Goal: Communication & Community: Answer question/provide support

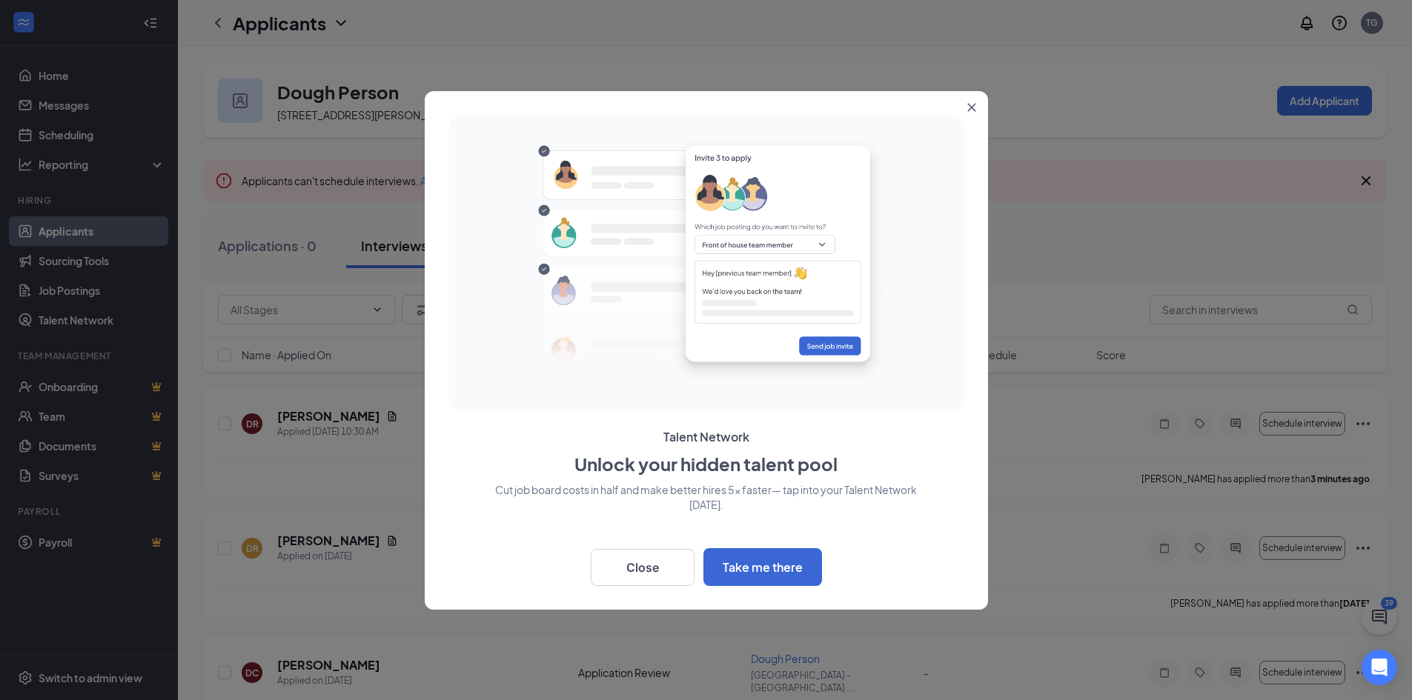
click at [971, 113] on button "Close" at bounding box center [974, 104] width 27 height 27
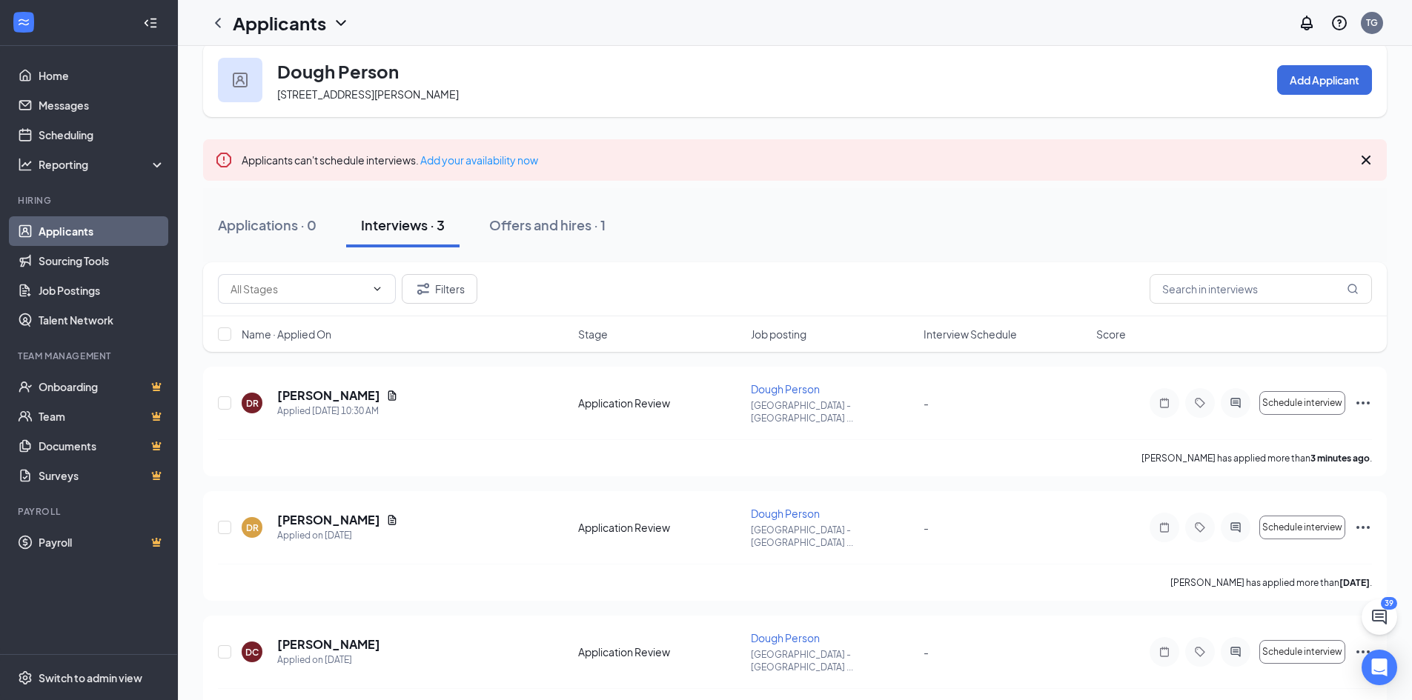
scroll to position [28, 0]
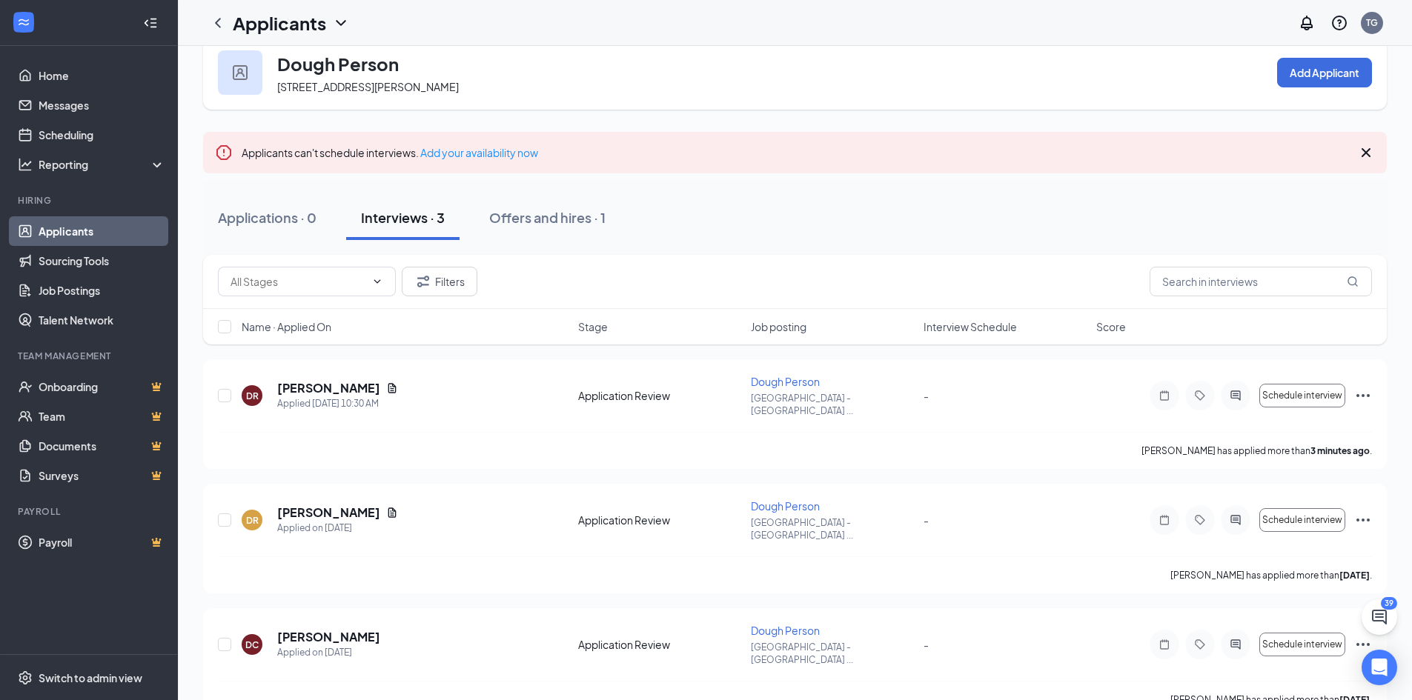
click at [1273, 344] on div "Name · Applied On Stage Job posting Interview Schedule Score" at bounding box center [794, 327] width 1183 height 36
click at [1363, 394] on icon "Ellipses" at bounding box center [1362, 395] width 13 height 3
click at [1071, 378] on div "DR Dajonna Roper Applied Today 10:30 AM Application Review Dough Person Huntsvi…" at bounding box center [795, 403] width 1154 height 58
click at [542, 220] on div "Offers and hires · 1" at bounding box center [547, 217] width 116 height 19
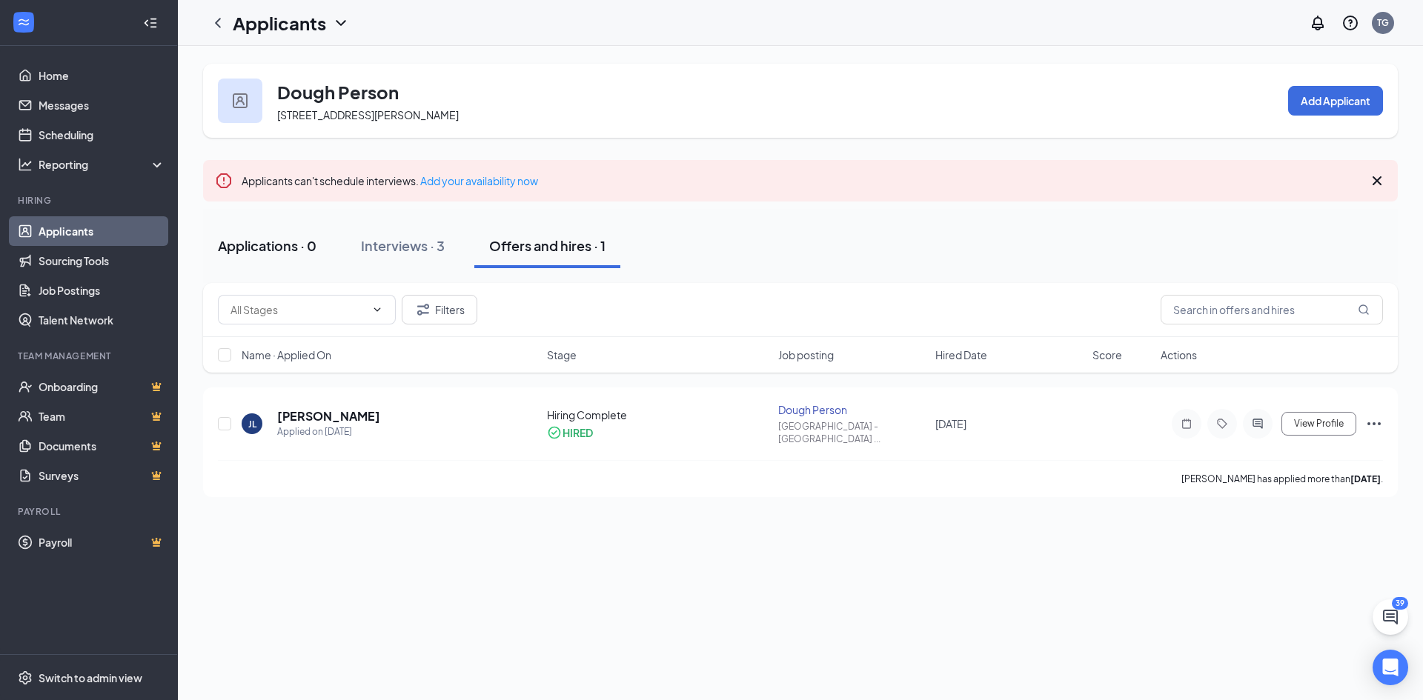
click at [274, 236] on div "Applications · 0" at bounding box center [267, 245] width 99 height 19
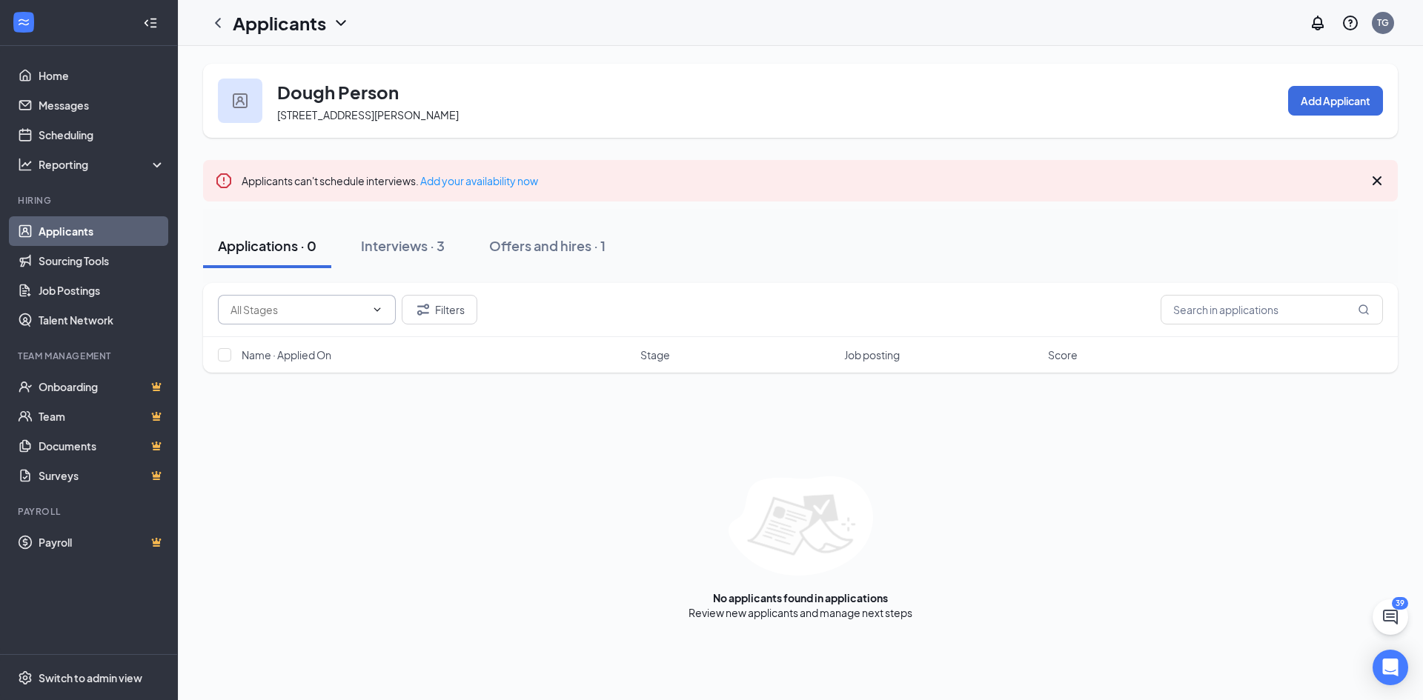
click at [368, 309] on span at bounding box center [307, 310] width 178 height 30
click at [373, 303] on span at bounding box center [307, 310] width 178 height 30
click at [225, 31] on icon "ChevronLeft" at bounding box center [218, 23] width 18 height 18
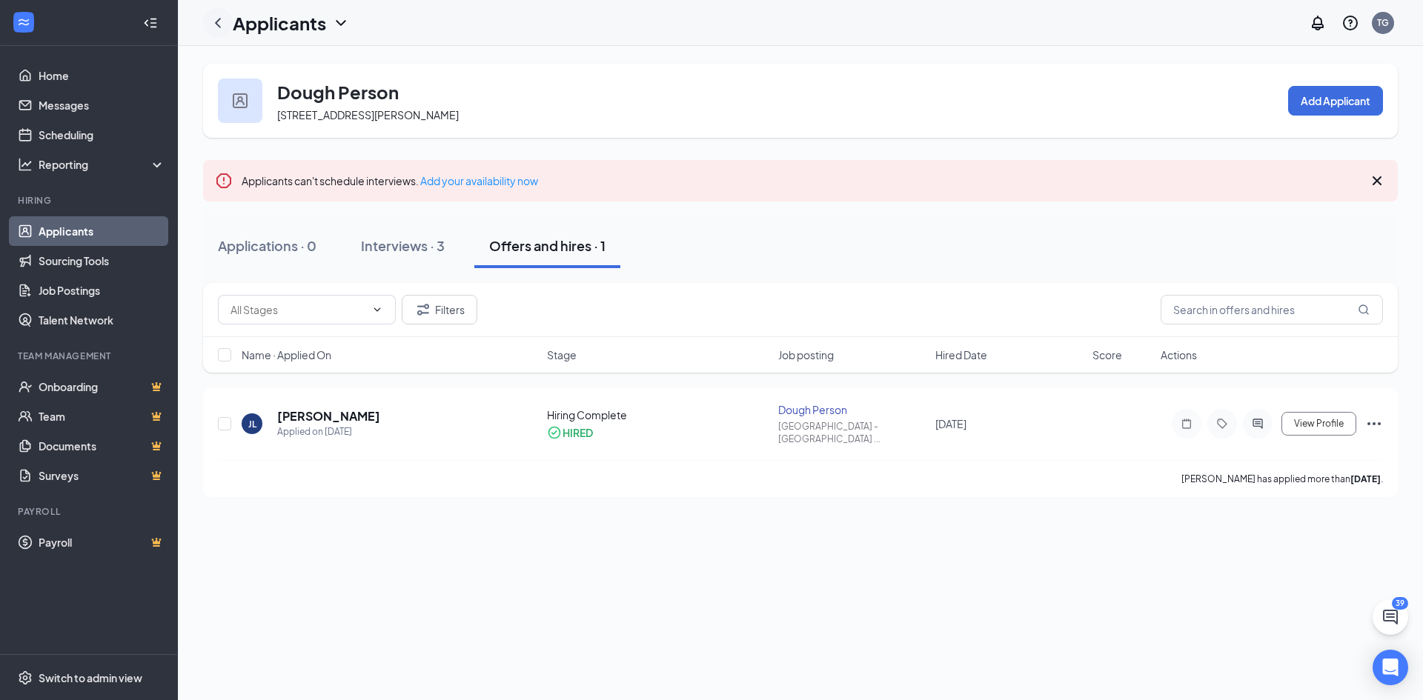
click at [219, 27] on icon "ChevronLeft" at bounding box center [218, 23] width 18 height 18
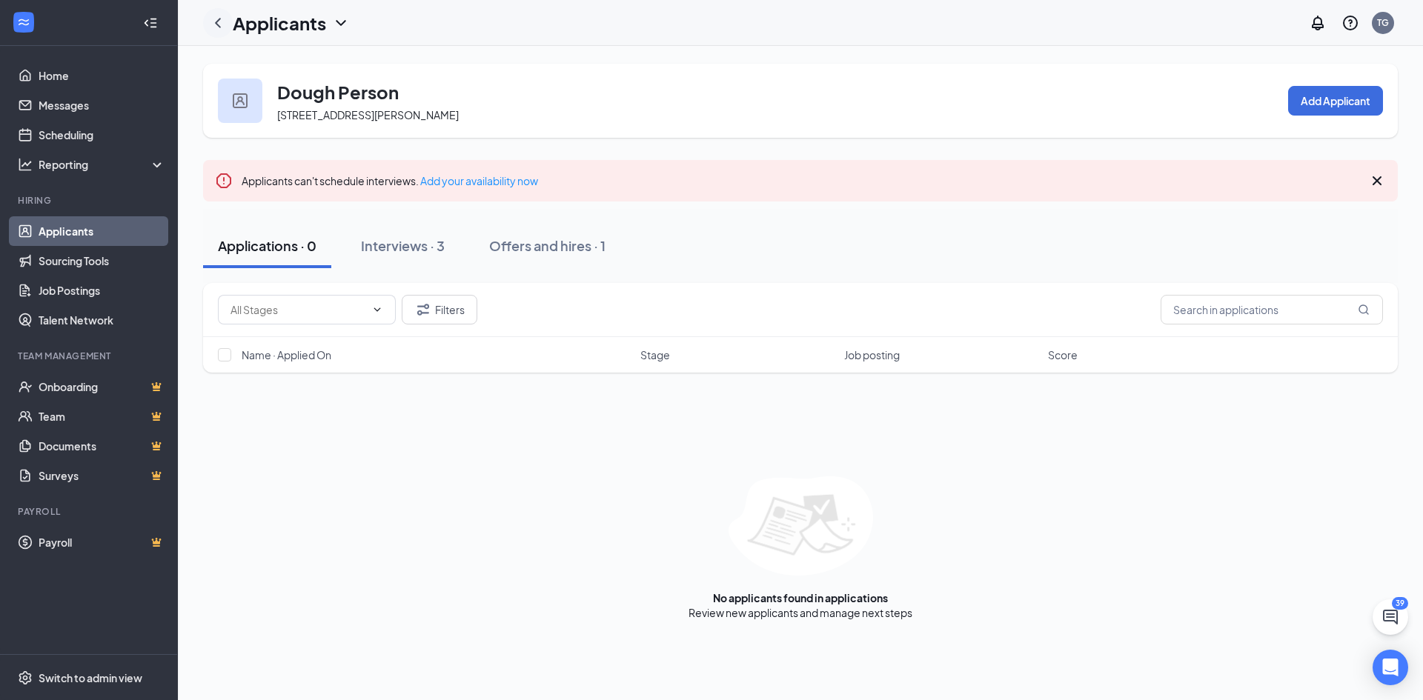
click at [218, 27] on icon "ChevronLeft" at bounding box center [218, 23] width 18 height 18
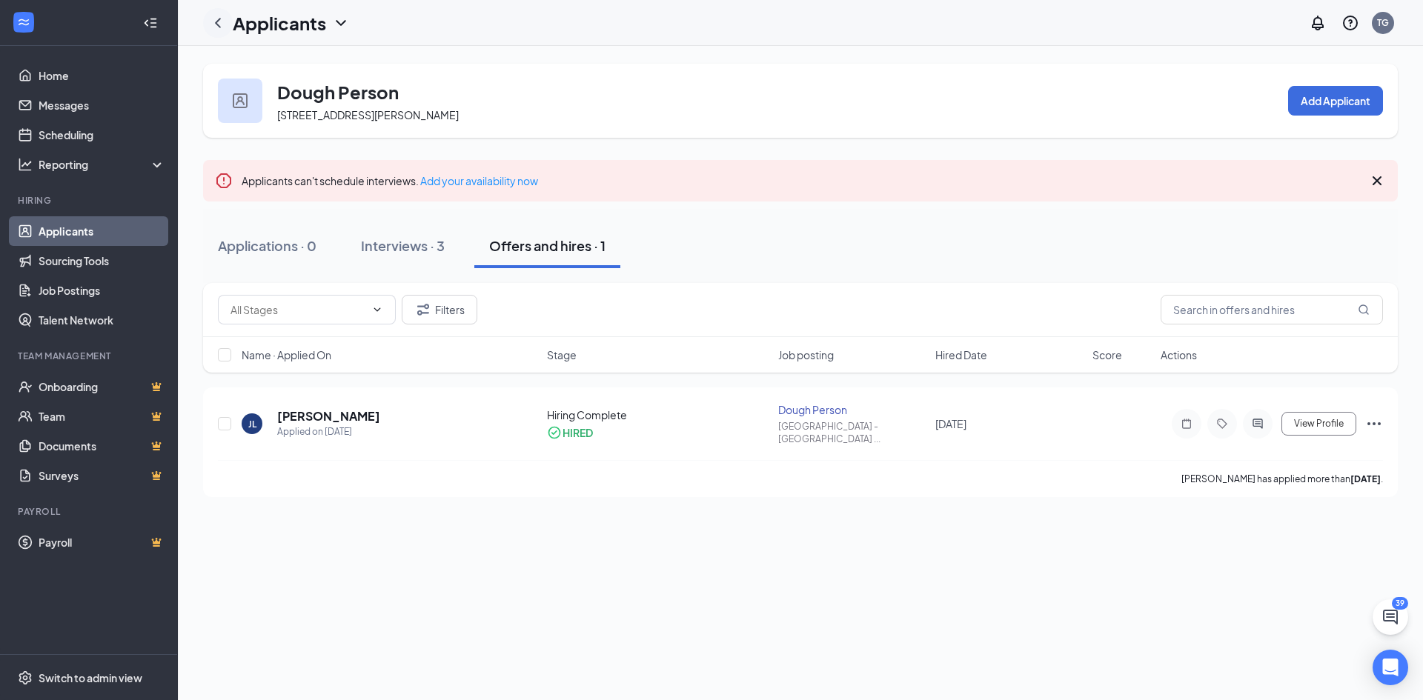
click at [218, 27] on icon "ChevronLeft" at bounding box center [218, 23] width 18 height 18
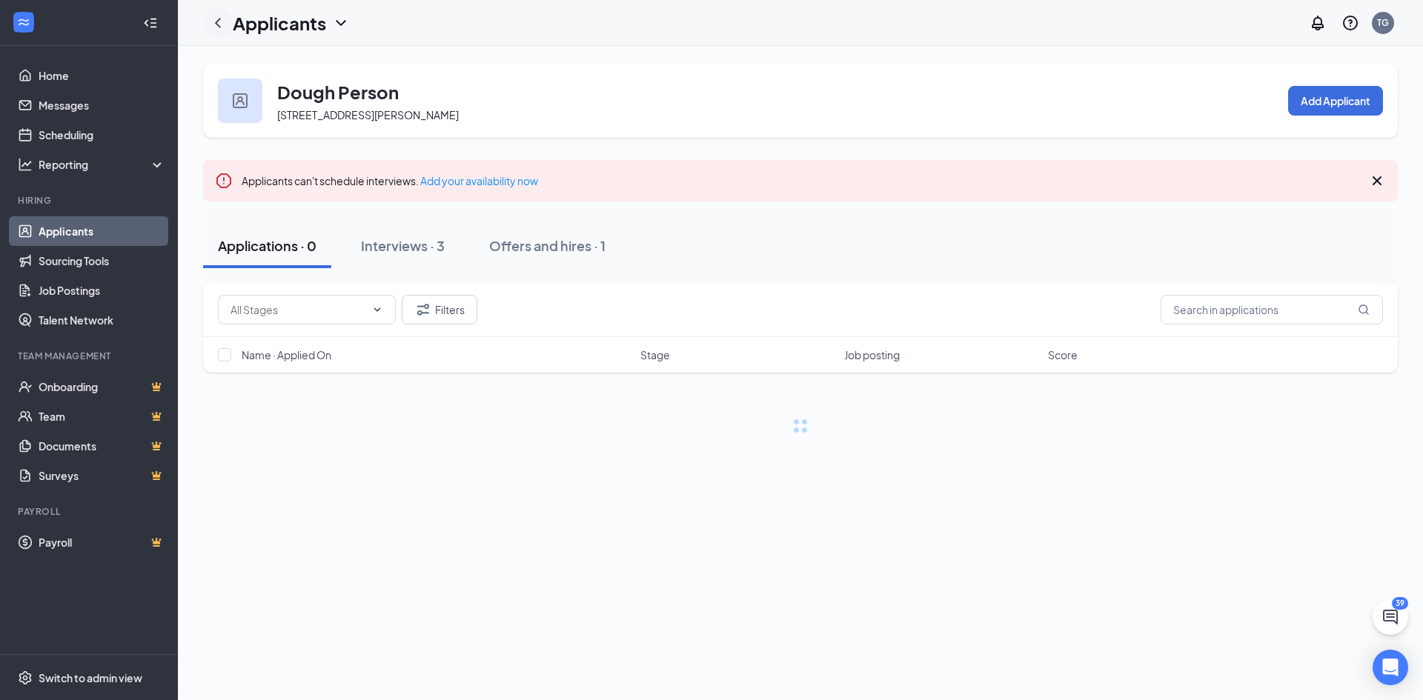
click at [218, 27] on icon "ChevronLeft" at bounding box center [218, 23] width 18 height 18
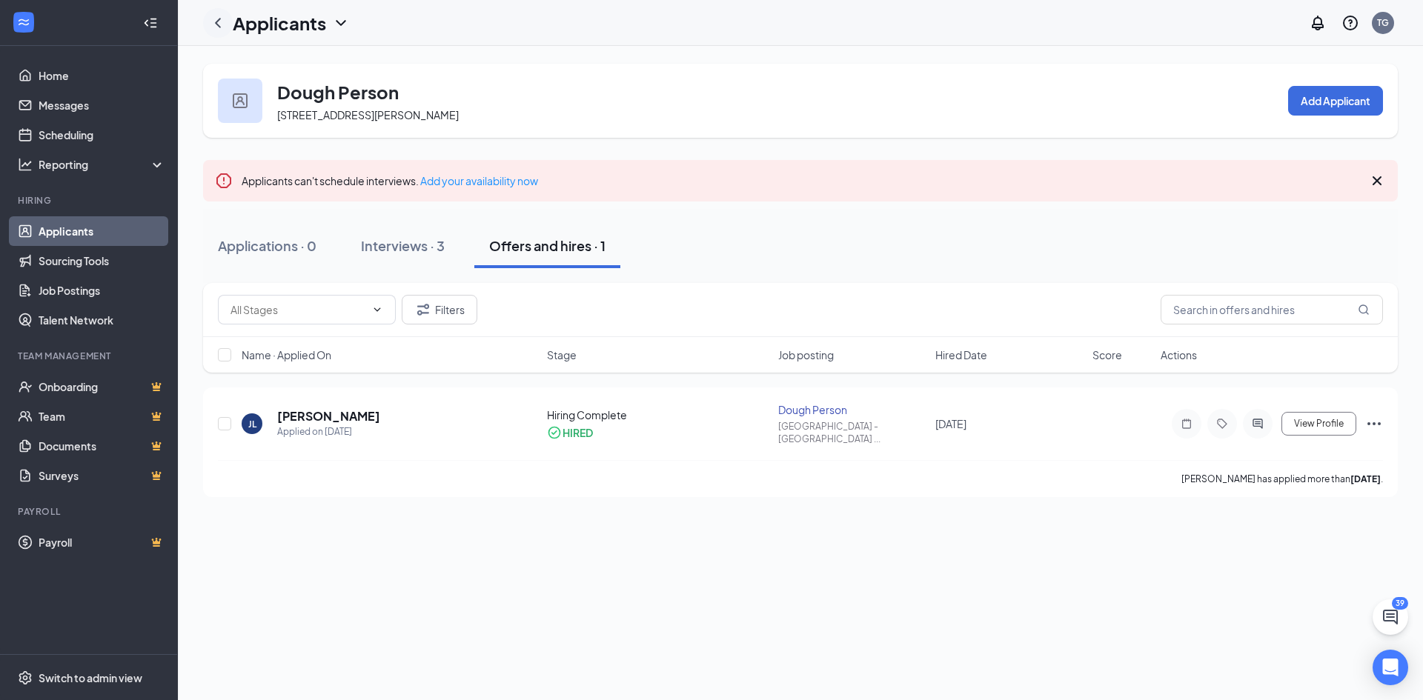
click at [218, 27] on icon "ChevronLeft" at bounding box center [218, 23] width 18 height 18
click at [218, 28] on icon "ChevronLeft" at bounding box center [218, 23] width 18 height 18
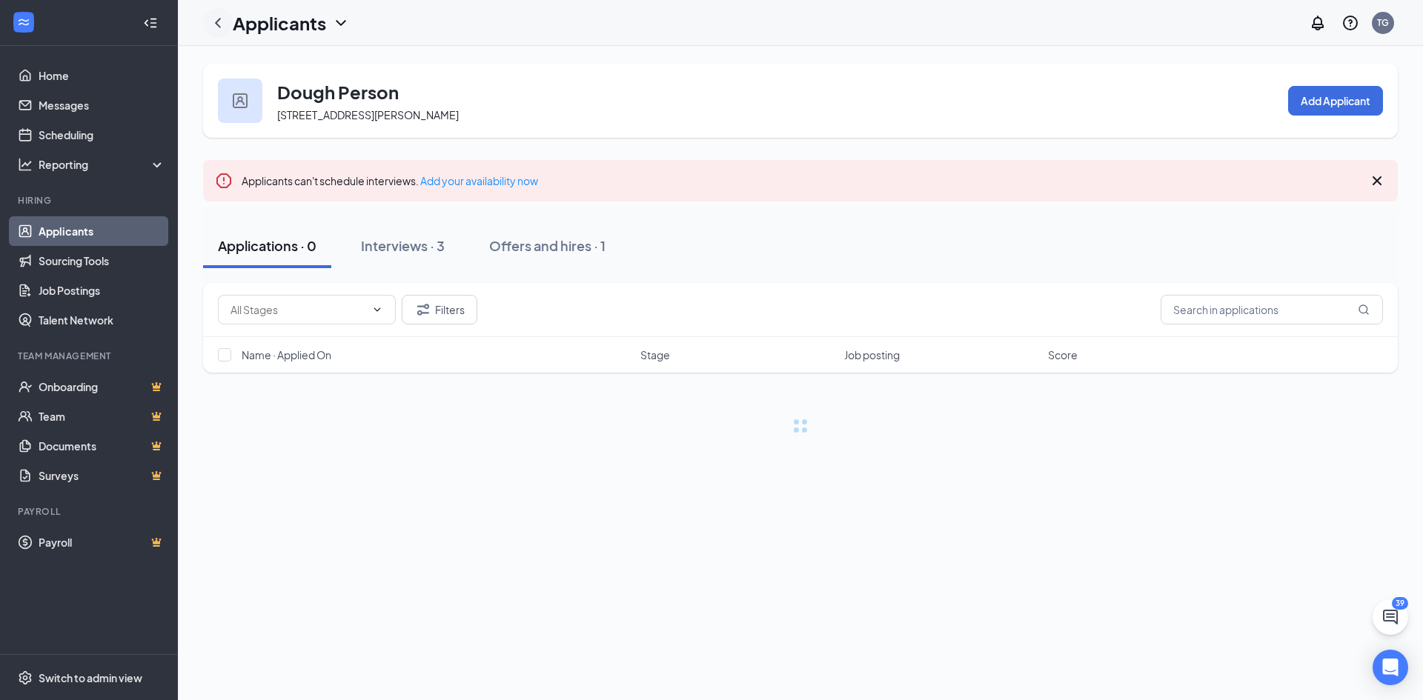
click at [218, 28] on icon "ChevronLeft" at bounding box center [218, 23] width 18 height 18
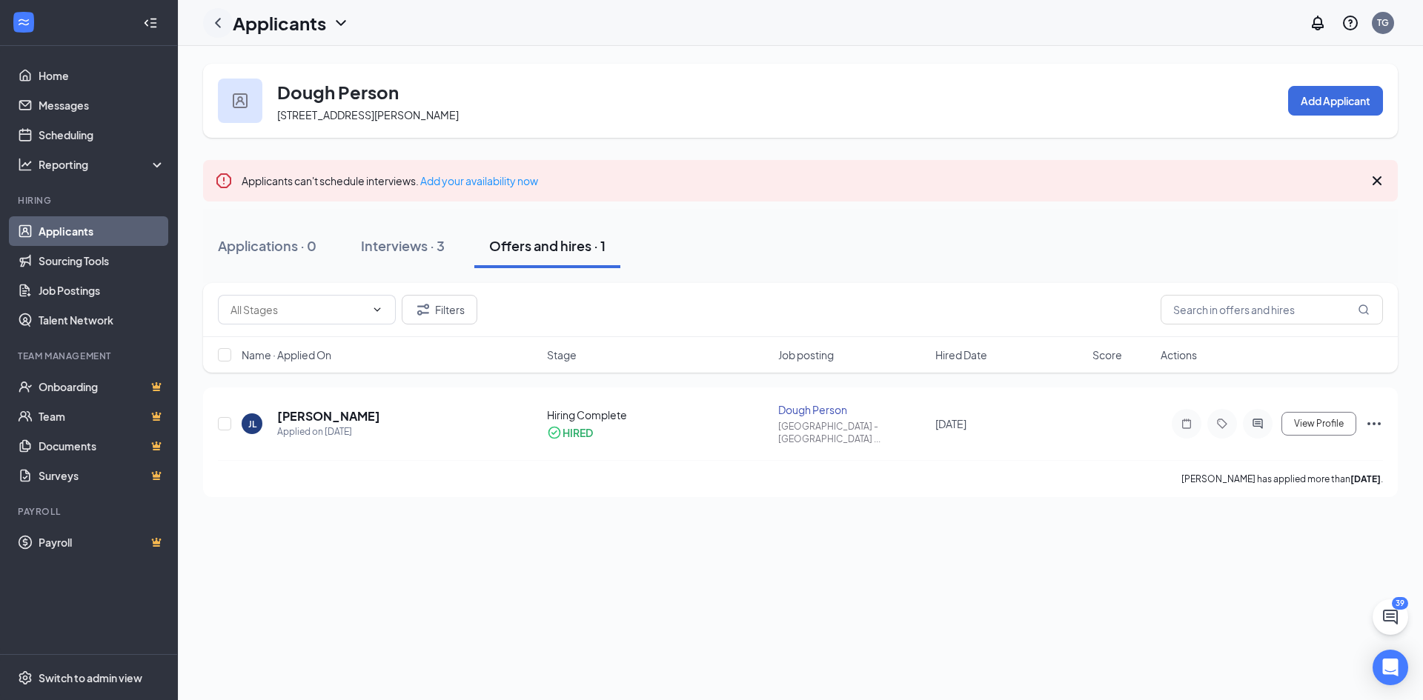
click at [218, 28] on icon "ChevronLeft" at bounding box center [218, 23] width 18 height 18
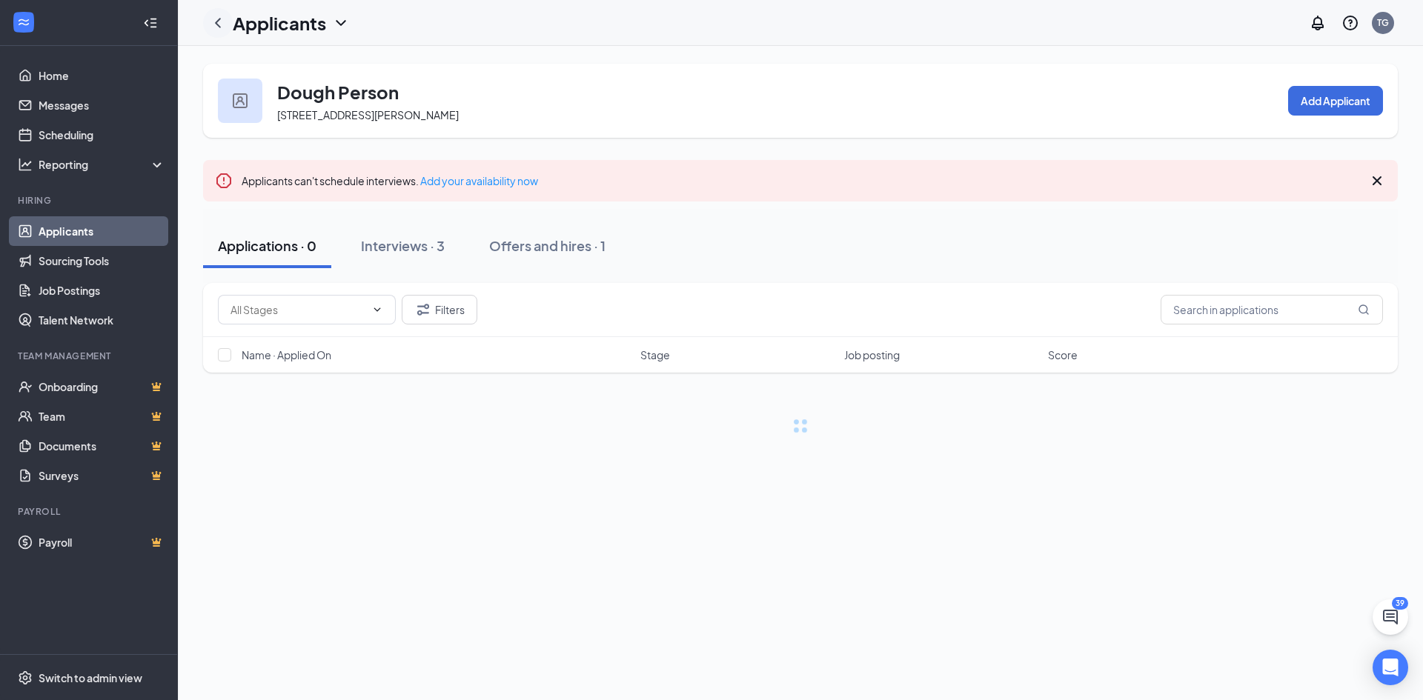
click at [218, 28] on icon "ChevronLeft" at bounding box center [218, 23] width 18 height 18
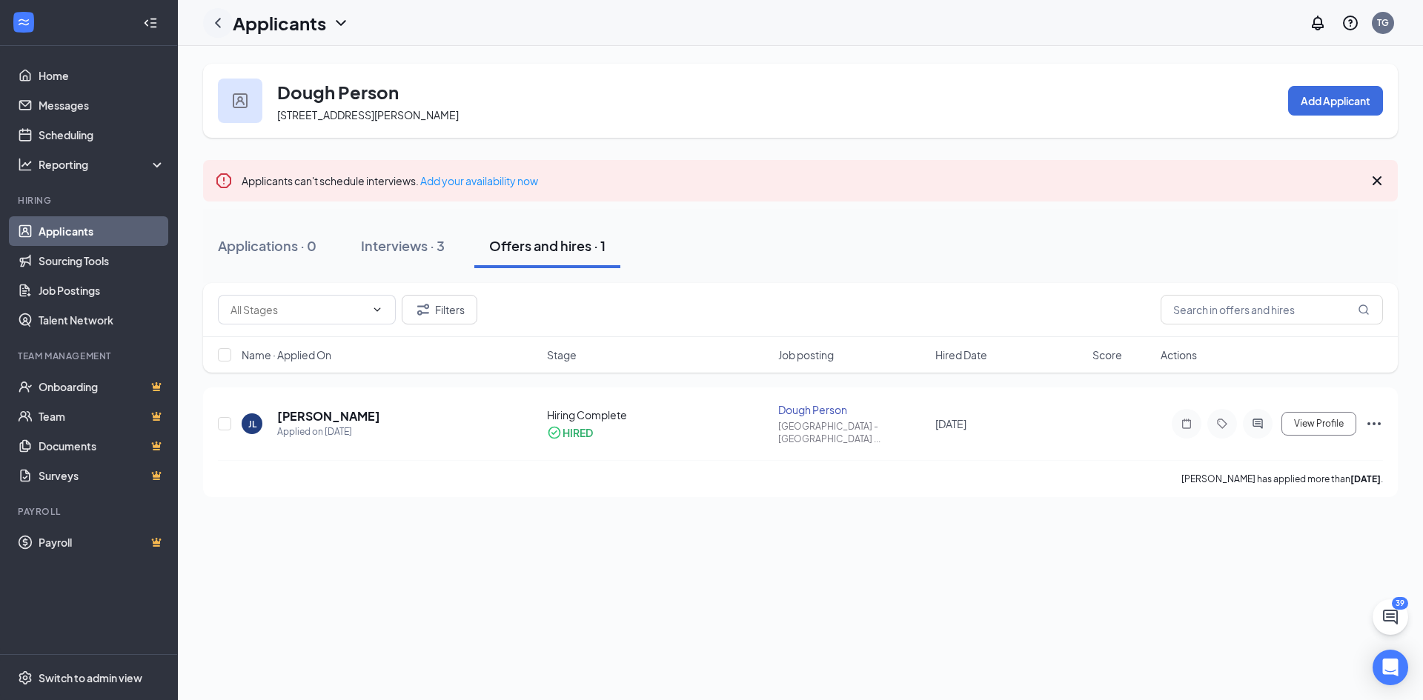
click at [218, 28] on icon "ChevronLeft" at bounding box center [218, 23] width 18 height 18
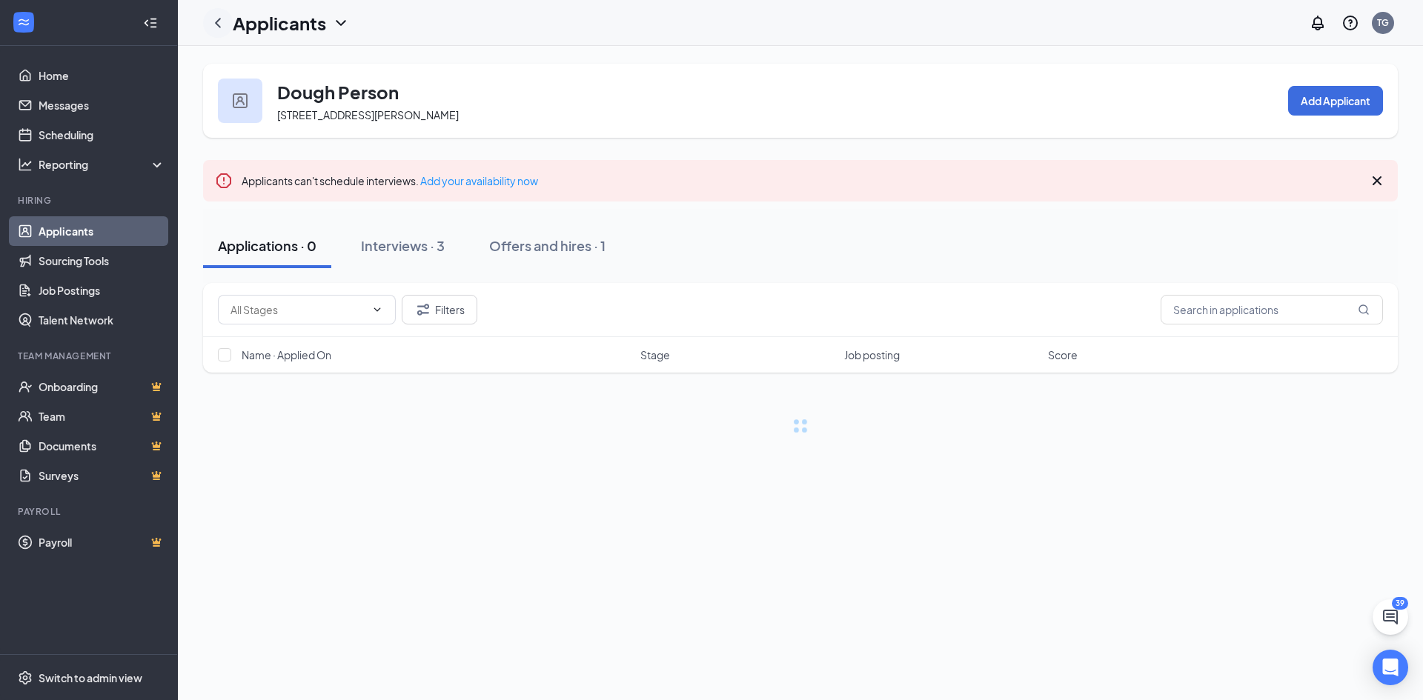
click at [218, 28] on icon "ChevronLeft" at bounding box center [218, 23] width 18 height 18
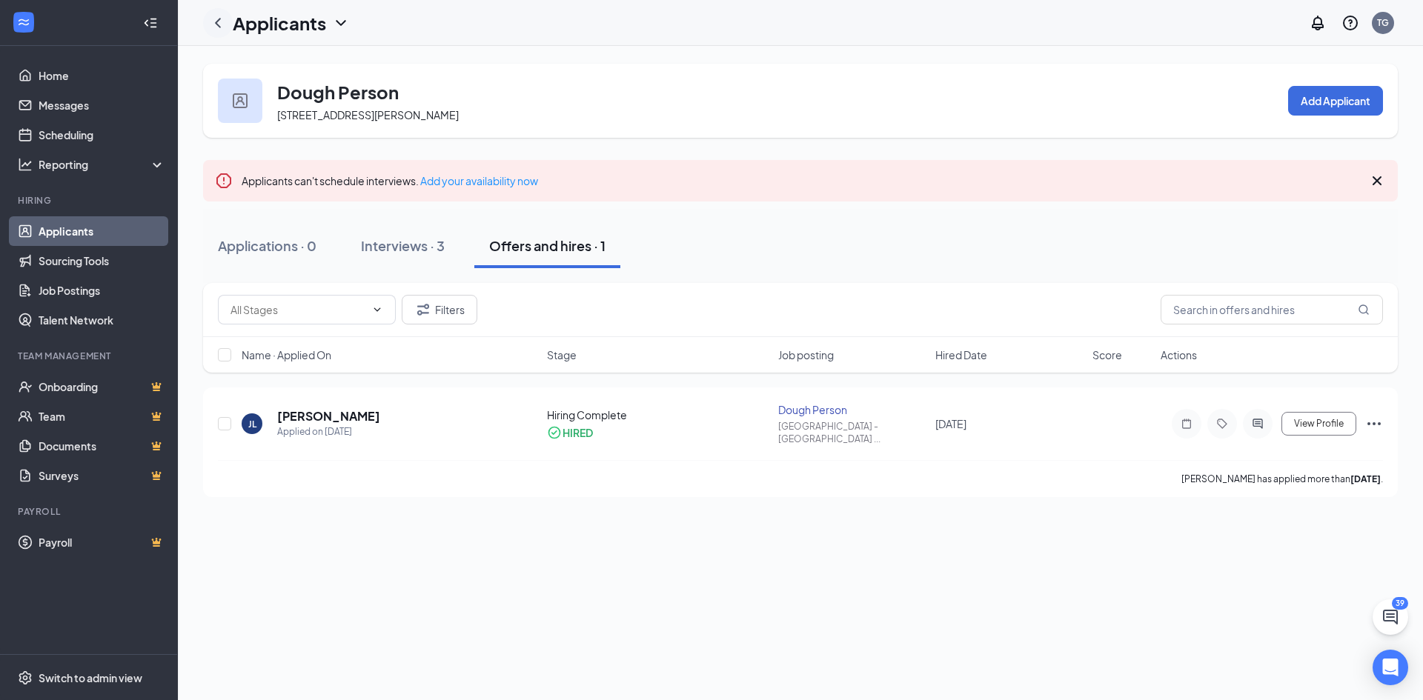
click at [216, 30] on icon "ChevronLeft" at bounding box center [218, 23] width 18 height 18
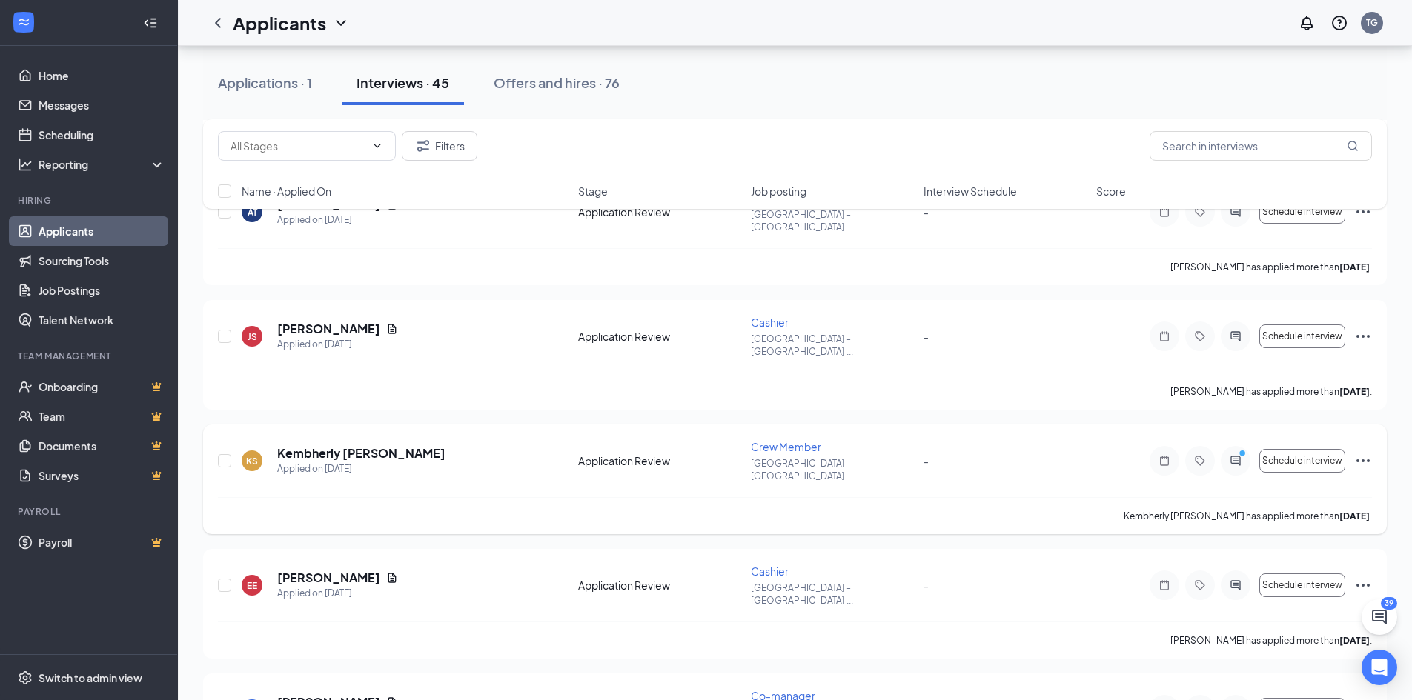
scroll to position [963, 0]
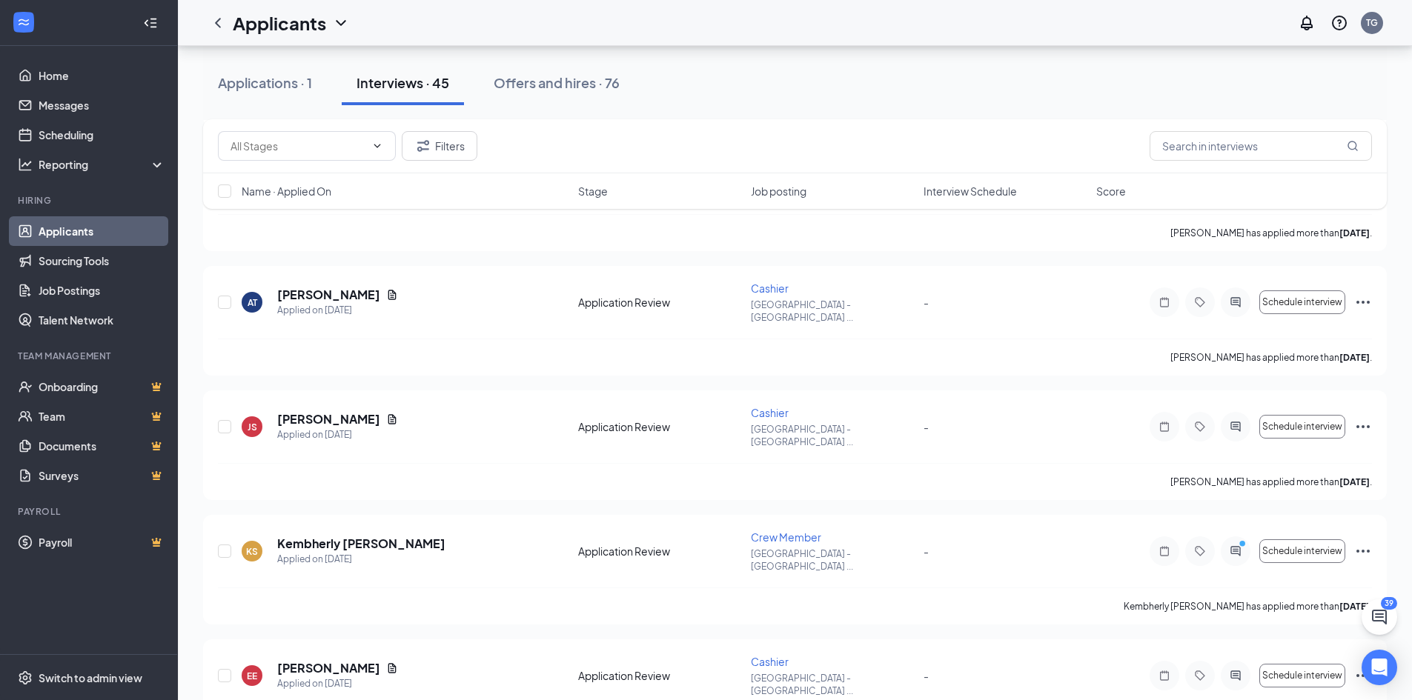
drag, startPoint x: 817, startPoint y: 480, endPoint x: 721, endPoint y: 146, distance: 347.6
click at [721, 146] on div "Filters" at bounding box center [795, 146] width 1154 height 30
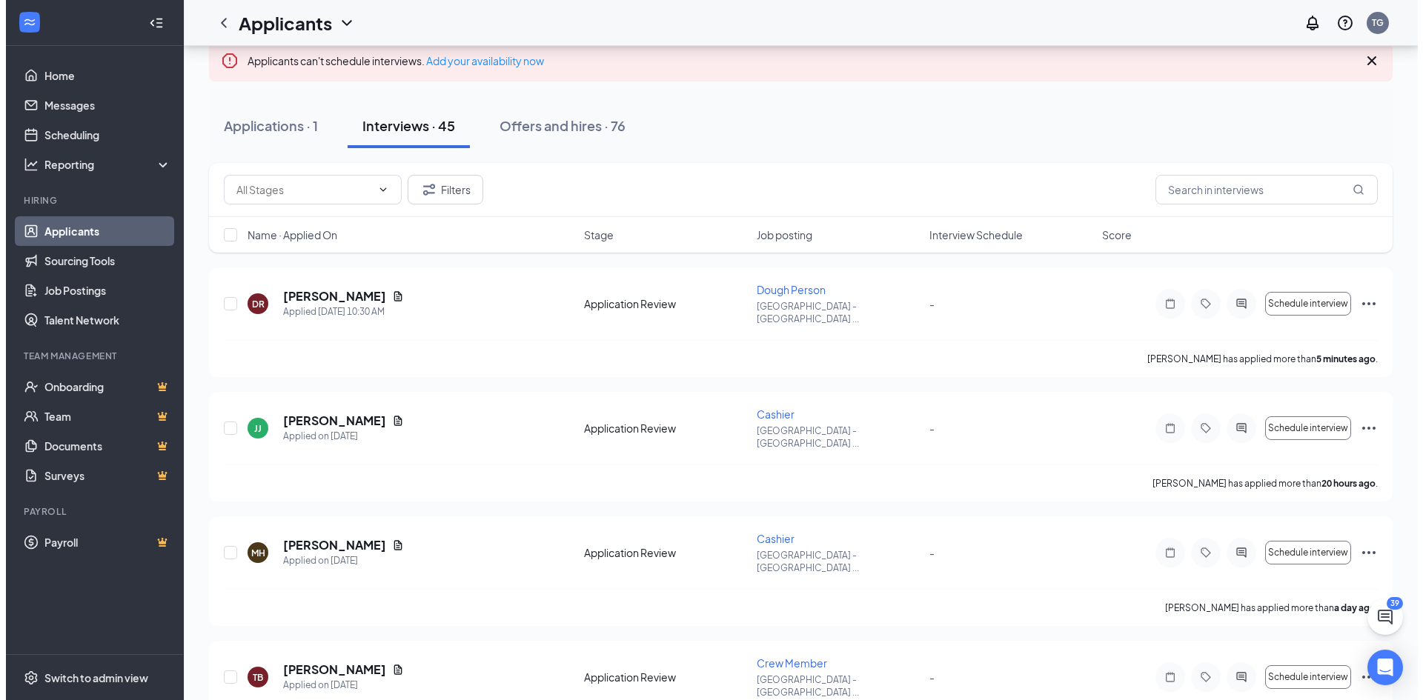
scroll to position [0, 0]
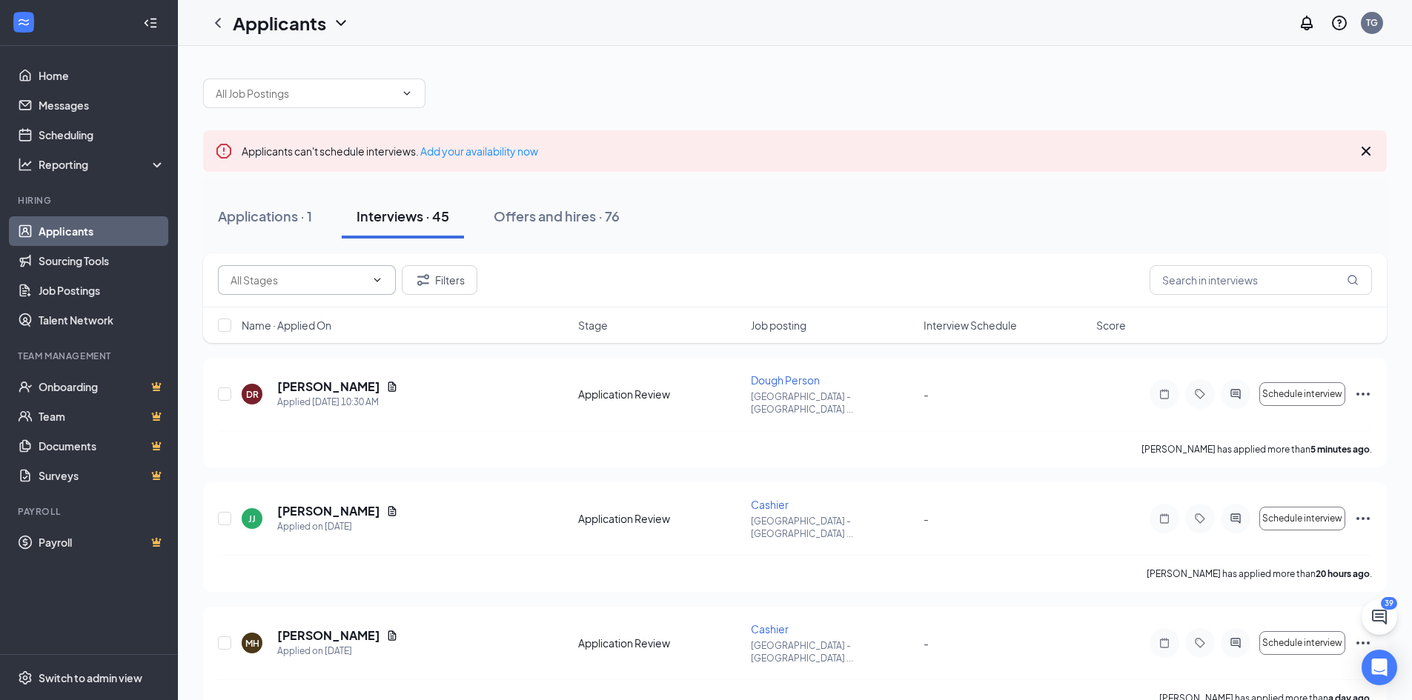
click at [332, 285] on input "text" at bounding box center [297, 280] width 135 height 16
click at [769, 237] on div "Applications · 1 Interviews · 45 Offers and hires · 76" at bounding box center [794, 216] width 1183 height 44
click at [356, 88] on input "text" at bounding box center [305, 93] width 179 height 16
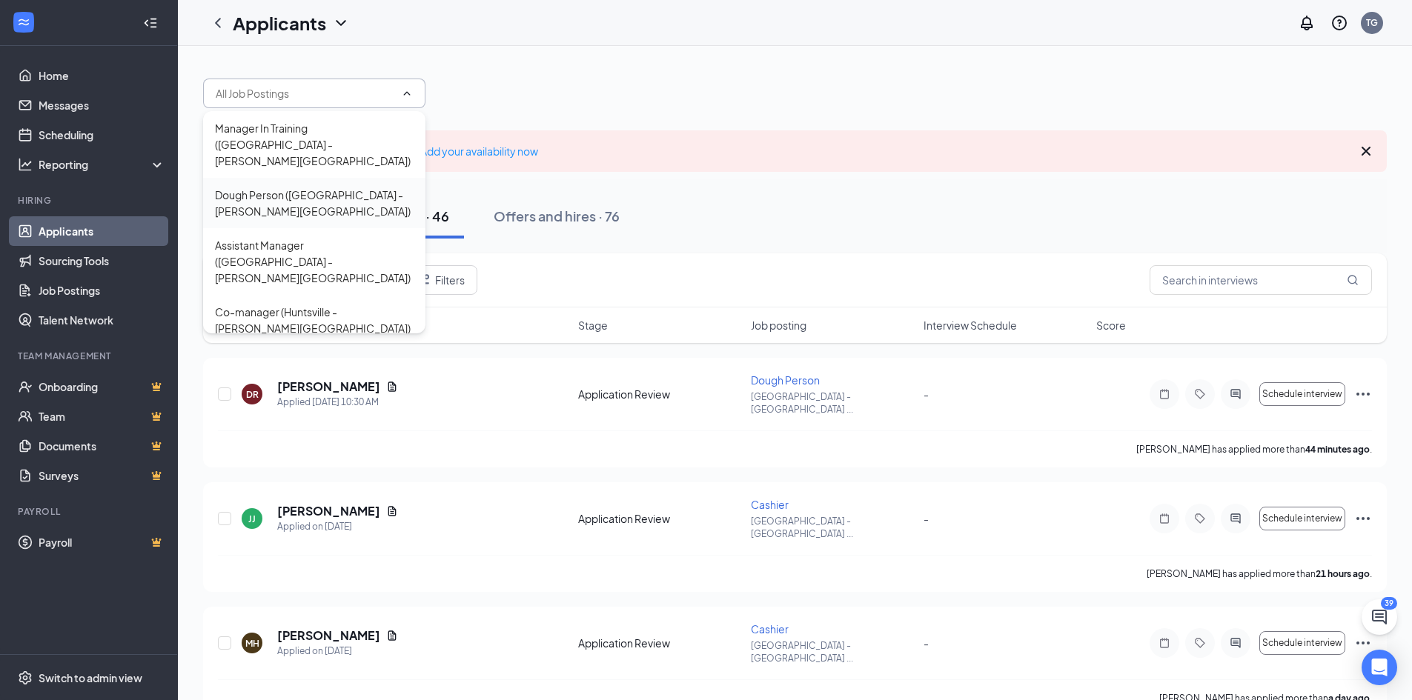
click at [373, 187] on div "Dough Person ([GEOGRAPHIC_DATA] - [PERSON_NAME][GEOGRAPHIC_DATA])" at bounding box center [314, 203] width 199 height 33
type input "Dough Person ([GEOGRAPHIC_DATA] - [PERSON_NAME][GEOGRAPHIC_DATA])"
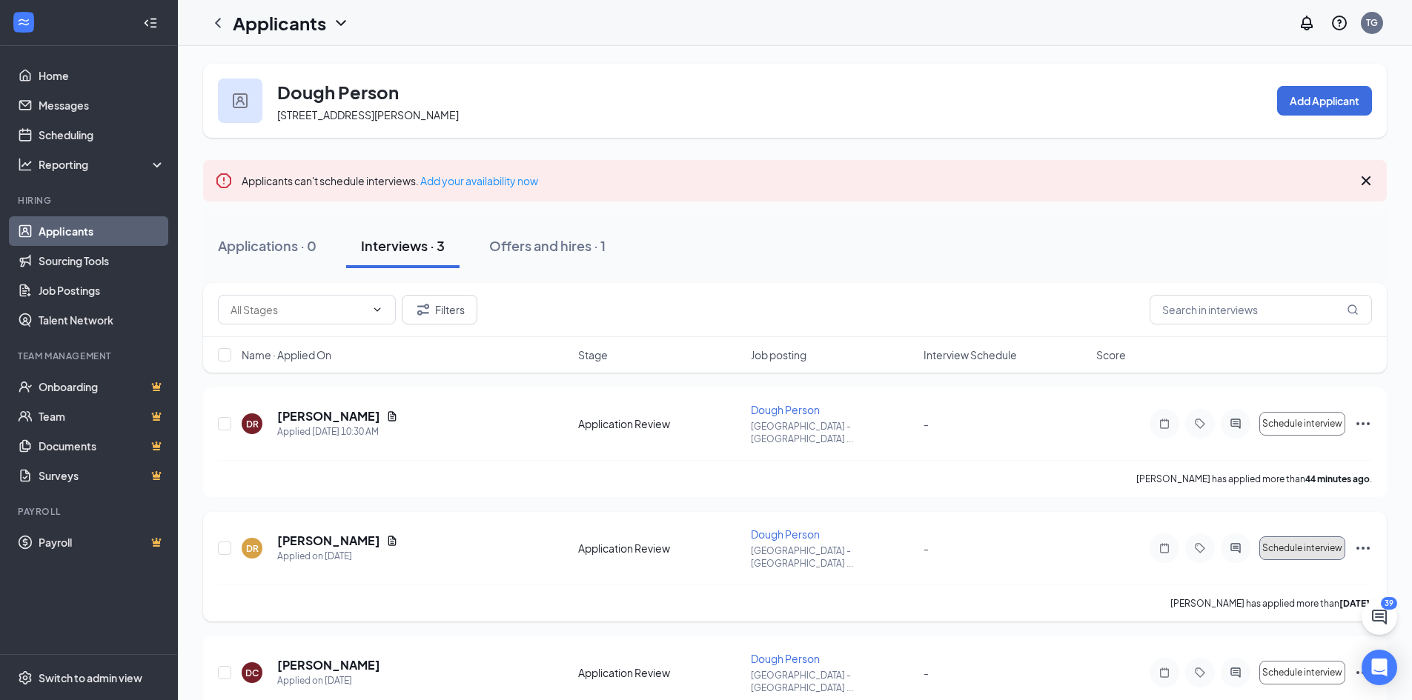
click at [1298, 536] on button "Schedule interview" at bounding box center [1302, 548] width 86 height 24
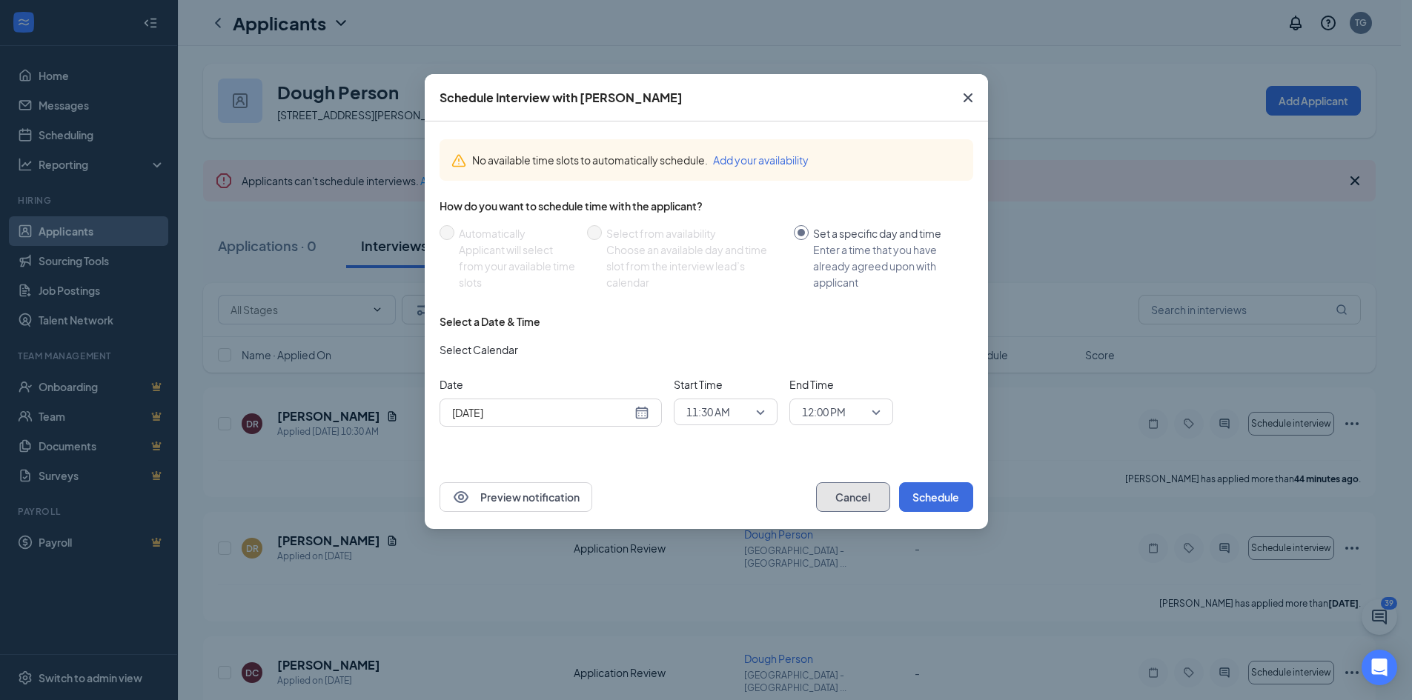
click at [854, 503] on button "Cancel" at bounding box center [853, 497] width 74 height 30
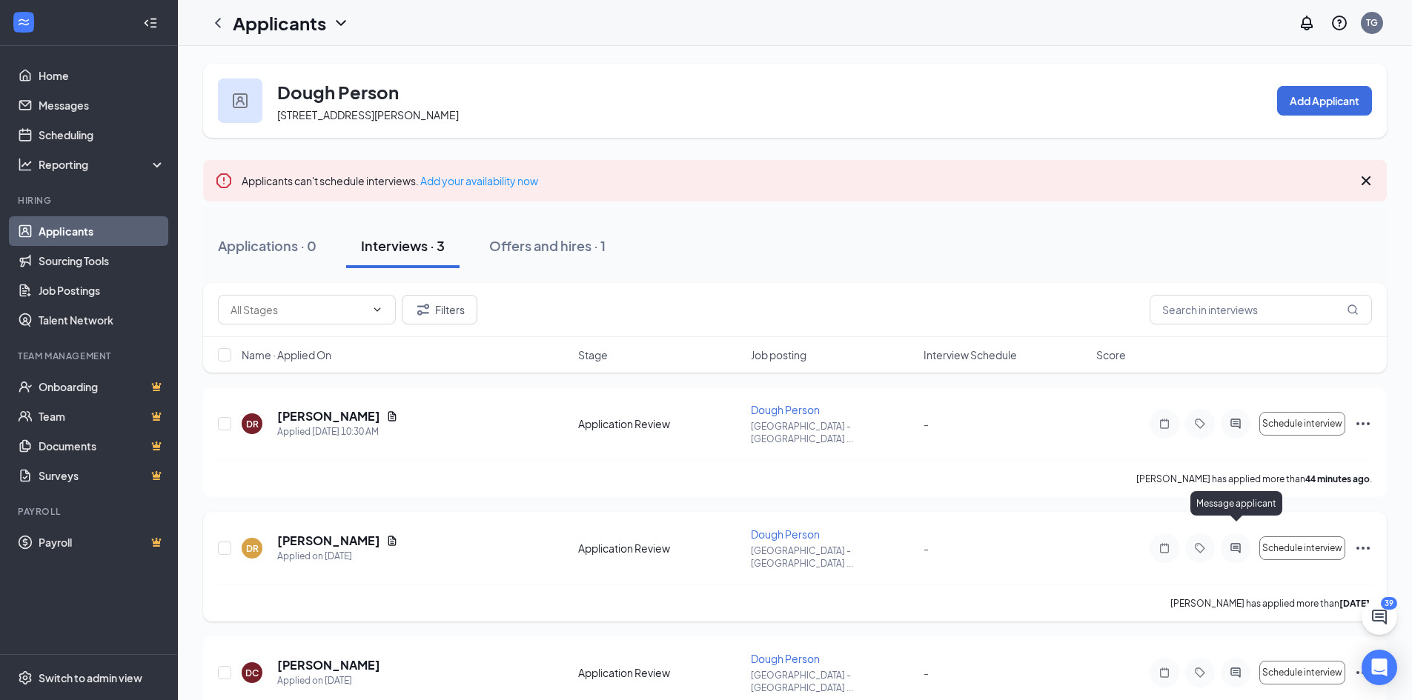
click at [1229, 542] on icon "ActiveChat" at bounding box center [1235, 548] width 18 height 12
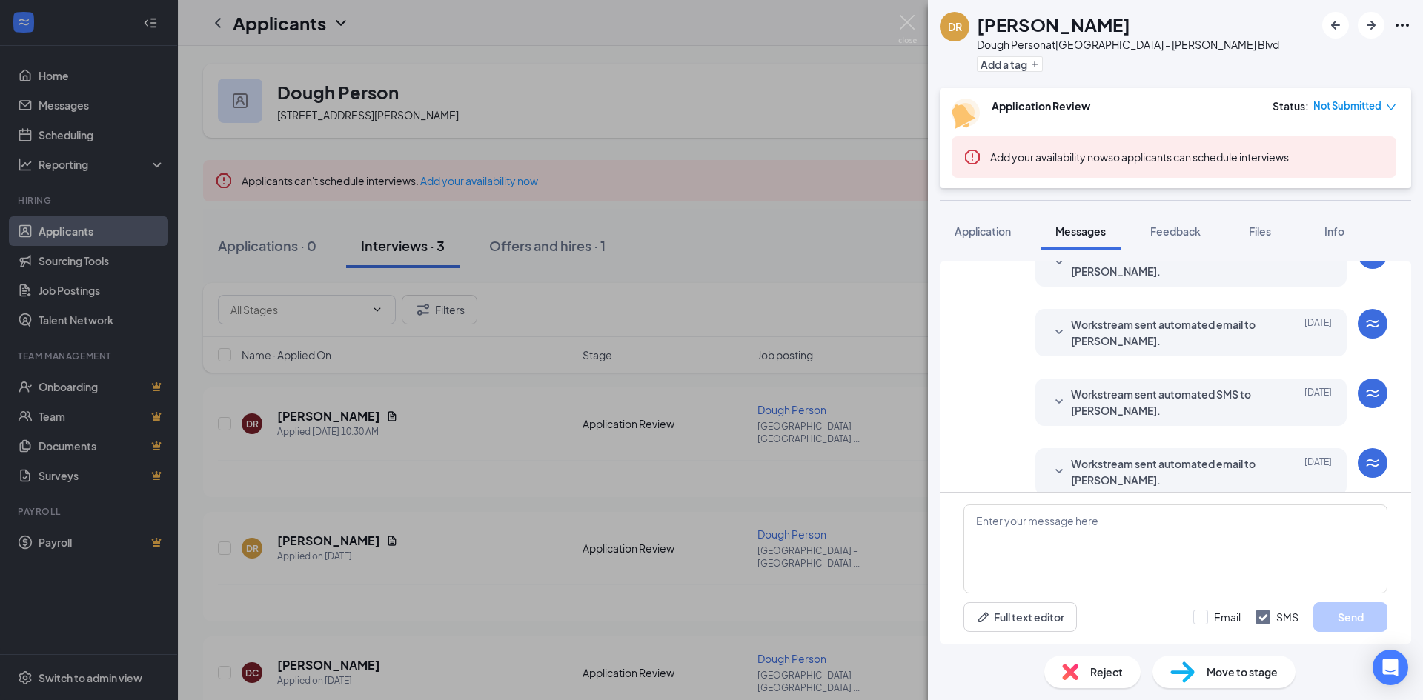
scroll to position [204, 0]
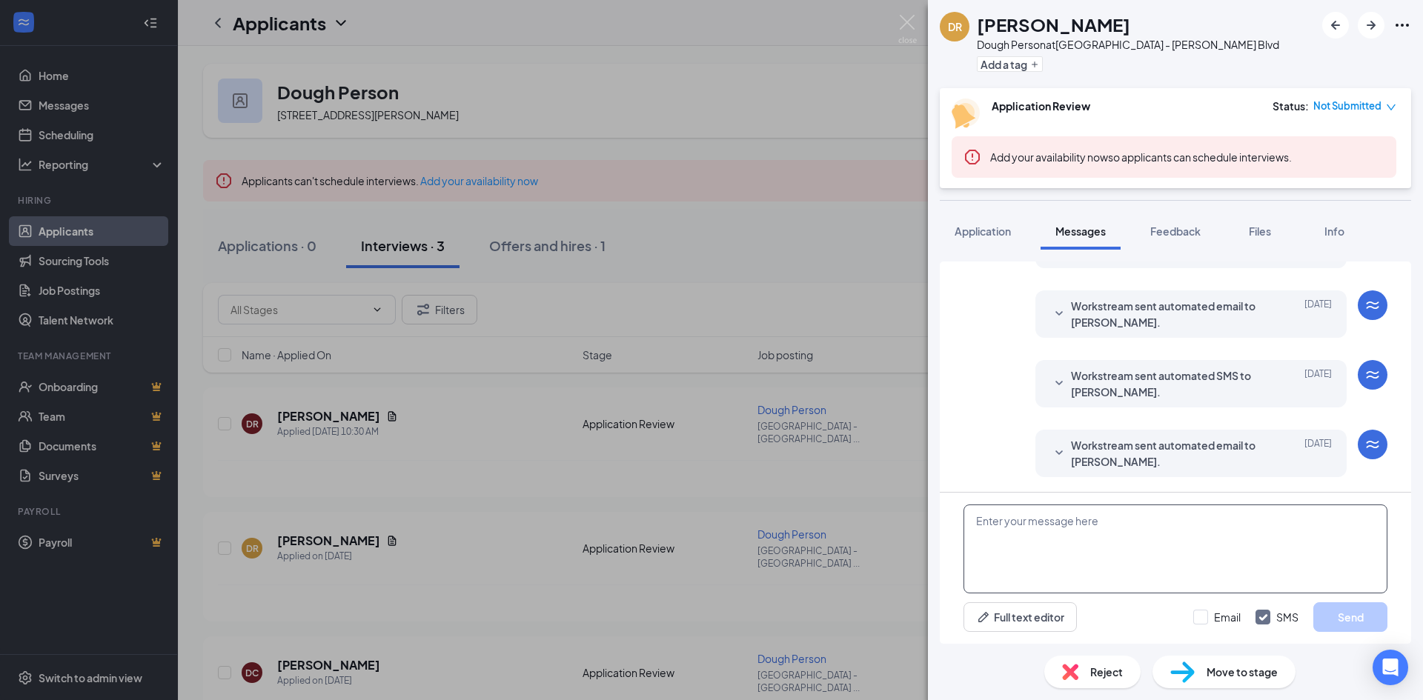
click at [1125, 547] on textarea at bounding box center [1175, 549] width 424 height 89
click at [788, 254] on div "[PERSON_NAME] Dough Person at [GEOGRAPHIC_DATA] - [PERSON_NAME][GEOGRAPHIC_DATA…" at bounding box center [711, 350] width 1423 height 700
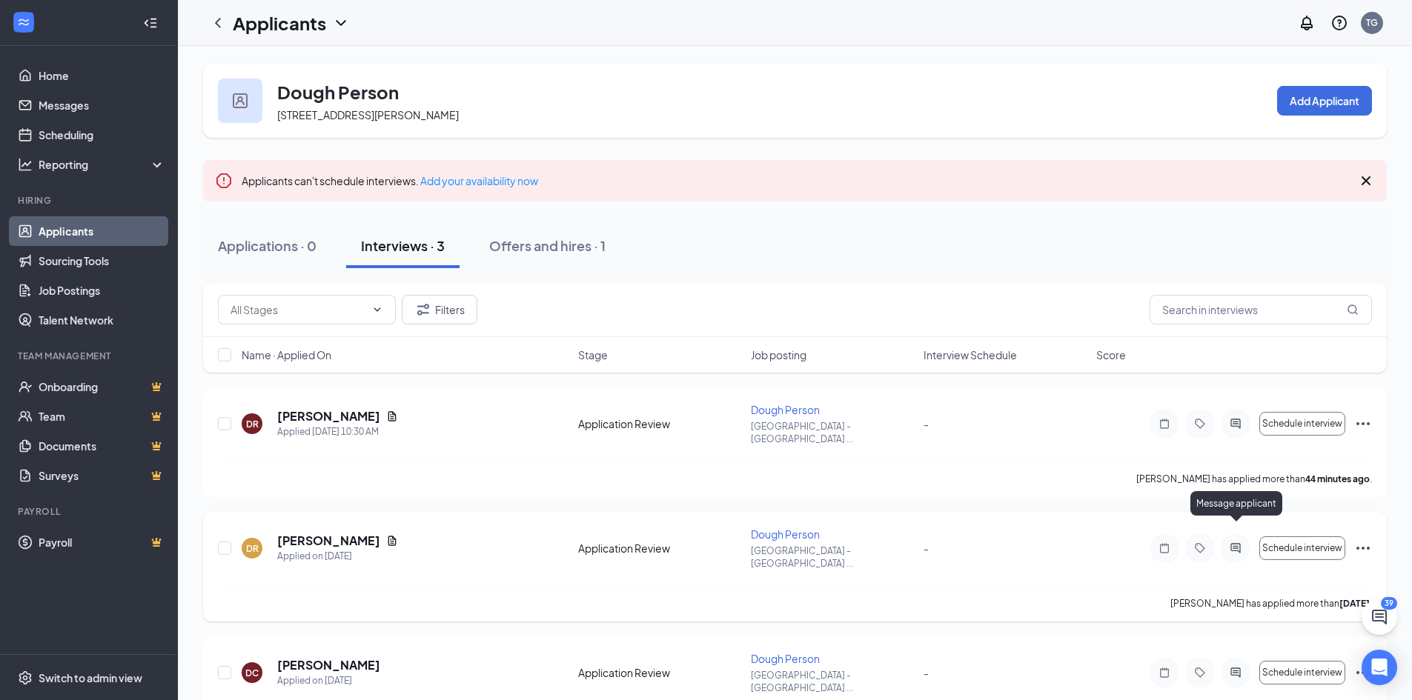
click at [1235, 542] on icon "ActiveChat" at bounding box center [1235, 548] width 18 height 12
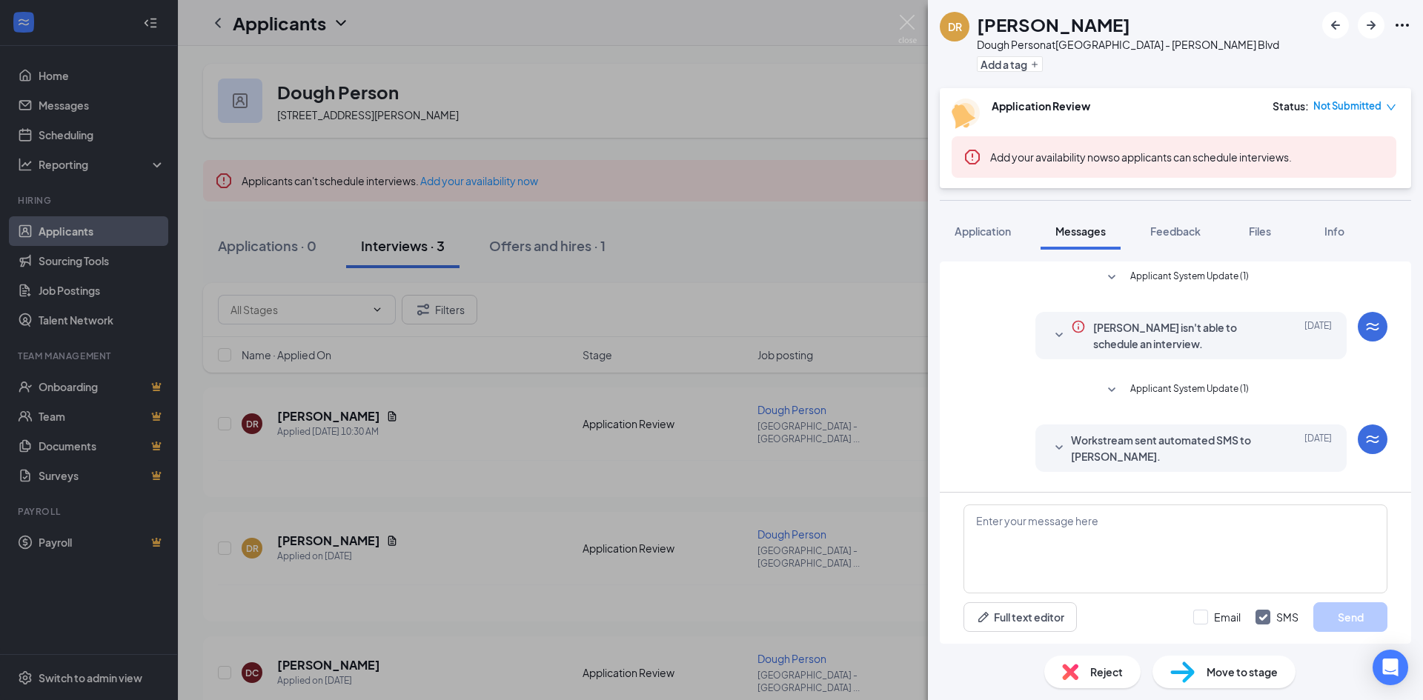
scroll to position [204, 0]
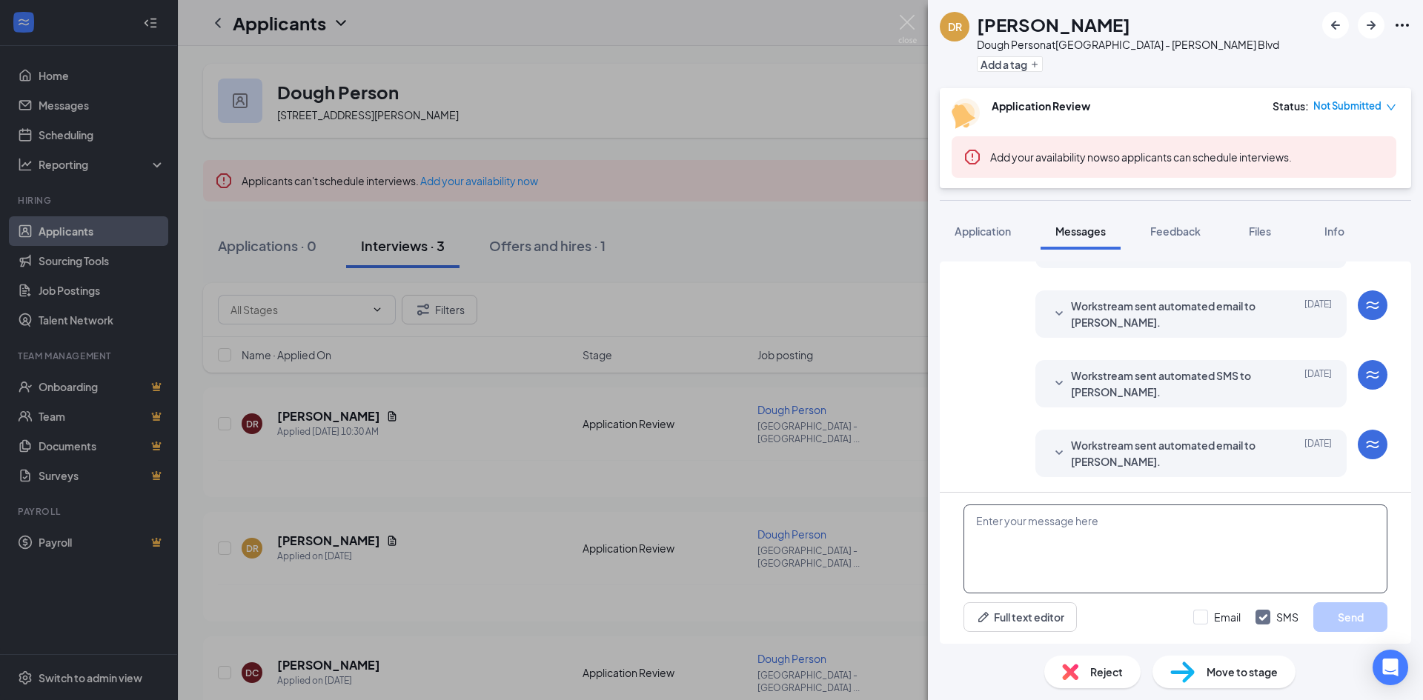
click at [1212, 539] on textarea at bounding box center [1175, 549] width 424 height 89
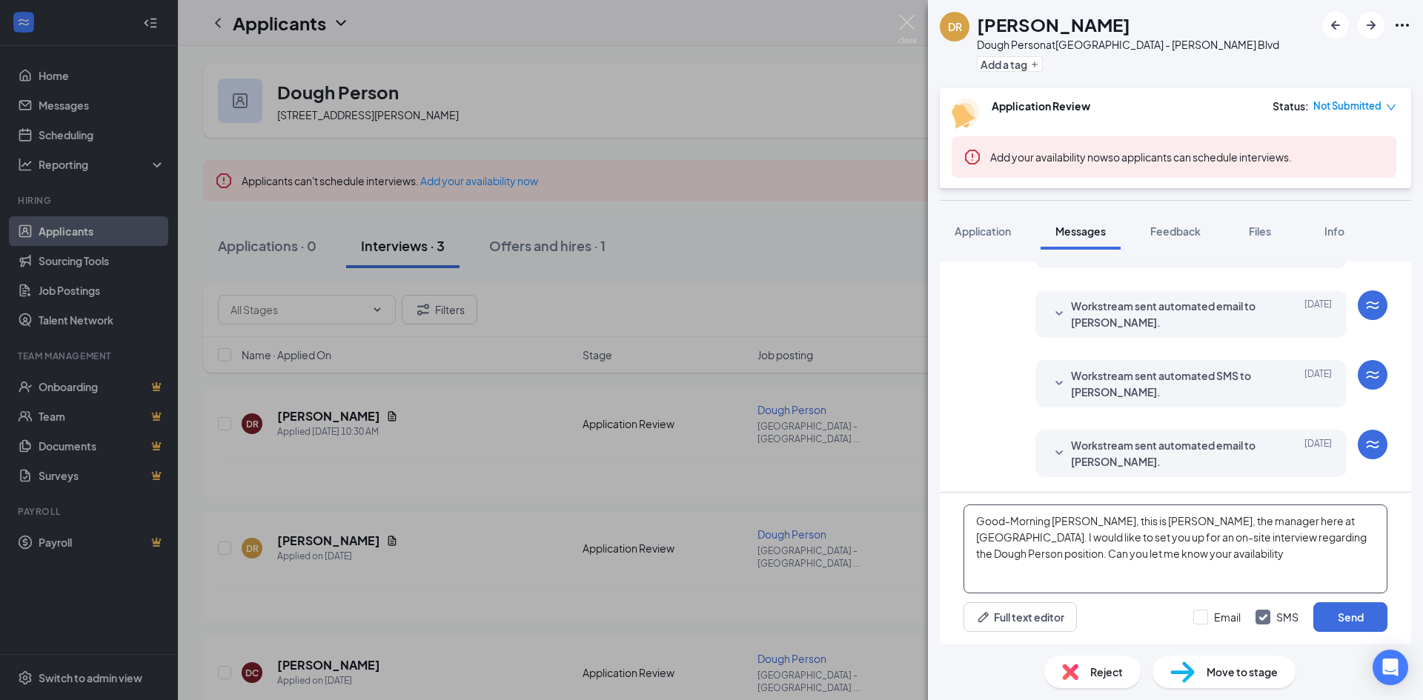
click at [1202, 518] on textarea "Good-Morning [PERSON_NAME], this is [PERSON_NAME], the manager here at [GEOGRAP…" at bounding box center [1175, 549] width 424 height 89
click at [1207, 520] on textarea "Good-Morning [PERSON_NAME], this is [PERSON_NAME], the manager here at [GEOGRAP…" at bounding box center [1175, 549] width 424 height 89
click at [1208, 520] on textarea "Good-Morning [PERSON_NAME], this is [PERSON_NAME], the manager here at [GEOGRAP…" at bounding box center [1175, 549] width 424 height 89
click at [1337, 562] on textarea "Good-Morning [PERSON_NAME], this is [PERSON_NAME], the manager here at [GEOGRAP…" at bounding box center [1175, 549] width 424 height 89
click at [1287, 564] on textarea "Good-Morning [PERSON_NAME], this is [PERSON_NAME], the manager here at [GEOGRAP…" at bounding box center [1175, 549] width 424 height 89
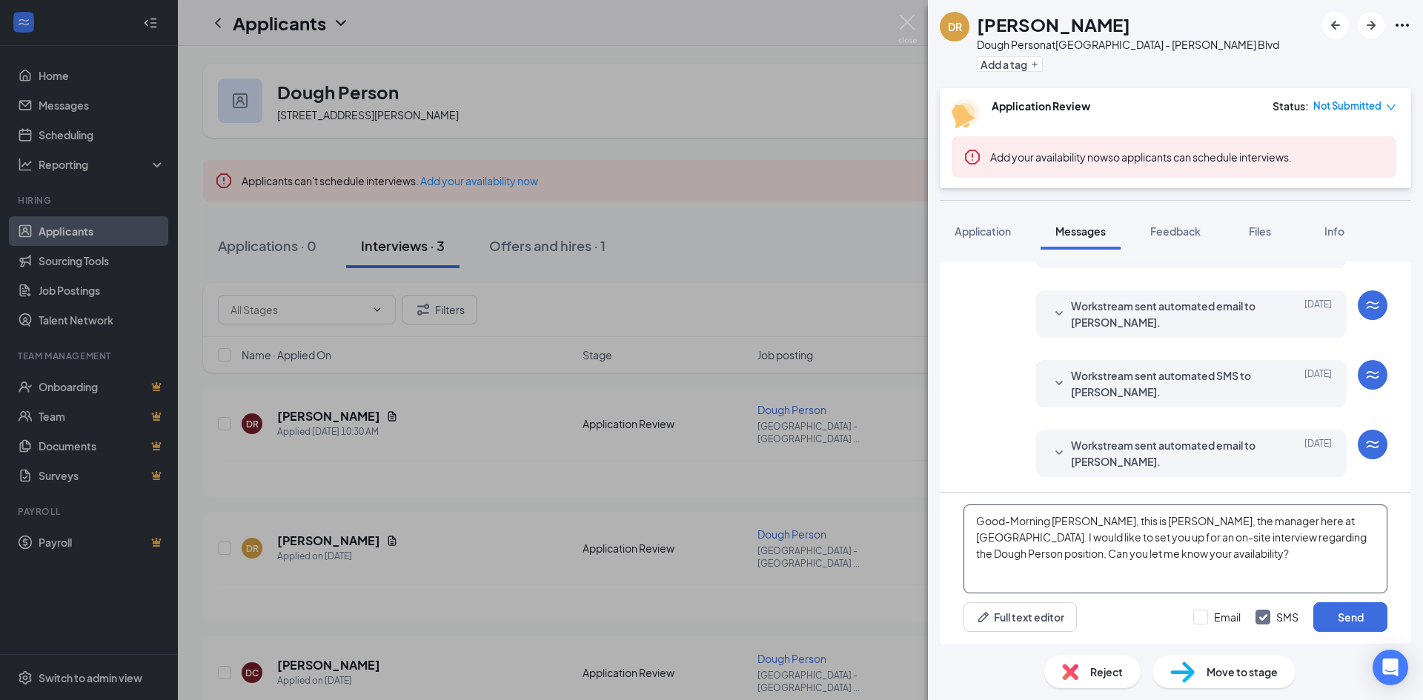
click at [1287, 564] on textarea "Good-Morning [PERSON_NAME], this is [PERSON_NAME], the manager here at [GEOGRAP…" at bounding box center [1175, 549] width 424 height 89
click at [1269, 559] on textarea "Good-Morning [PERSON_NAME], this is [PERSON_NAME], the manager here at [GEOGRAP…" at bounding box center [1175, 549] width 424 height 89
click at [1286, 558] on textarea "Good-Morning [PERSON_NAME], this is [PERSON_NAME], the manager here at [GEOGRAP…" at bounding box center [1175, 549] width 424 height 89
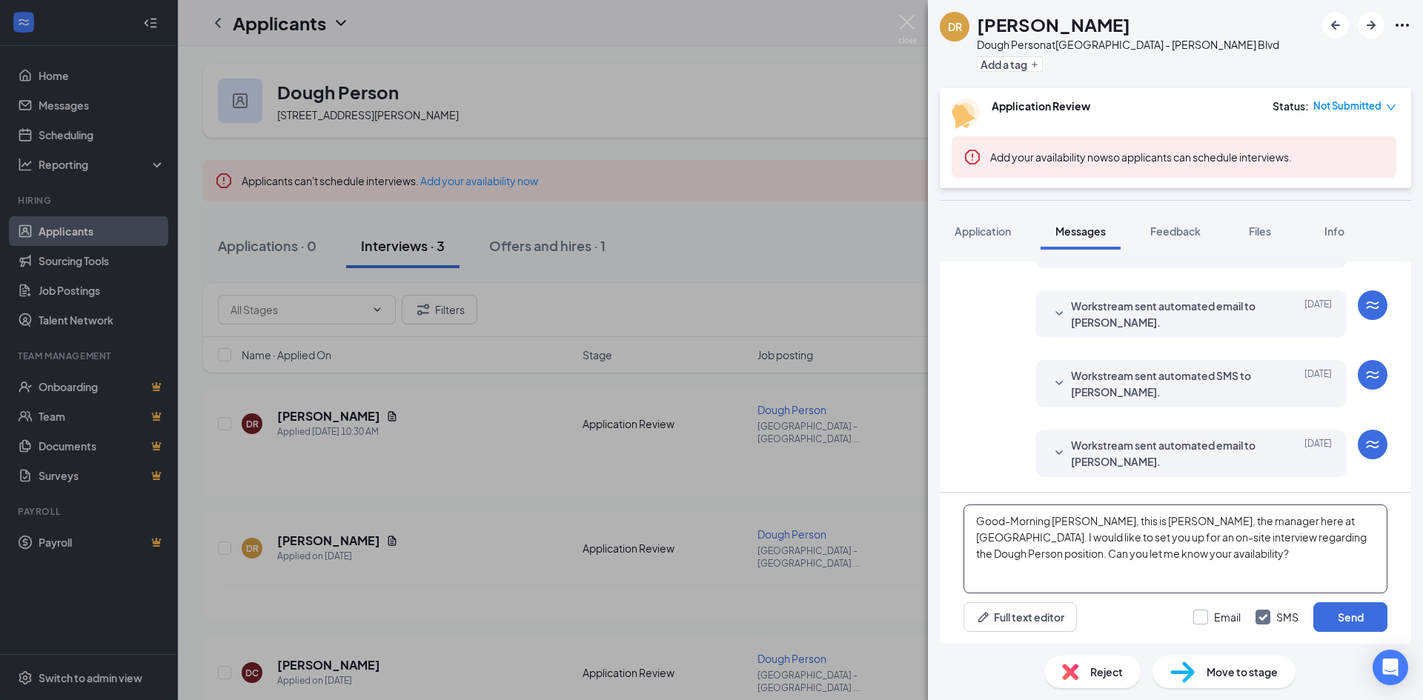
type textarea "Good-Morning [PERSON_NAME], this is [PERSON_NAME], the manager here at [GEOGRAP…"
click at [1214, 614] on input "Email" at bounding box center [1216, 617] width 47 height 15
checkbox input "false"
click at [1268, 555] on textarea "Good-Morning [PERSON_NAME], this is [PERSON_NAME], the manager here at [GEOGRAP…" at bounding box center [1175, 549] width 424 height 89
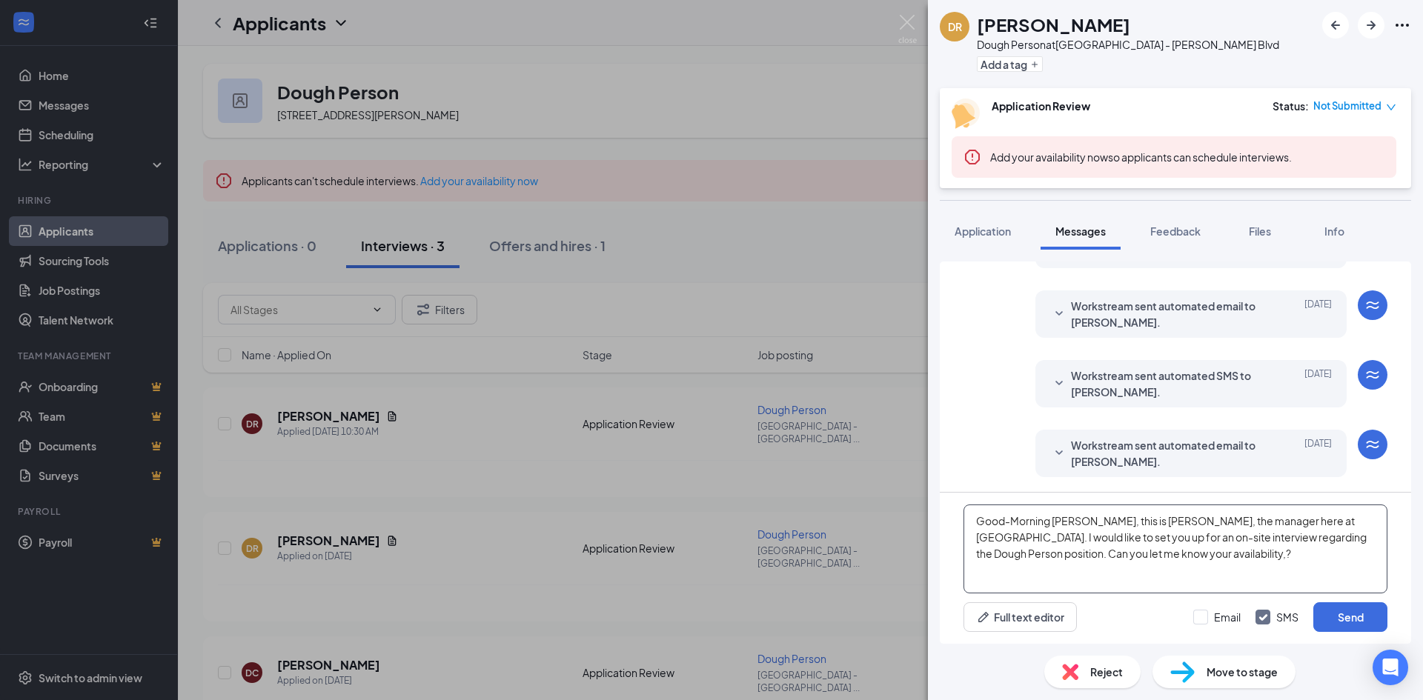
type textarea "Good-Morning [PERSON_NAME], this is [PERSON_NAME], the manager here at [GEOGRAP…"
click at [1021, 615] on button "Full text editor" at bounding box center [1019, 617] width 113 height 30
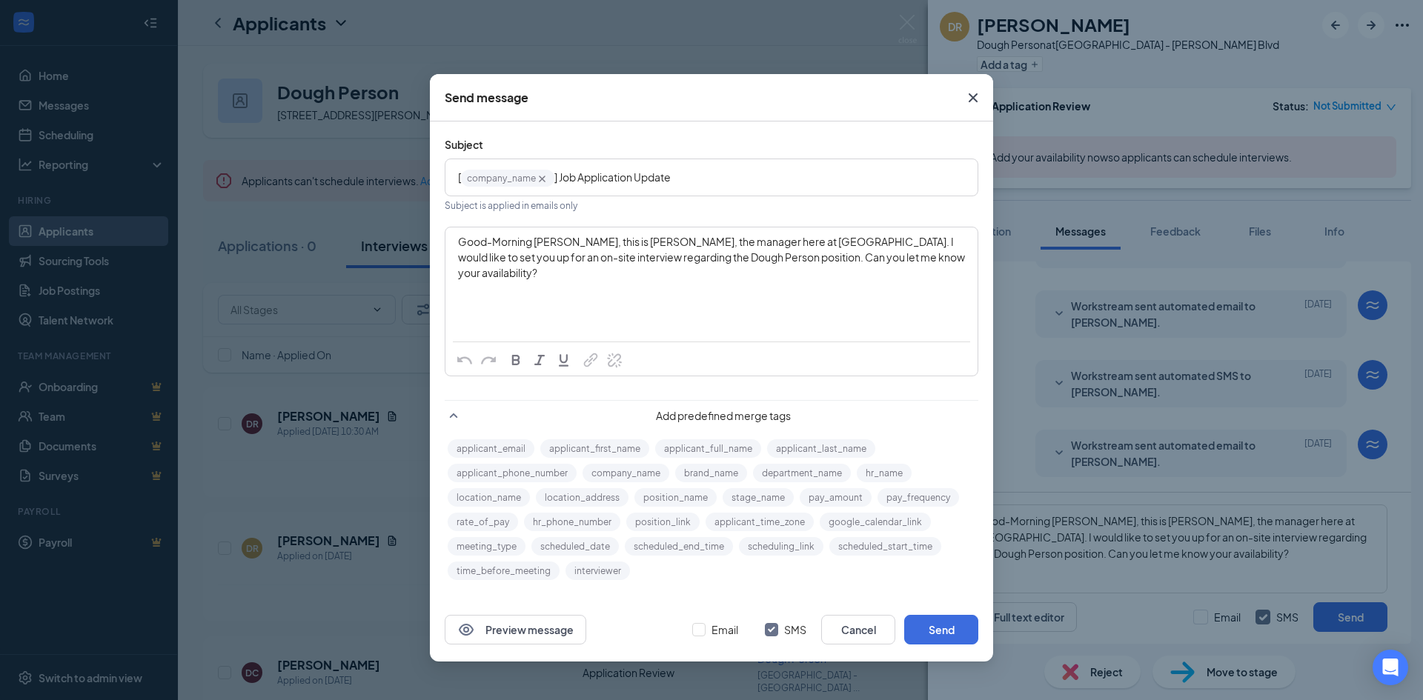
click at [971, 97] on icon "Cross" at bounding box center [973, 98] width 18 height 18
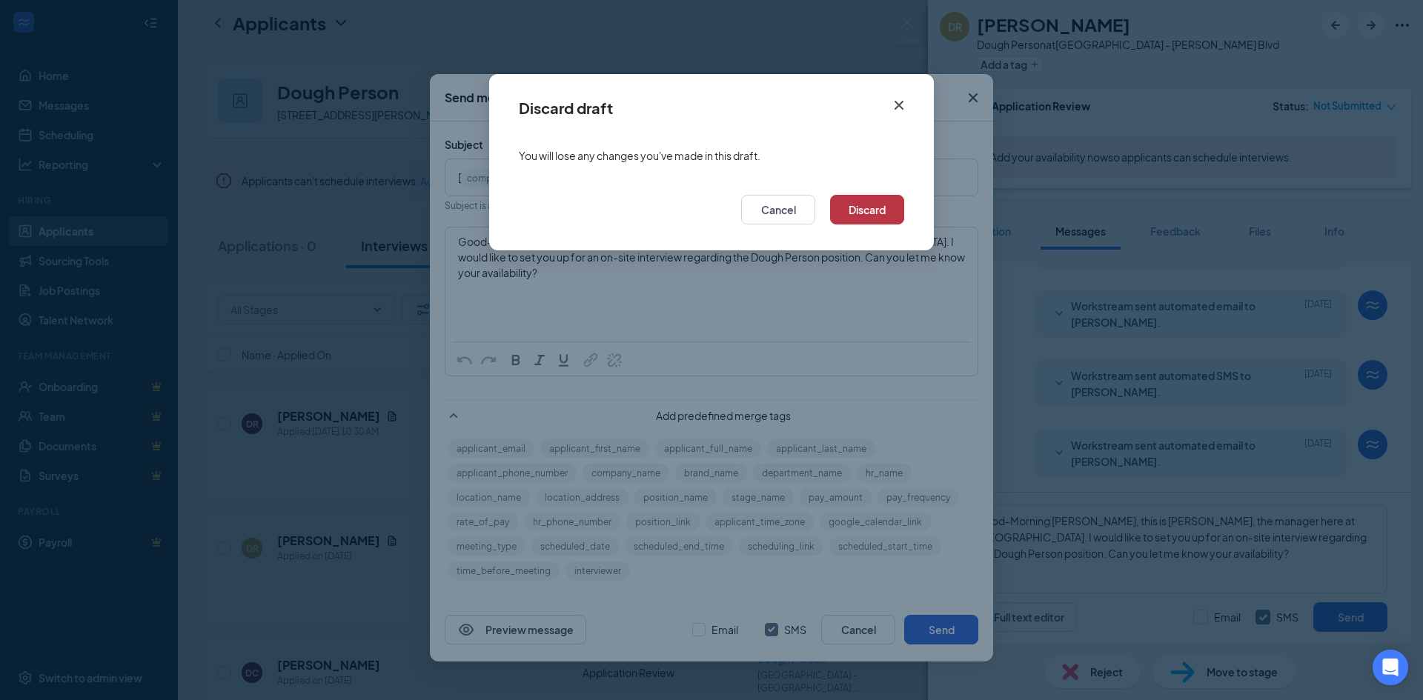
click at [854, 208] on button "Discard" at bounding box center [867, 210] width 74 height 30
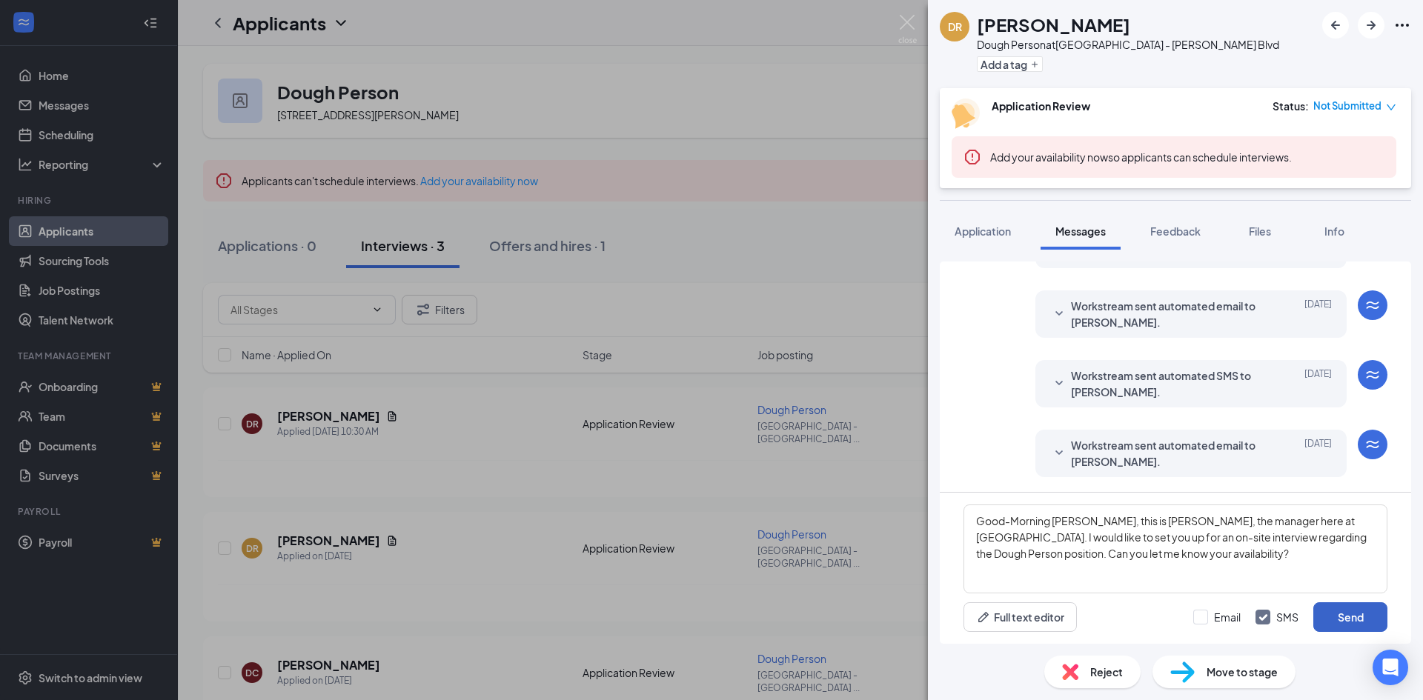
click at [1346, 614] on button "Send" at bounding box center [1350, 617] width 74 height 30
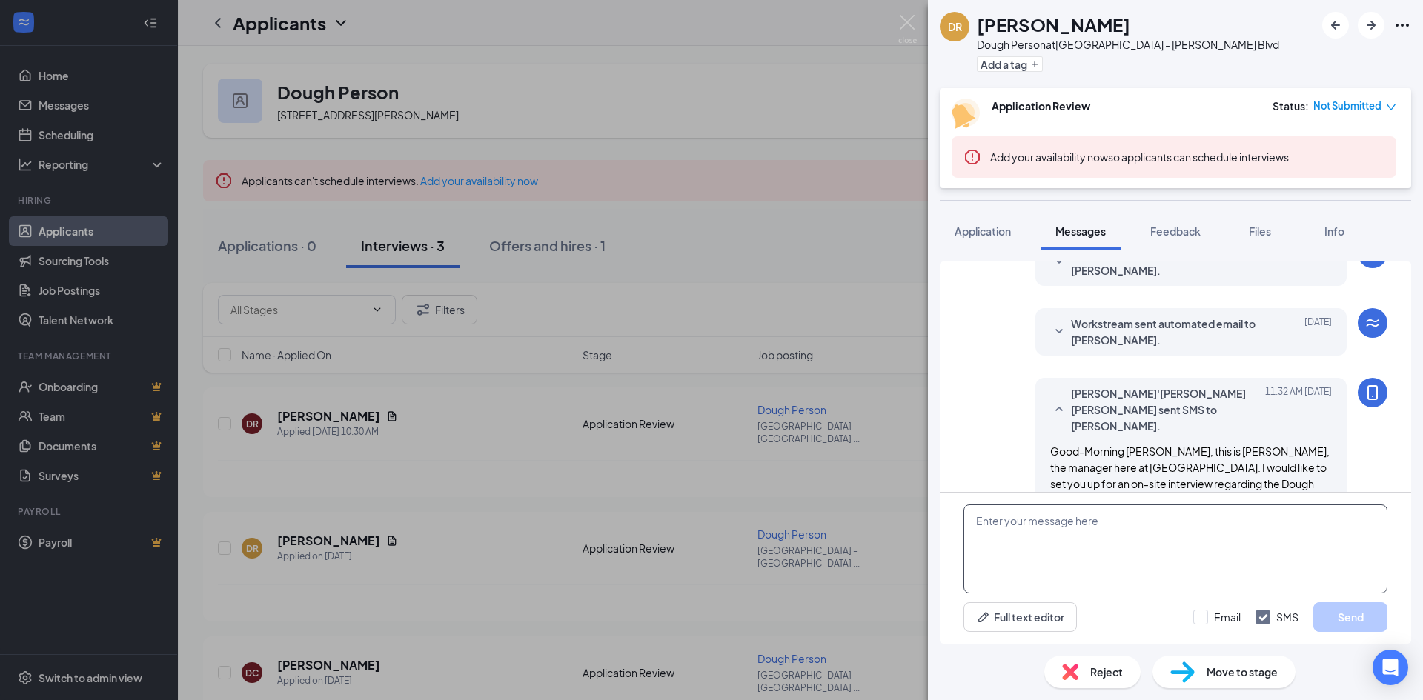
scroll to position [348, 0]
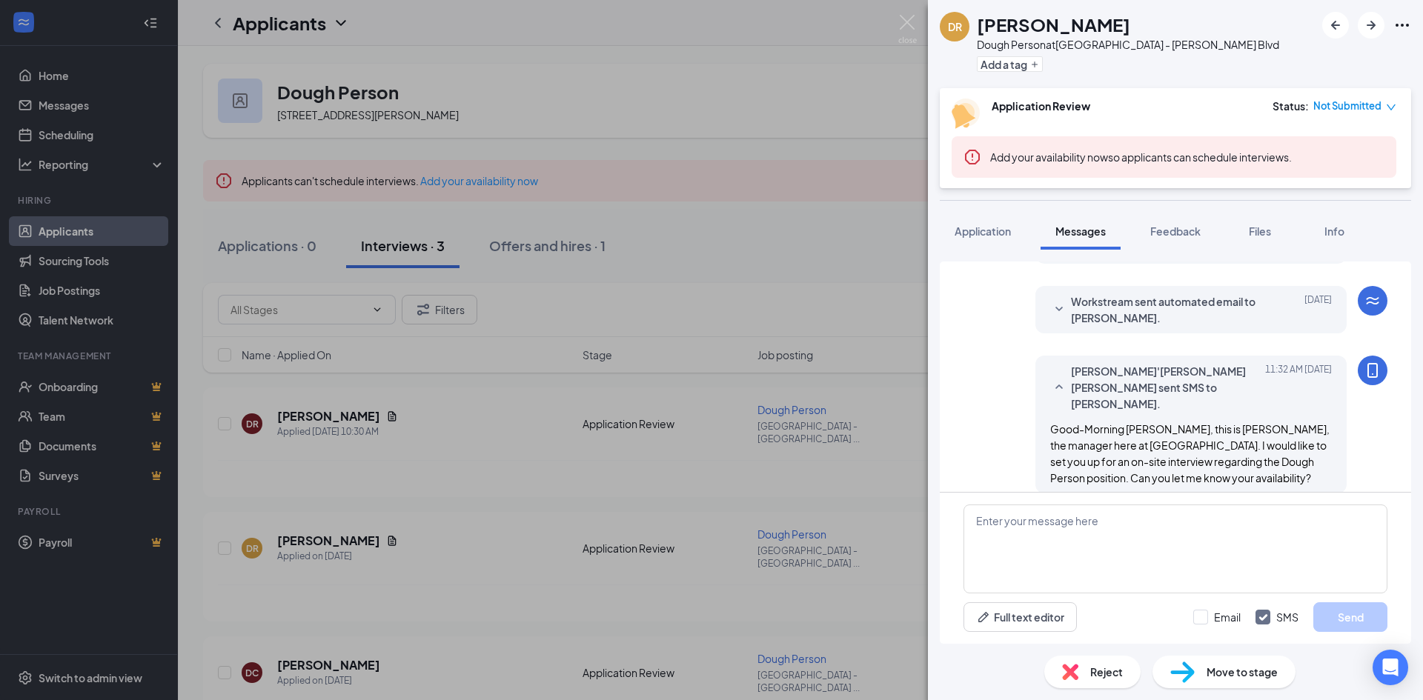
click at [637, 232] on div "[PERSON_NAME] Dough Person at [GEOGRAPHIC_DATA] - [PERSON_NAME][GEOGRAPHIC_DATA…" at bounding box center [711, 350] width 1423 height 700
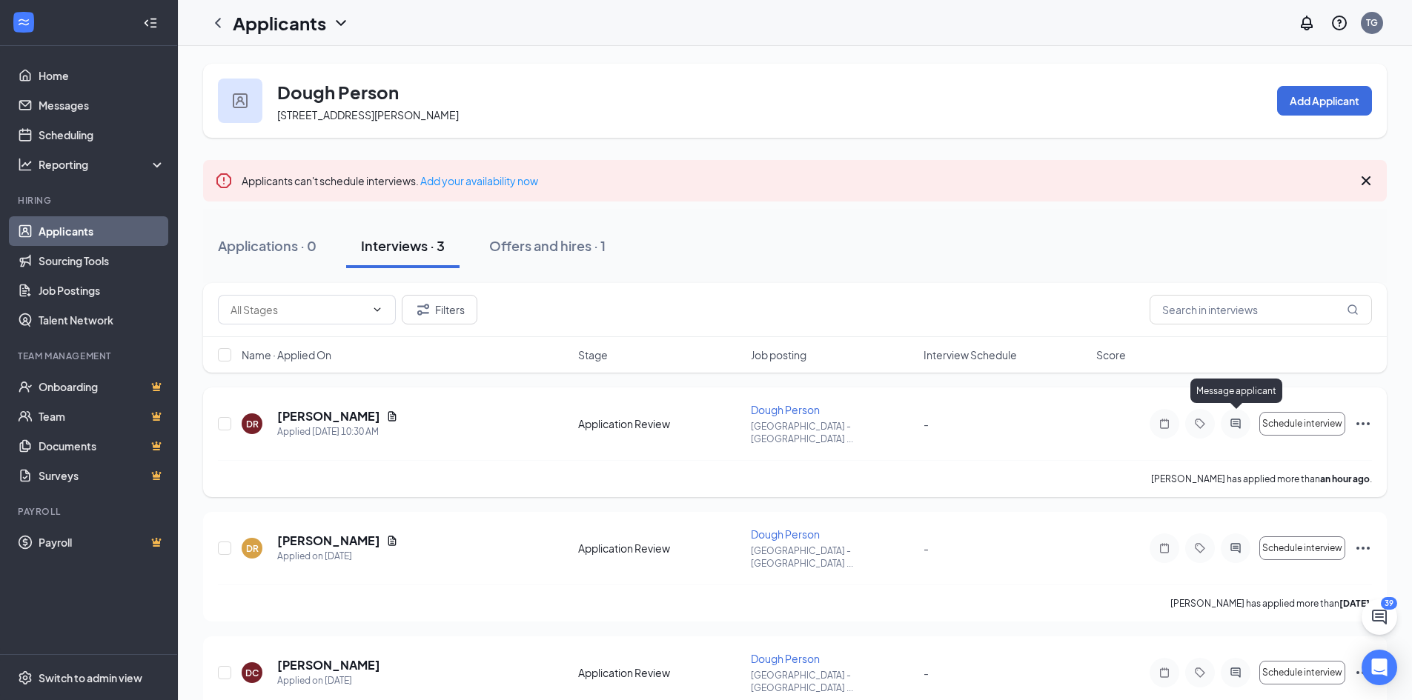
click at [1232, 418] on icon "ActiveChat" at bounding box center [1235, 424] width 18 height 12
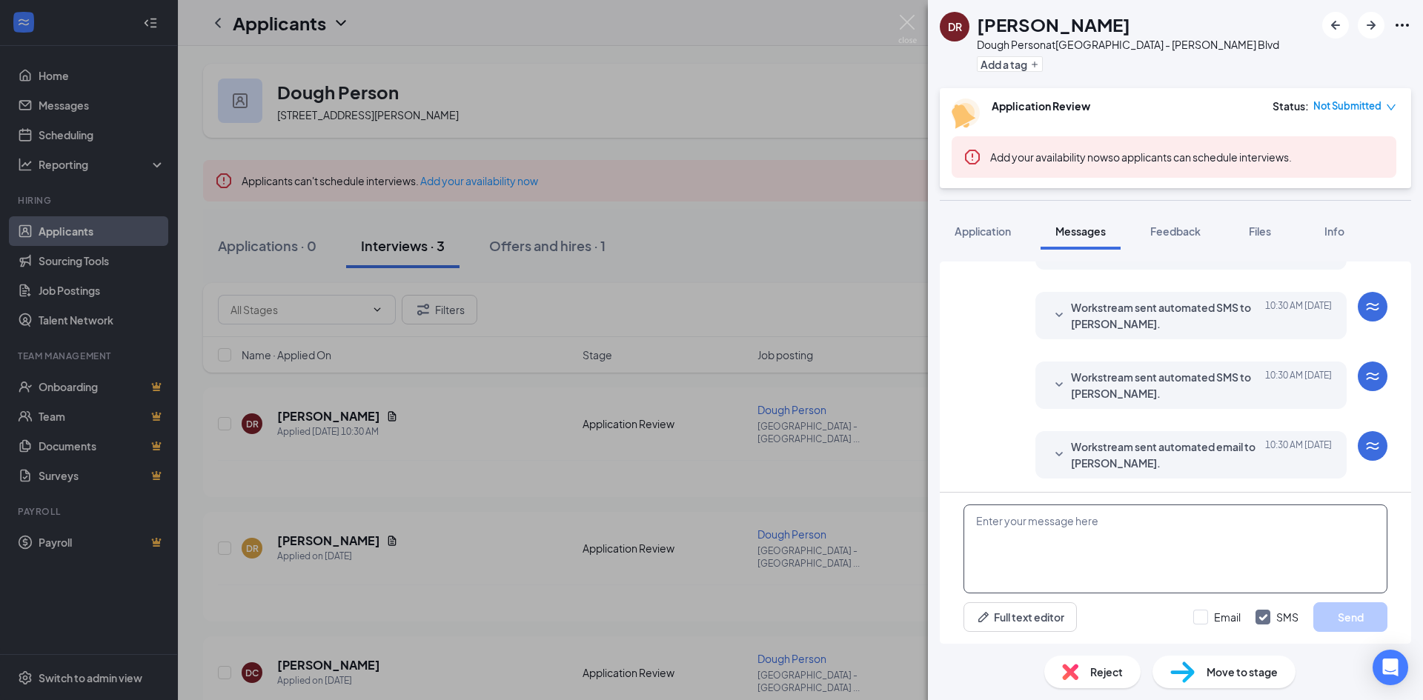
click at [1181, 564] on textarea at bounding box center [1175, 549] width 424 height 89
paste textarea "Good-Morning [PERSON_NAME], this is [PERSON_NAME], the manager here at [GEOGRAP…"
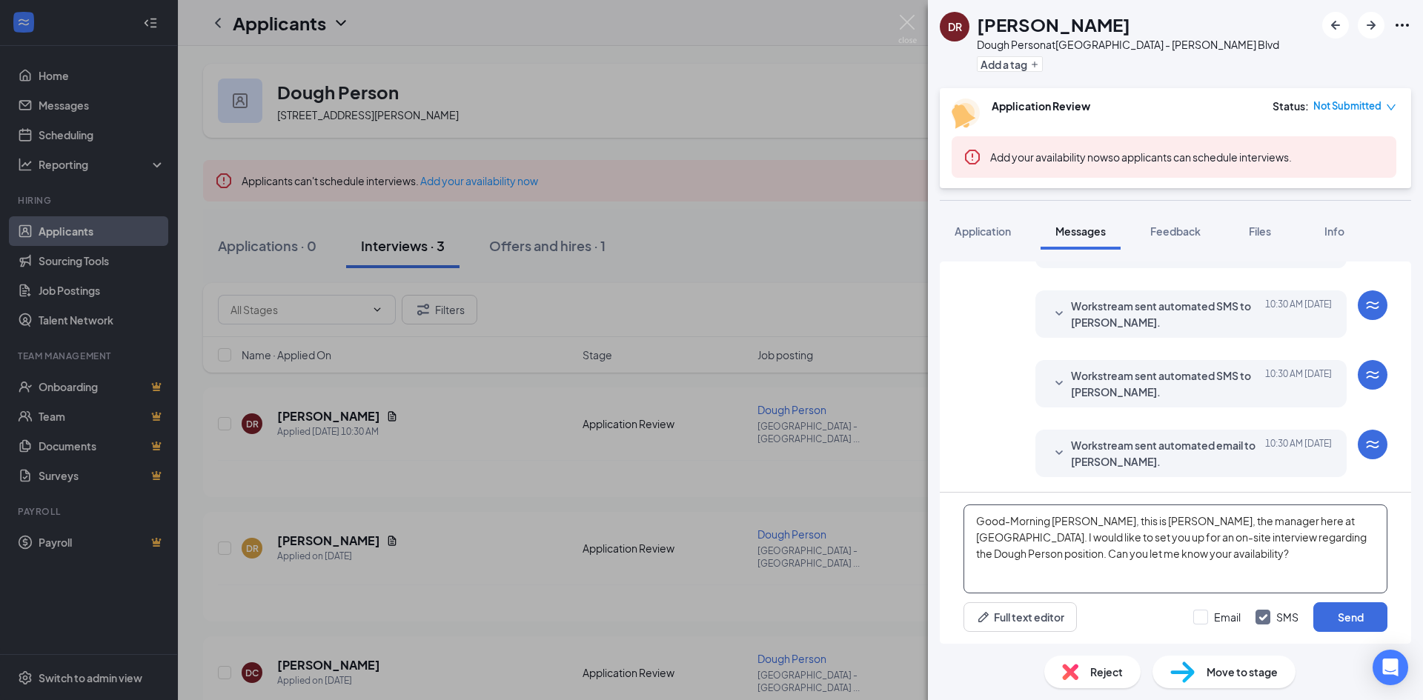
click at [1140, 521] on textarea "Good-Morning [PERSON_NAME], this is [PERSON_NAME], the manager here at [GEOGRAP…" at bounding box center [1175, 549] width 424 height 89
type textarea "Good-Morning [PERSON_NAME], this is [PERSON_NAME], the manager here at [GEOGRAP…"
click at [1341, 608] on button "Send" at bounding box center [1350, 617] width 74 height 30
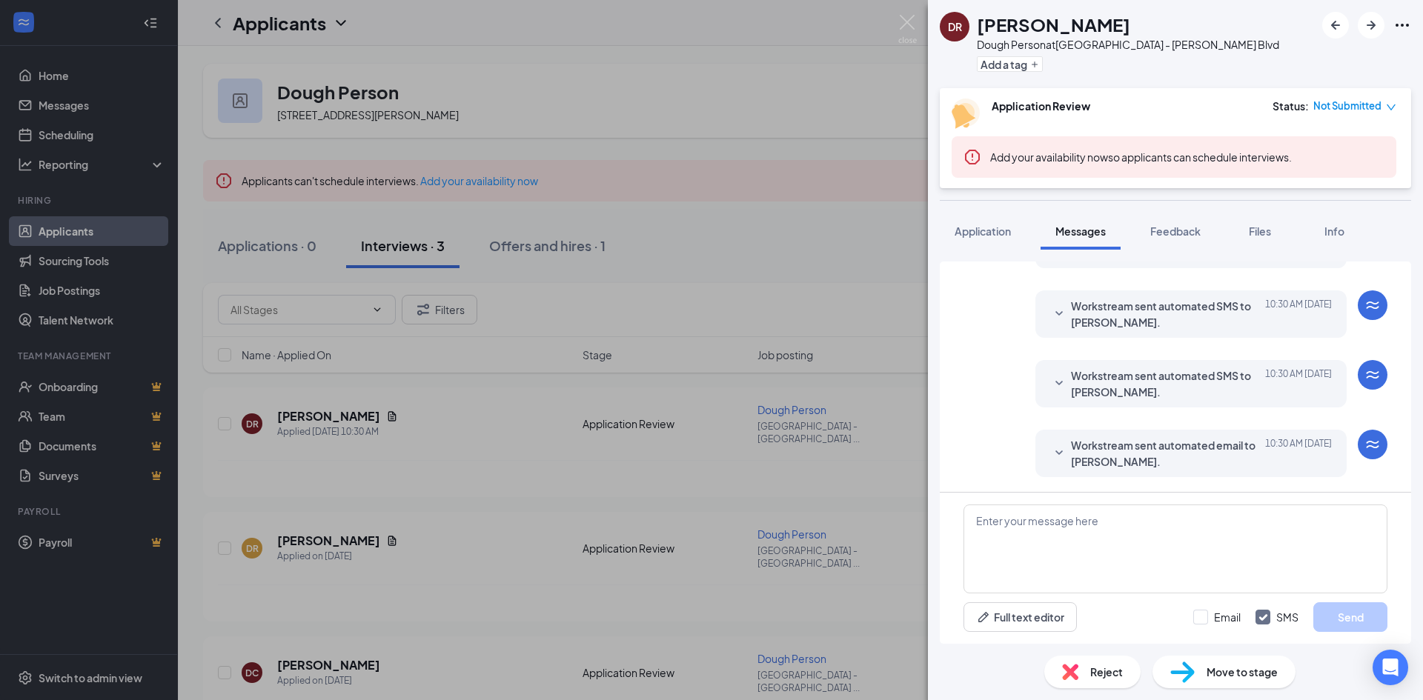
scroll to position [348, 0]
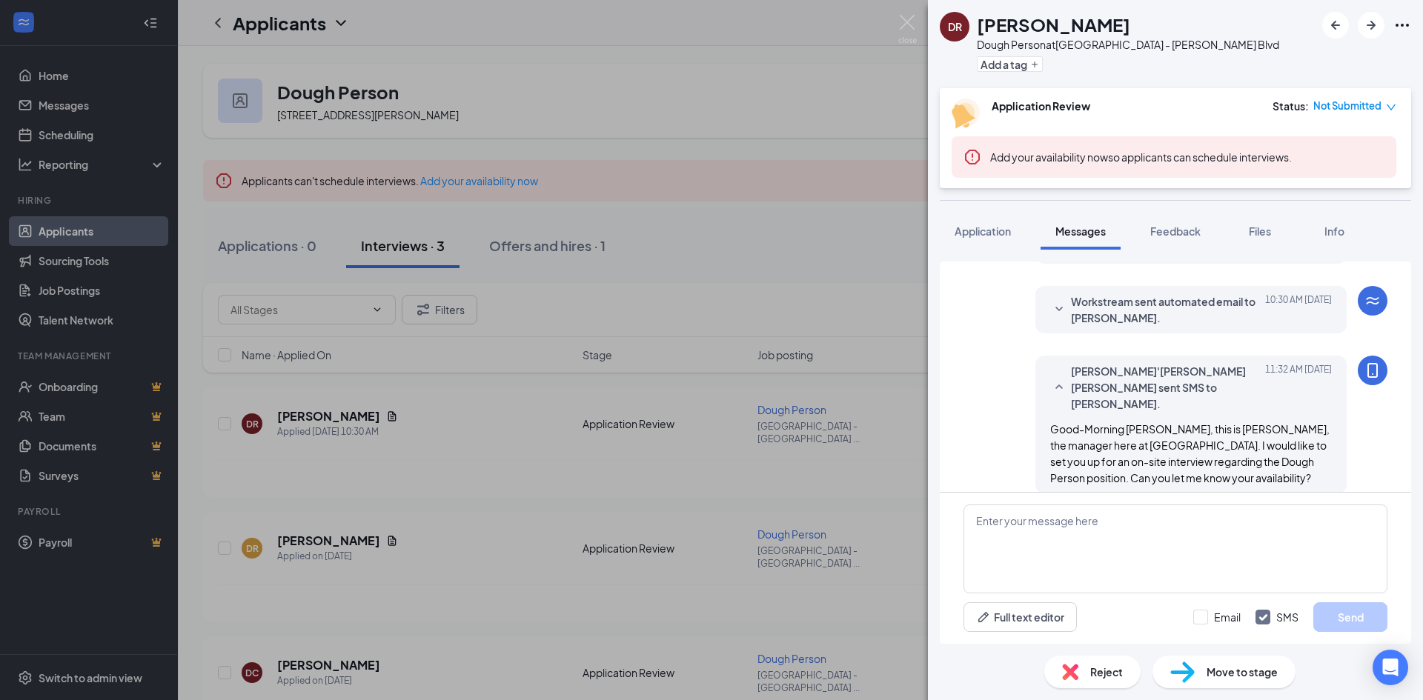
click at [773, 276] on div "[PERSON_NAME] Dough Person at [GEOGRAPHIC_DATA] - [PERSON_NAME] Blvd Add a tag …" at bounding box center [711, 350] width 1423 height 700
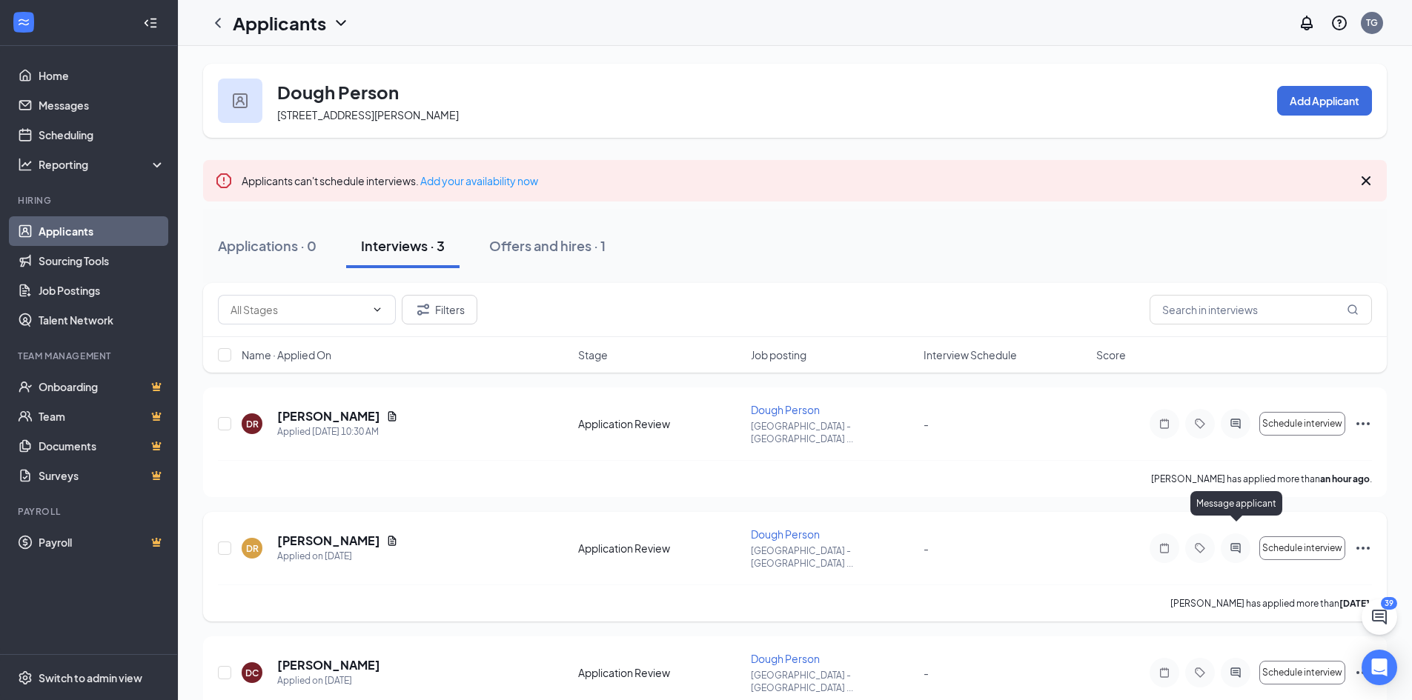
click at [1240, 542] on icon "ActiveChat" at bounding box center [1235, 548] width 18 height 12
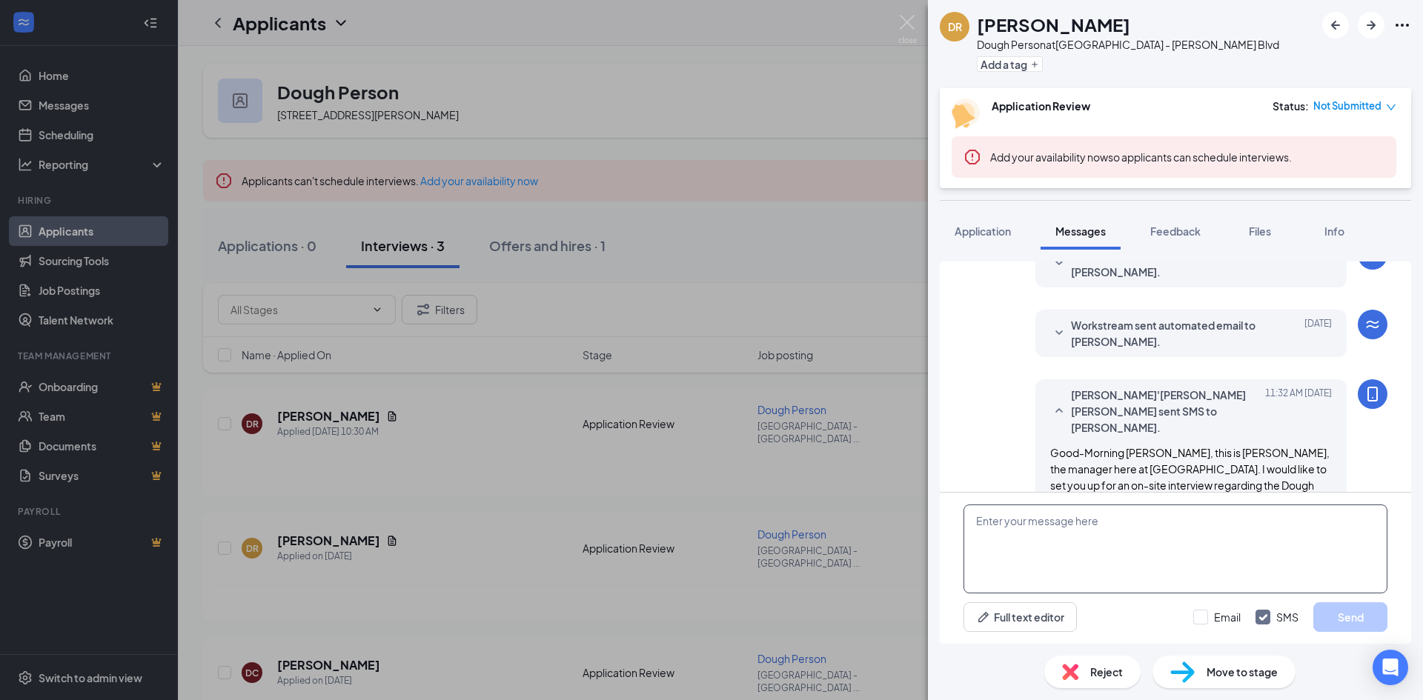
scroll to position [428, 0]
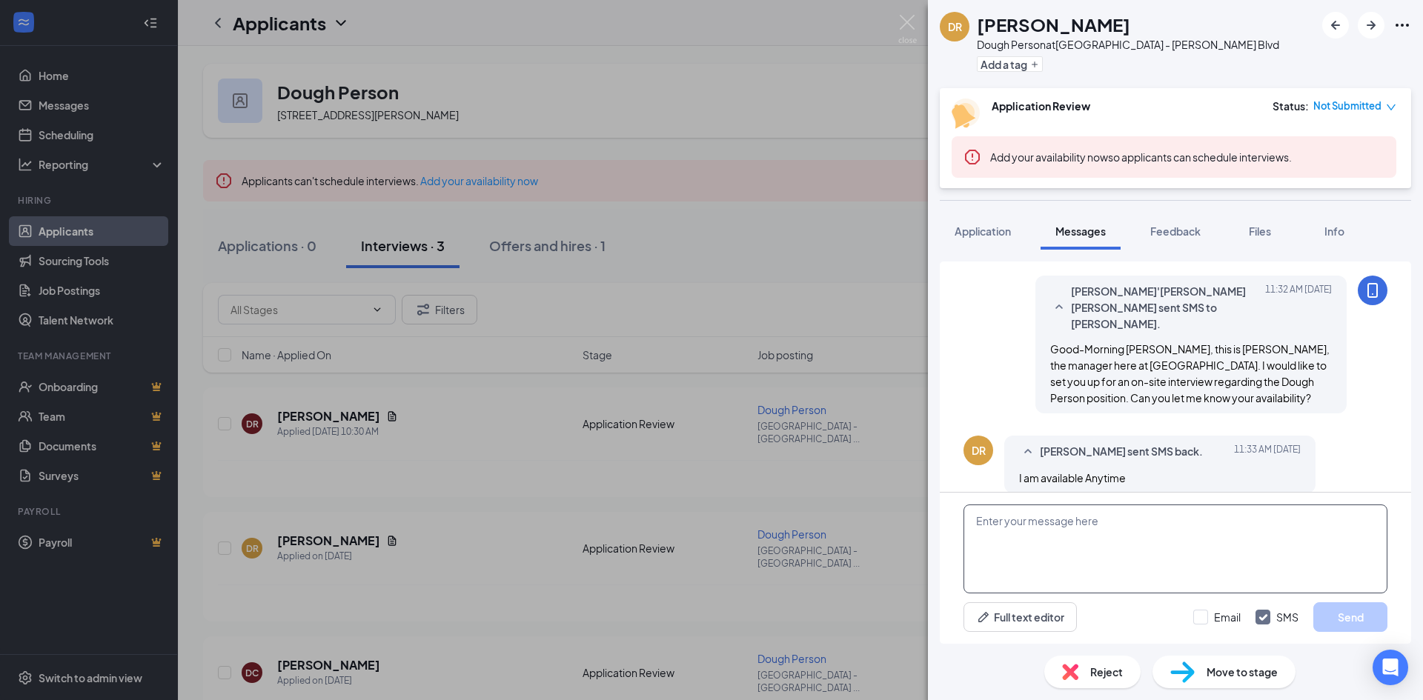
click at [1095, 554] on textarea at bounding box center [1175, 549] width 424 height 89
click at [1192, 524] on textarea at bounding box center [1175, 549] width 424 height 89
click at [1167, 545] on textarea at bounding box center [1175, 549] width 424 height 89
click at [811, 228] on div "[PERSON_NAME] Dough Person at [GEOGRAPHIC_DATA] - [PERSON_NAME][GEOGRAPHIC_DATA…" at bounding box center [711, 350] width 1423 height 700
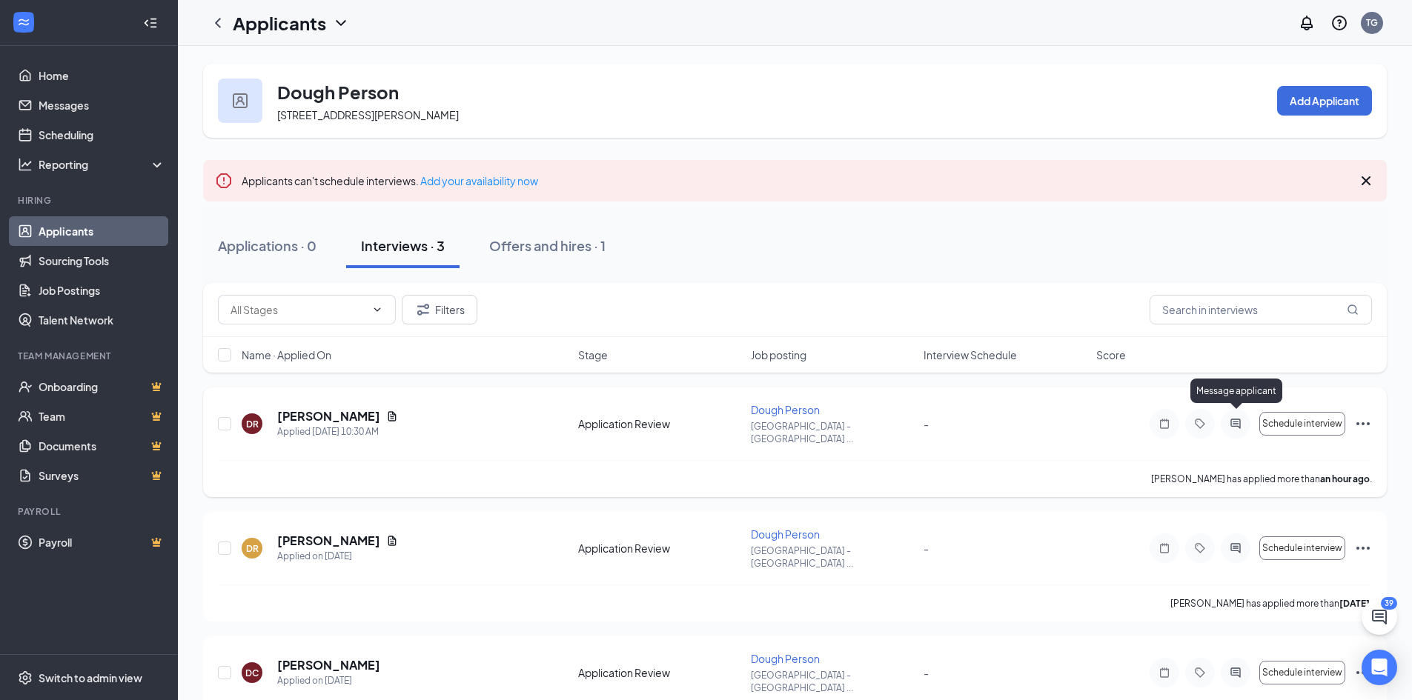
click at [1231, 419] on icon "ActiveChat" at bounding box center [1235, 424] width 10 height 10
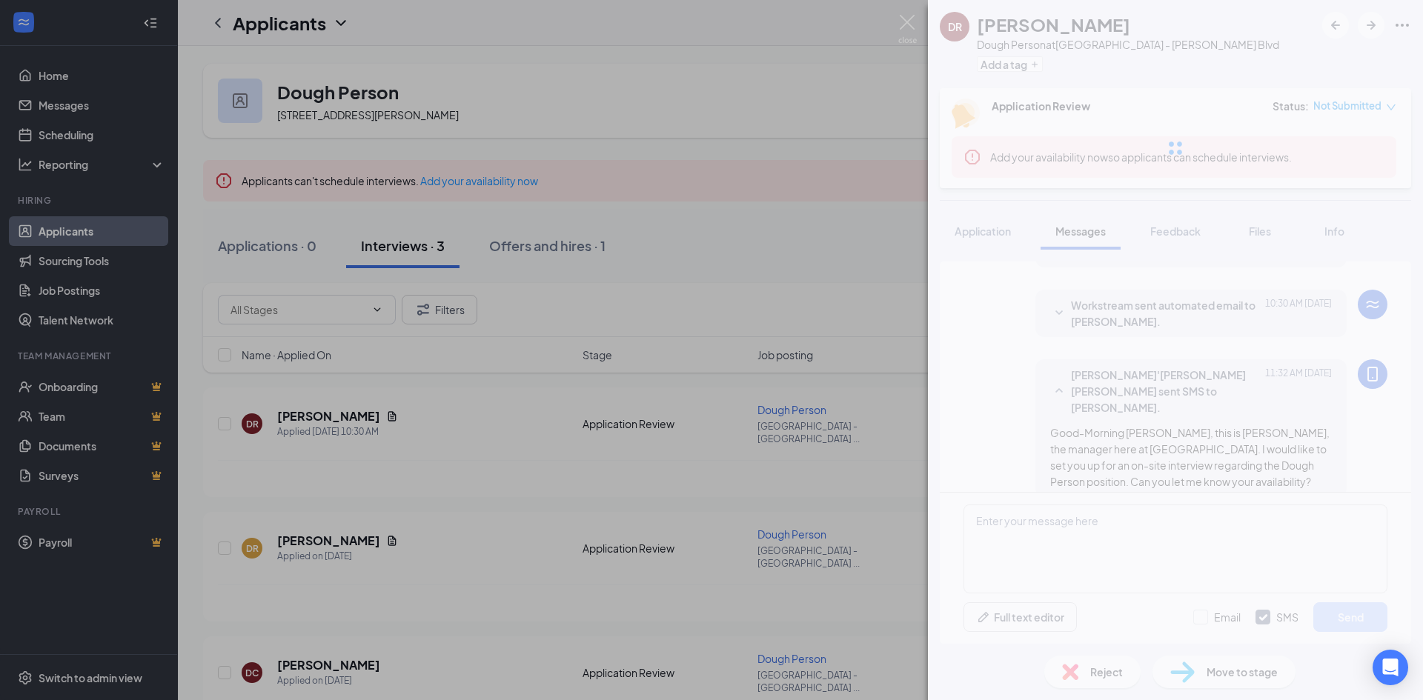
scroll to position [348, 0]
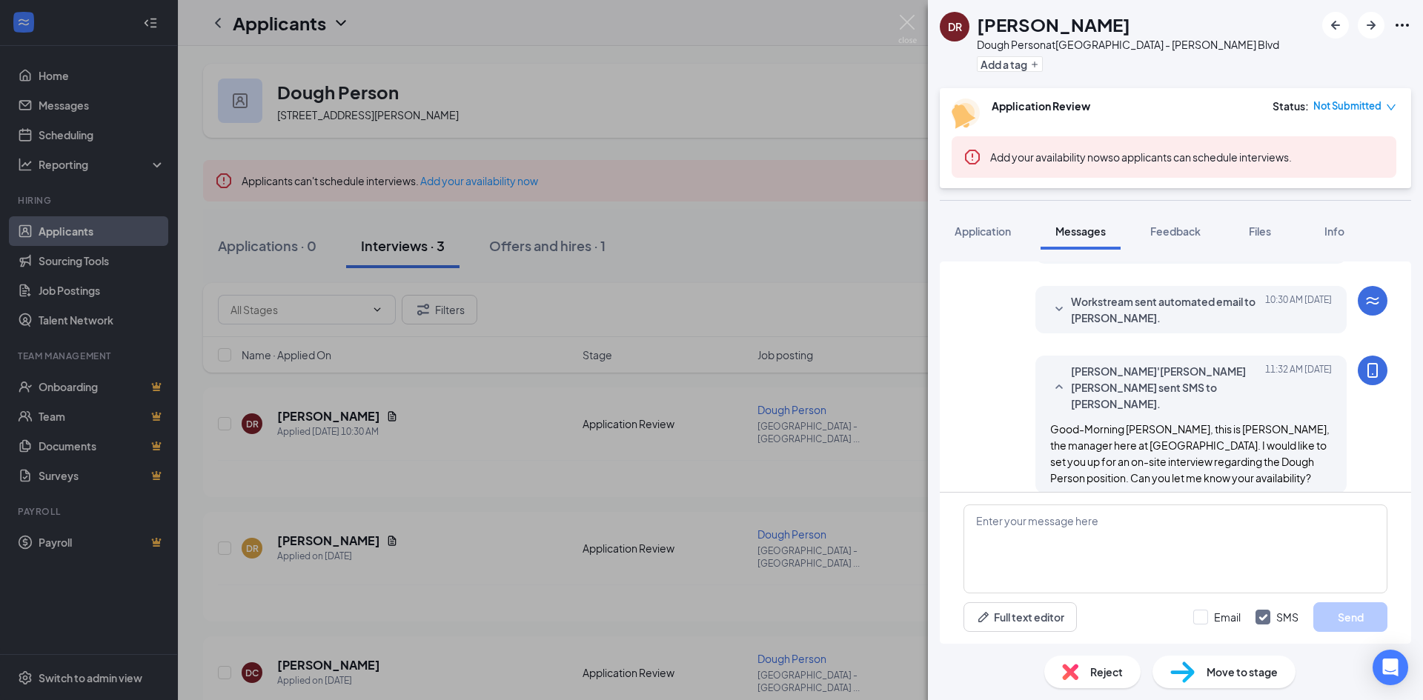
click at [825, 274] on div "[PERSON_NAME] Dough Person at [GEOGRAPHIC_DATA] - [PERSON_NAME] Blvd Add a tag …" at bounding box center [711, 350] width 1423 height 700
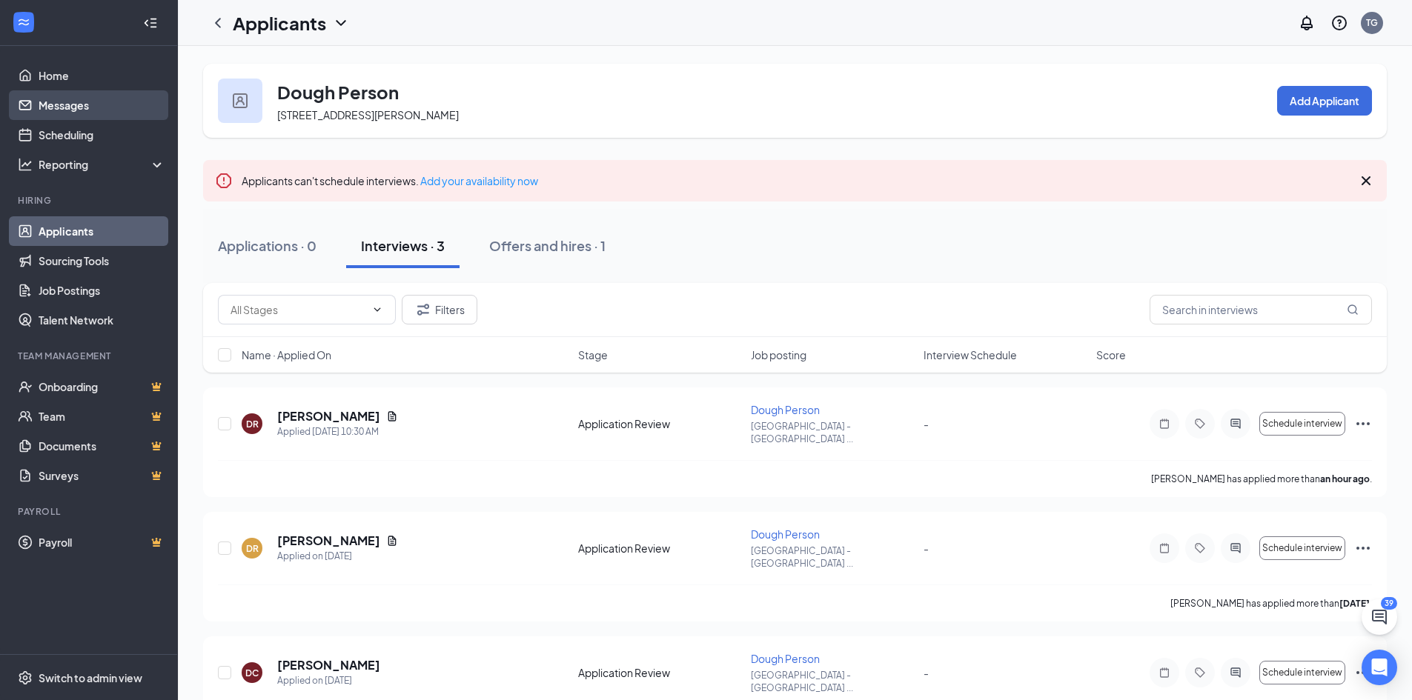
click at [59, 99] on link "Messages" at bounding box center [102, 105] width 127 height 30
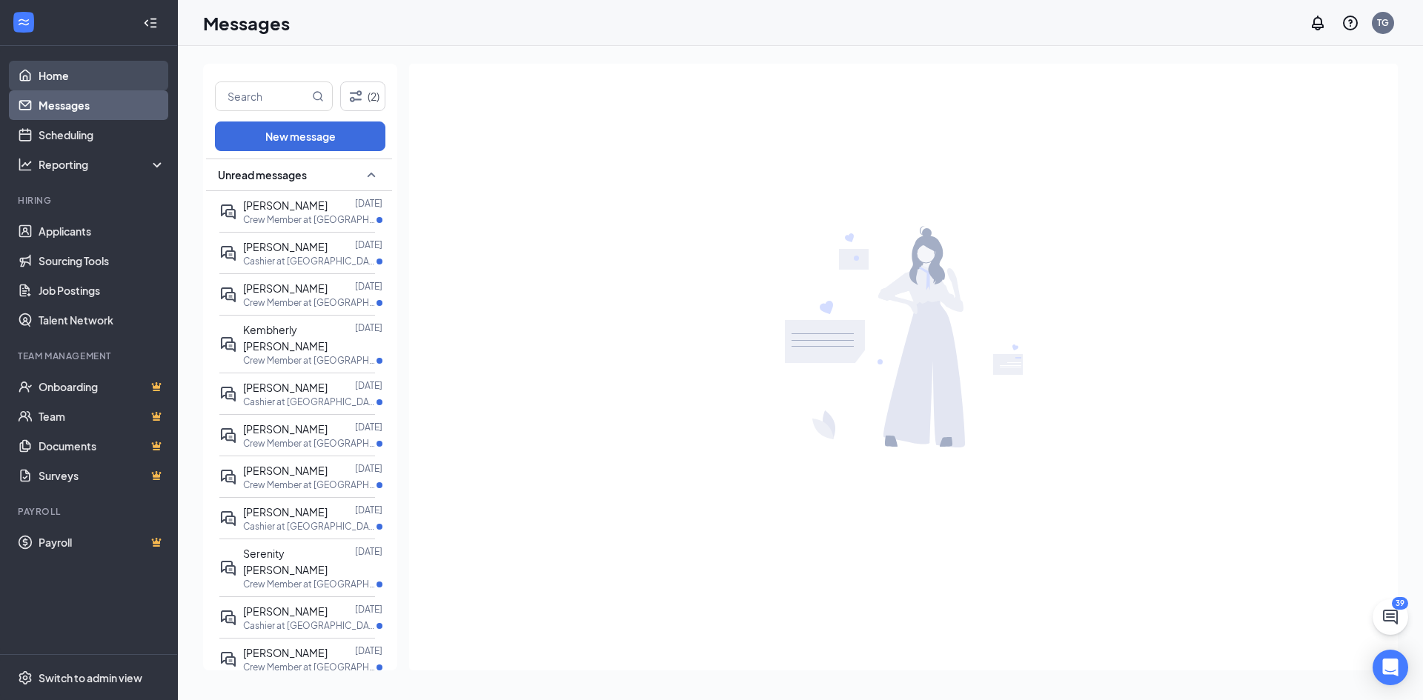
click at [74, 82] on link "Home" at bounding box center [102, 76] width 127 height 30
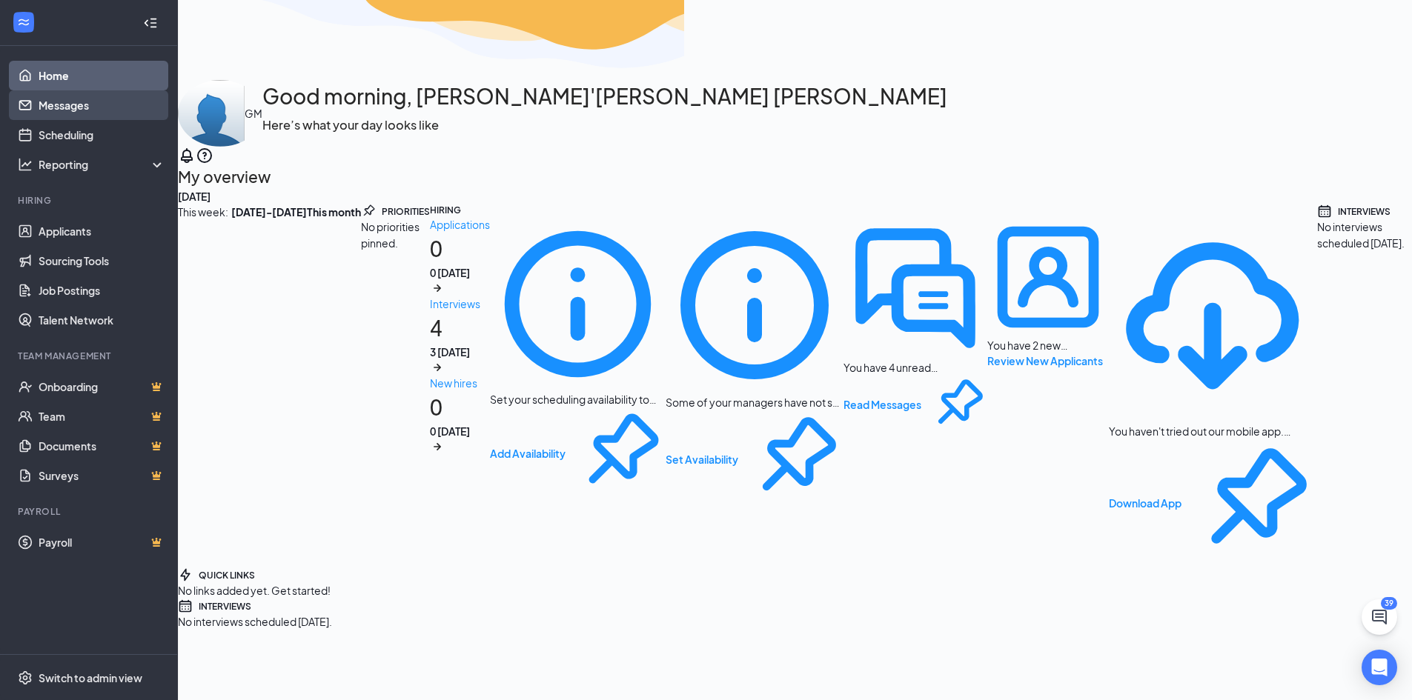
click at [75, 108] on link "Messages" at bounding box center [102, 105] width 127 height 30
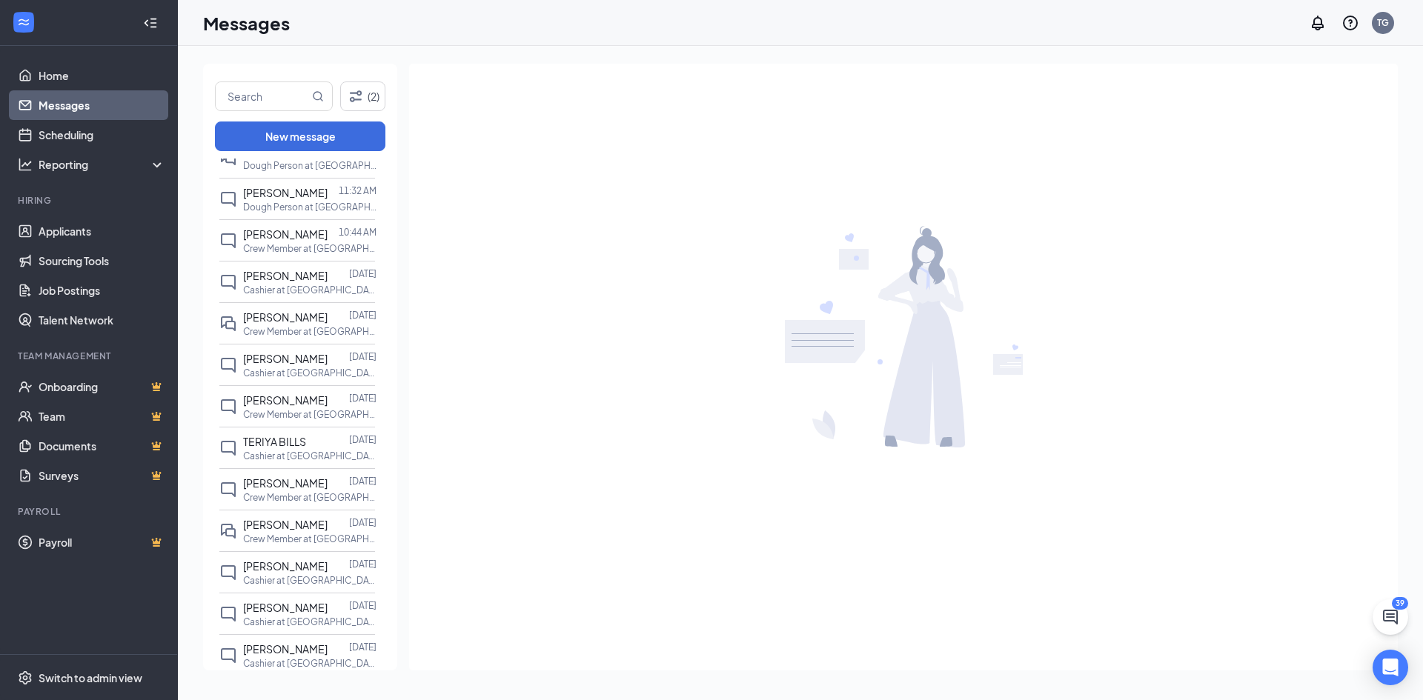
scroll to position [942, 0]
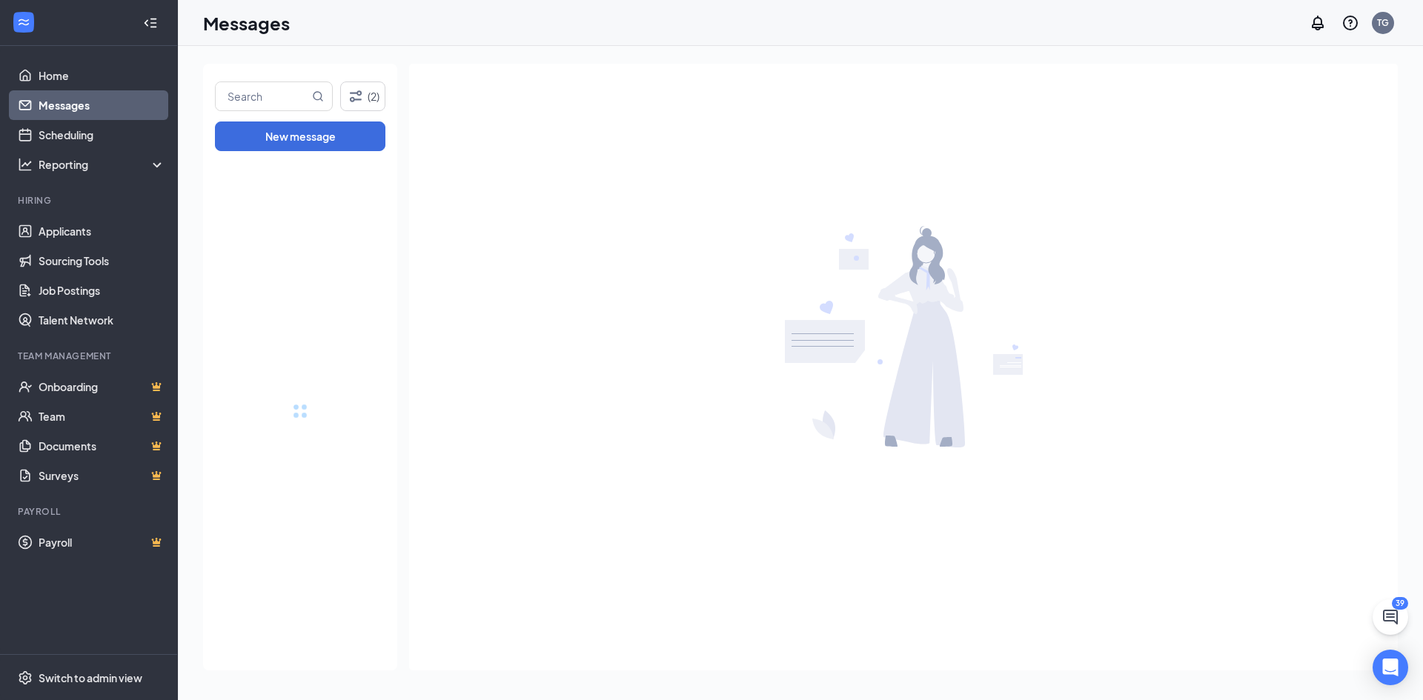
drag, startPoint x: 385, startPoint y: 274, endPoint x: 382, endPoint y: 533, distance: 258.6
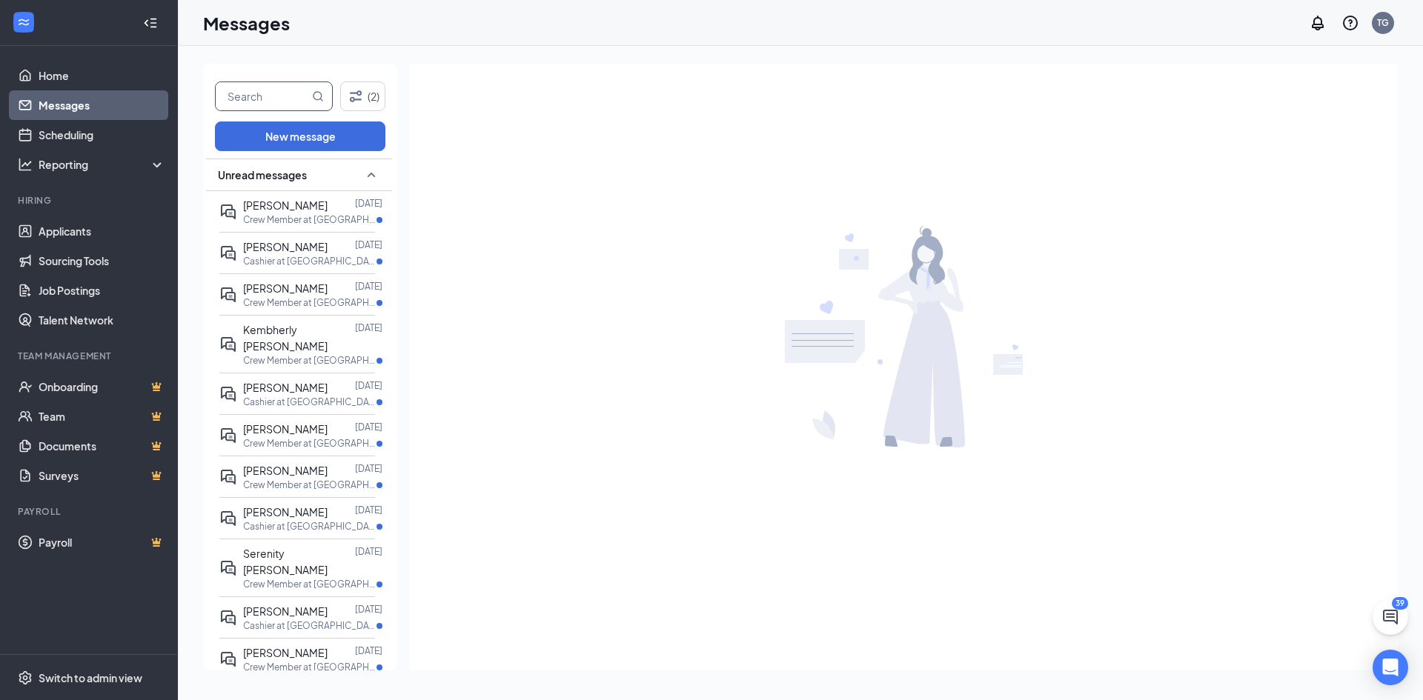
click at [276, 101] on input "text" at bounding box center [262, 96] width 93 height 28
type input "[PERSON_NAME]"
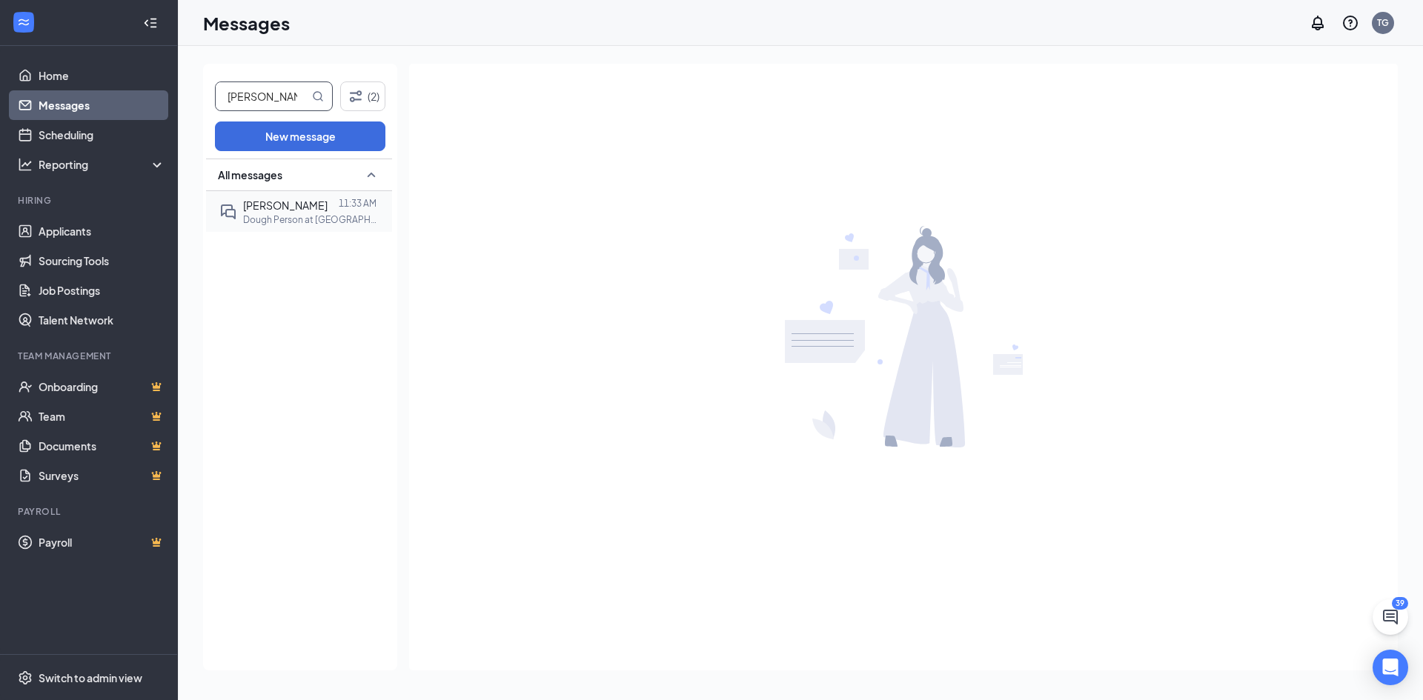
click at [306, 223] on p "Dough Person at [GEOGRAPHIC_DATA] - [PERSON_NAME][GEOGRAPHIC_DATA]" at bounding box center [309, 219] width 133 height 13
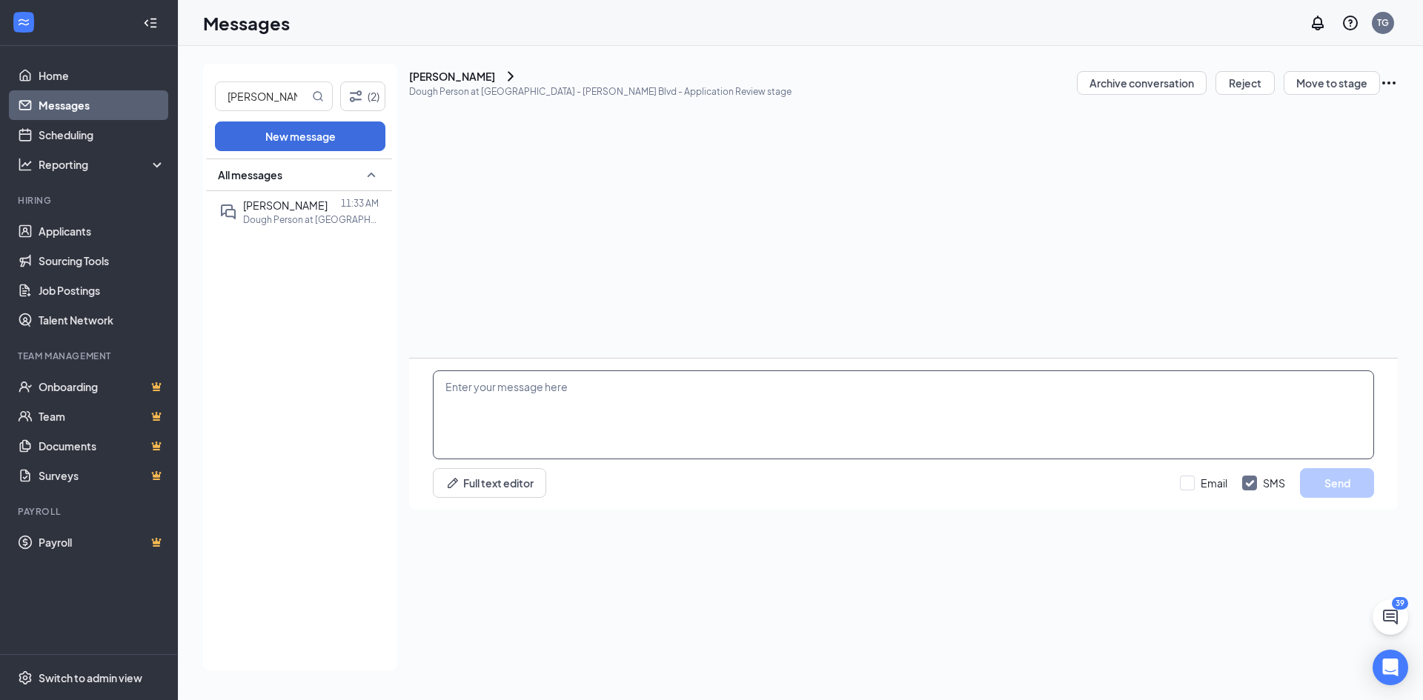
click at [894, 459] on textarea at bounding box center [903, 414] width 941 height 89
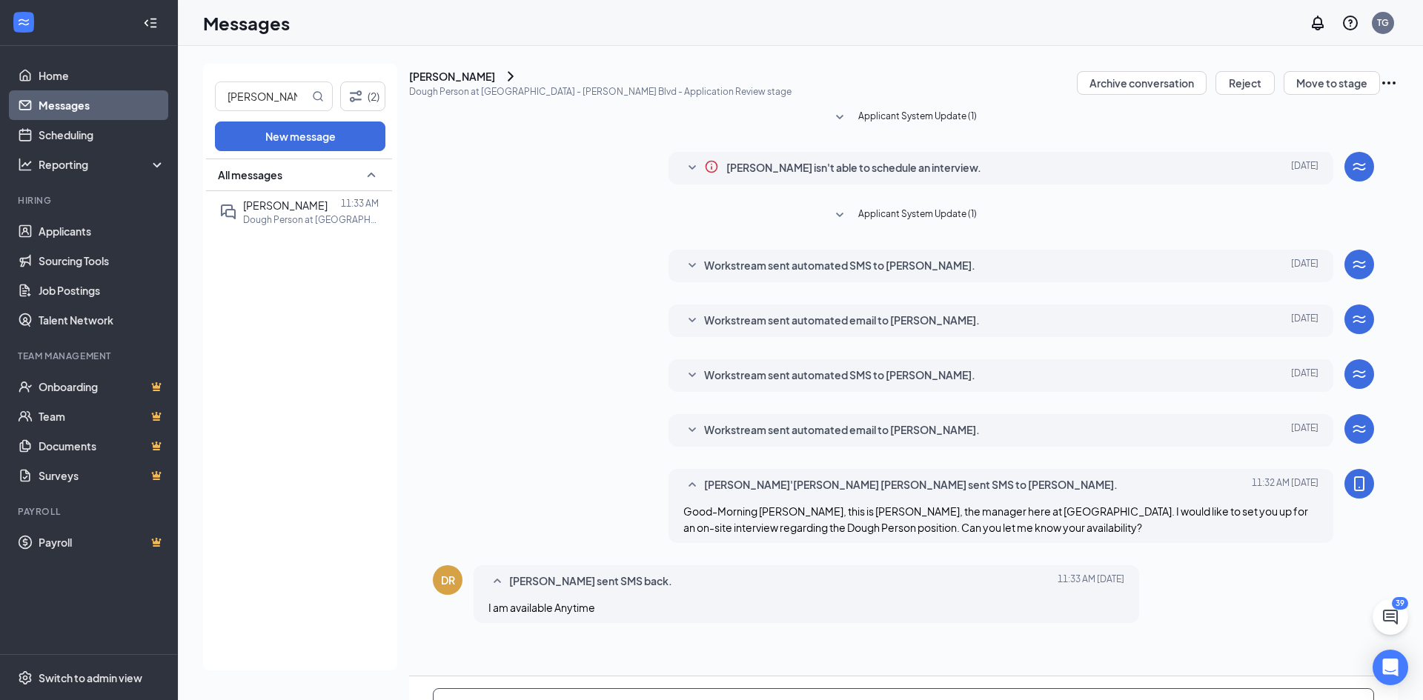
scroll to position [150, 0]
type textarea "Y"
click at [268, 102] on input "[PERSON_NAME]" at bounding box center [262, 96] width 93 height 28
type input "Dajonna"
click at [282, 216] on div "[PERSON_NAME] 11:32 AM Dough Person at [GEOGRAPHIC_DATA] - [PERSON_NAME][GEOGRA…" at bounding box center [309, 211] width 133 height 29
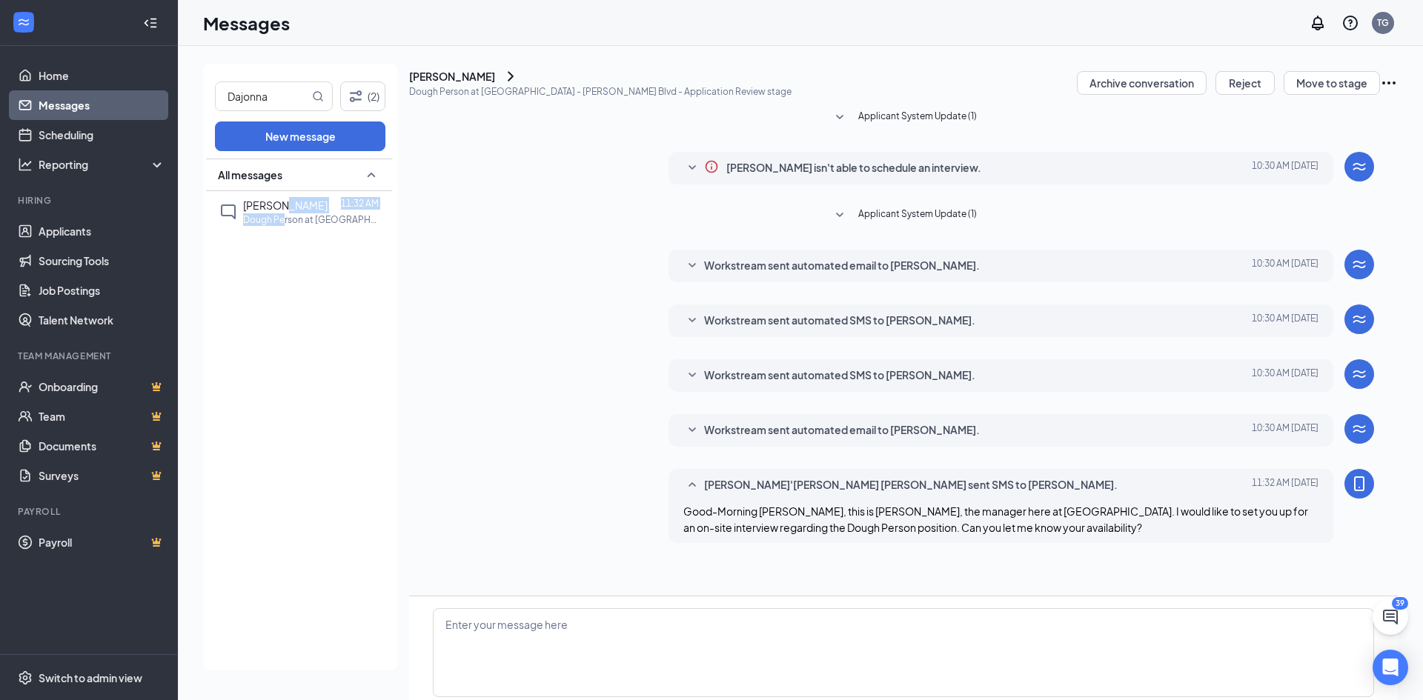
scroll to position [70, 0]
drag, startPoint x: 275, startPoint y: 97, endPoint x: 221, endPoint y: 96, distance: 54.1
click at [226, 96] on input "Dajonna" at bounding box center [262, 96] width 93 height 28
type input "[PERSON_NAME]"
click at [274, 219] on p "Dough Person at [GEOGRAPHIC_DATA] - [PERSON_NAME][GEOGRAPHIC_DATA]" at bounding box center [309, 219] width 133 height 13
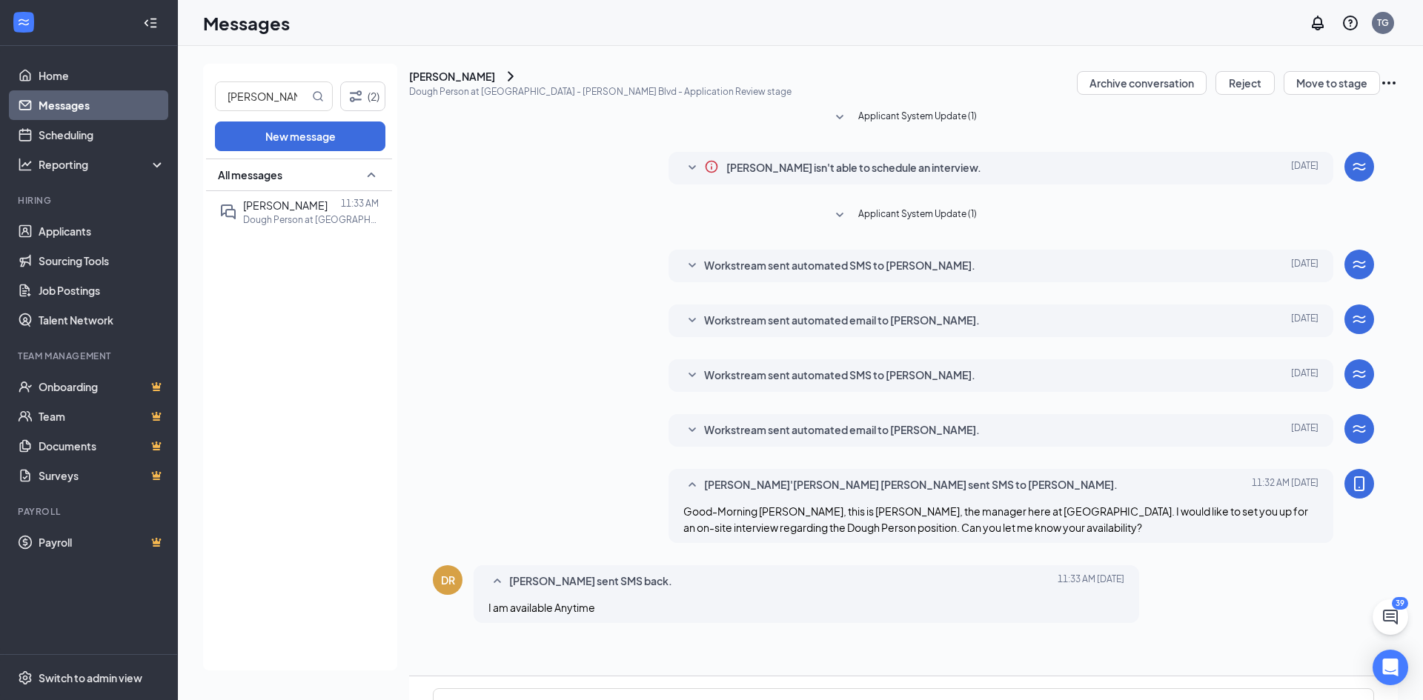
scroll to position [150, 0]
type textarea "You can come to the location [DATE] at 2:45 for your interview."
drag, startPoint x: 772, startPoint y: 559, endPoint x: 292, endPoint y: 551, distance: 480.2
click at [292, 551] on div "[PERSON_NAME] (2) New message All messages [PERSON_NAME] 11:33 AM Dough Person …" at bounding box center [800, 373] width 1194 height 619
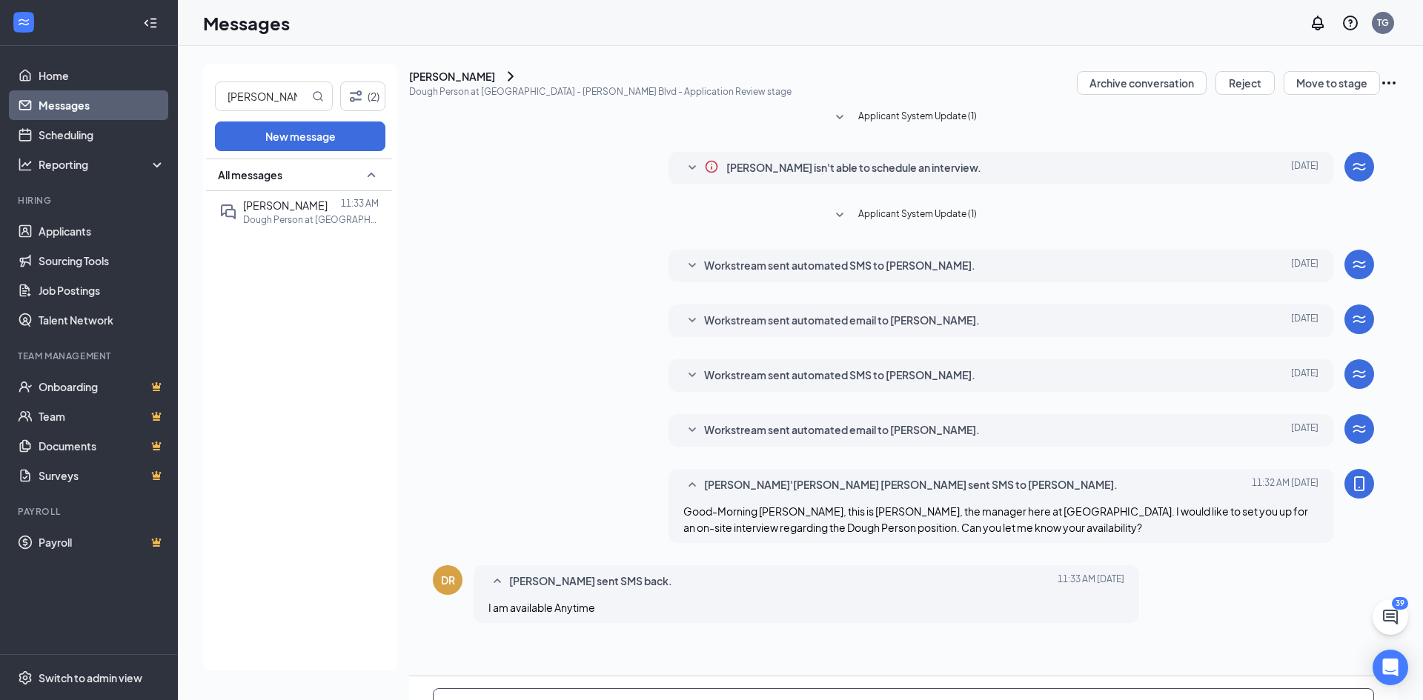
drag, startPoint x: 931, startPoint y: 556, endPoint x: 729, endPoint y: 572, distance: 202.9
type textarea "Y"
click at [441, 463] on div "Applicant System Update (1) [PERSON_NAME] isn't able to schedule an interview. …" at bounding box center [903, 389] width 988 height 574
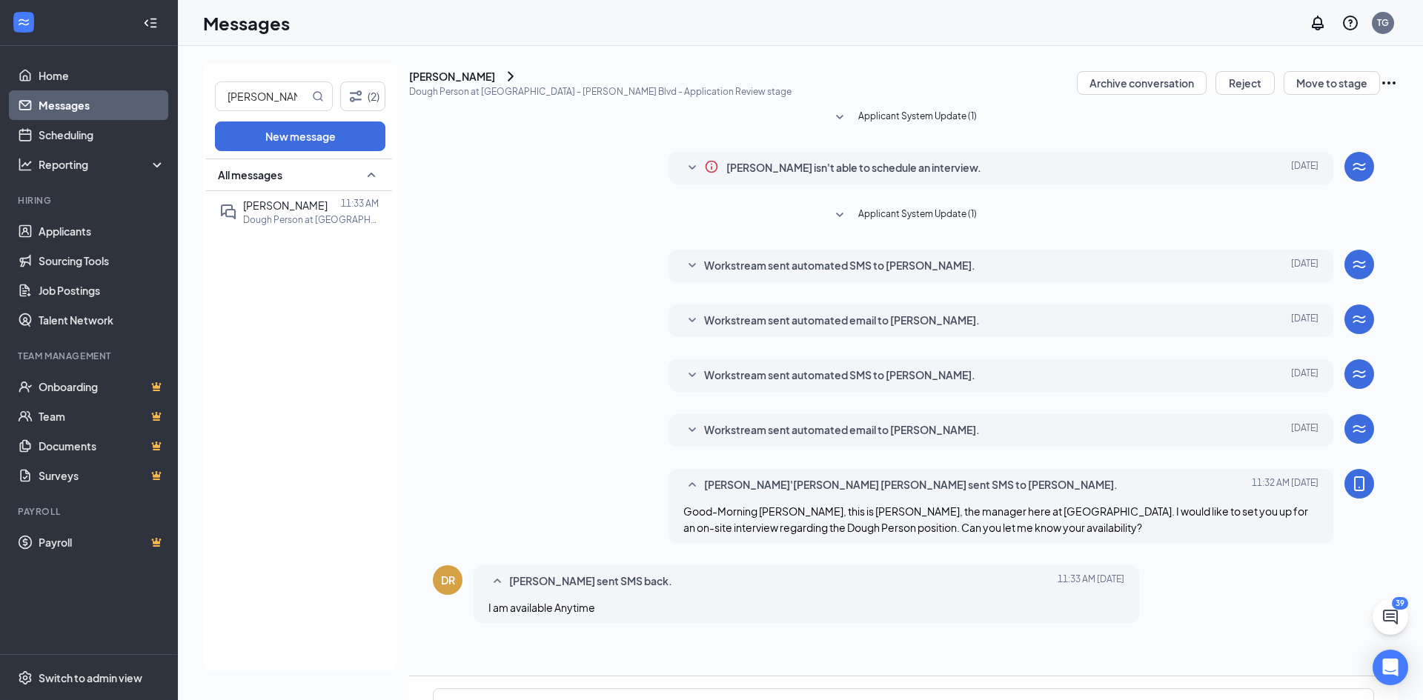
drag, startPoint x: 444, startPoint y: 460, endPoint x: 451, endPoint y: 454, distance: 9.5
click at [445, 573] on div "DR" at bounding box center [448, 580] width 14 height 15
click at [548, 573] on span "[PERSON_NAME] sent SMS back." at bounding box center [590, 582] width 163 height 18
click at [1380, 90] on icon "Ellipses" at bounding box center [1389, 83] width 18 height 18
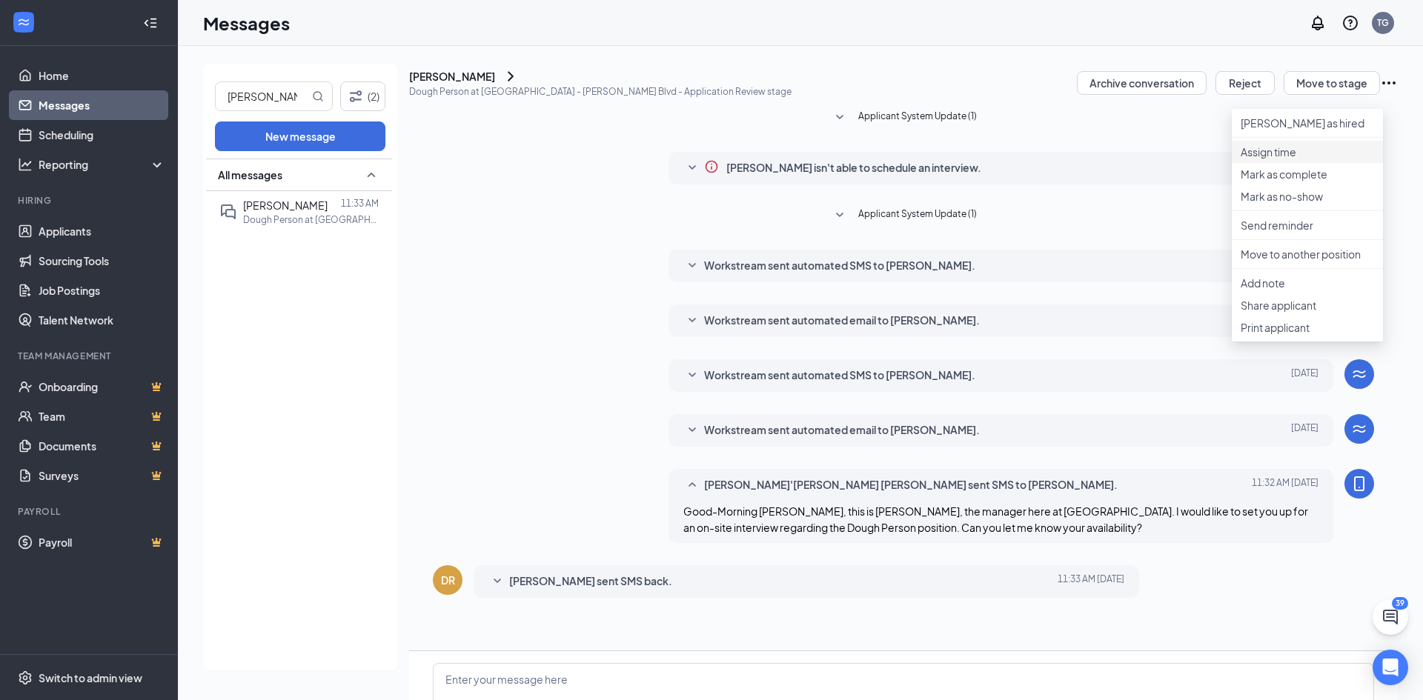
click at [1313, 159] on p "Assign time" at bounding box center [1306, 151] width 133 height 15
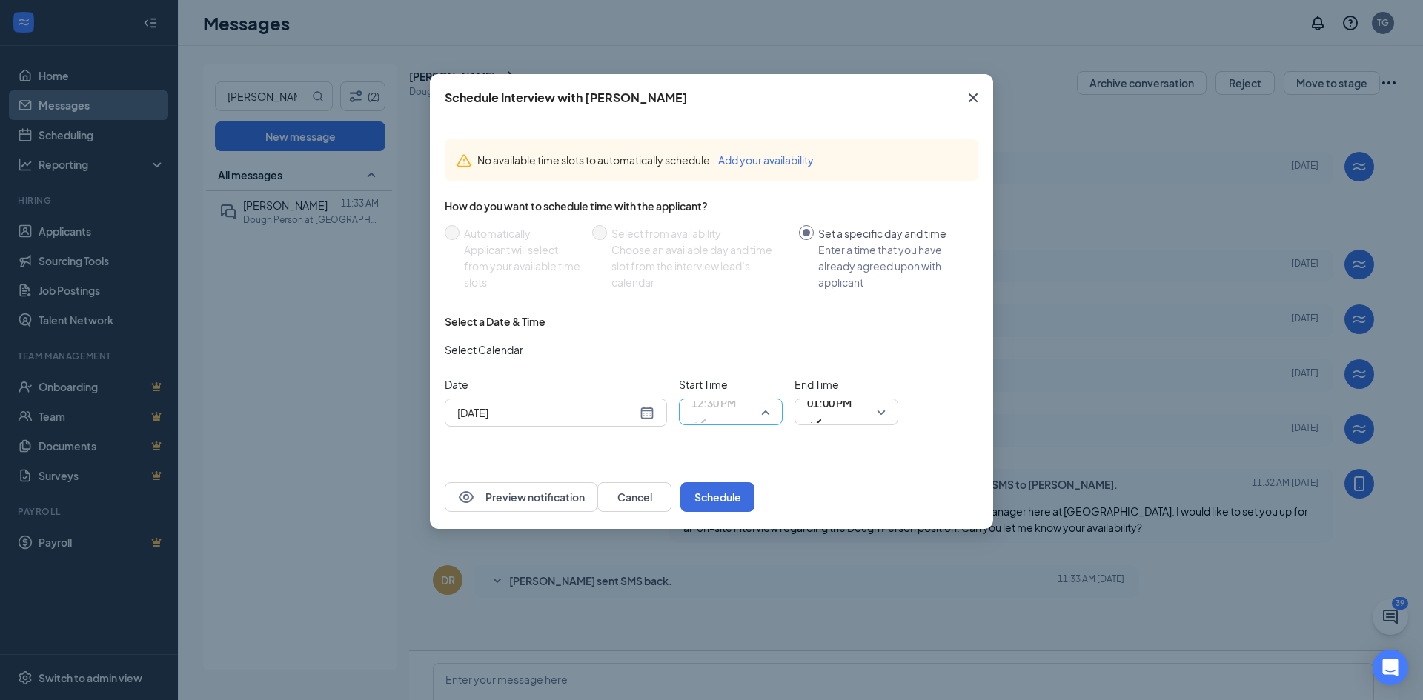
click at [763, 407] on span "12:30 PM" at bounding box center [730, 412] width 79 height 22
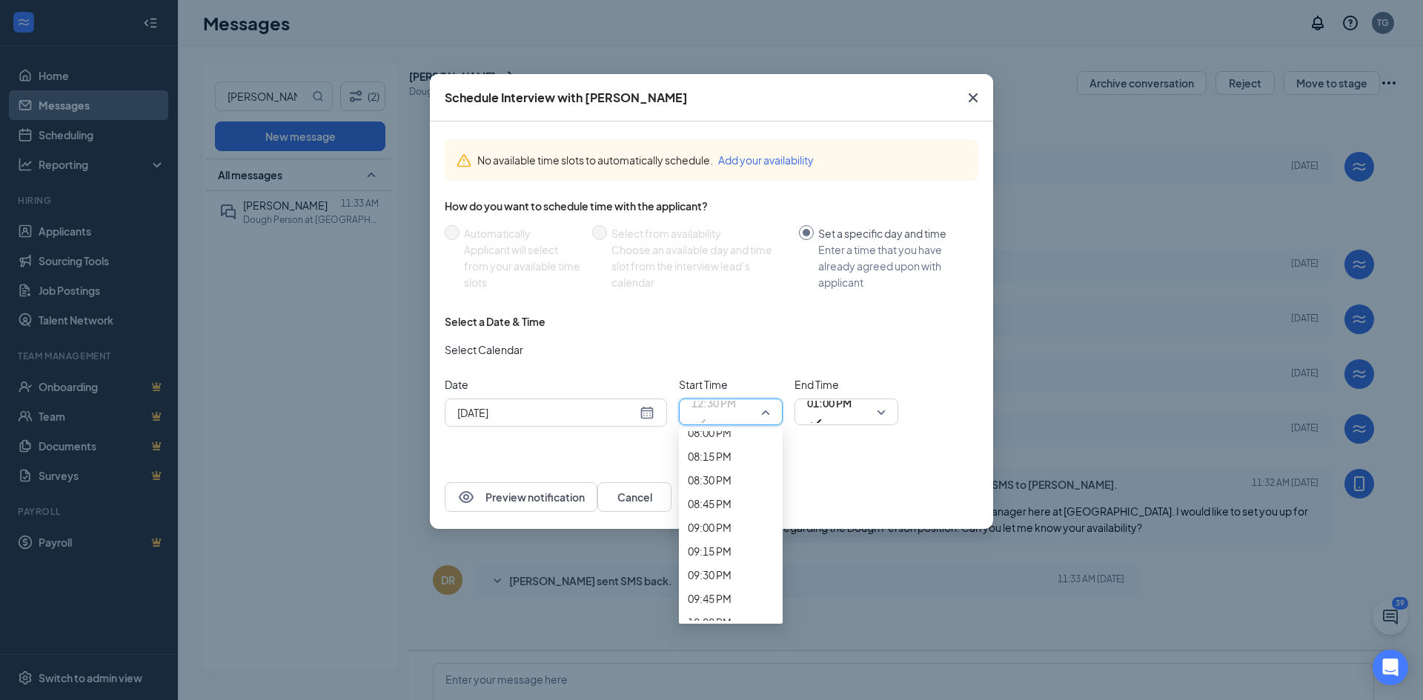
scroll to position [1921, 0]
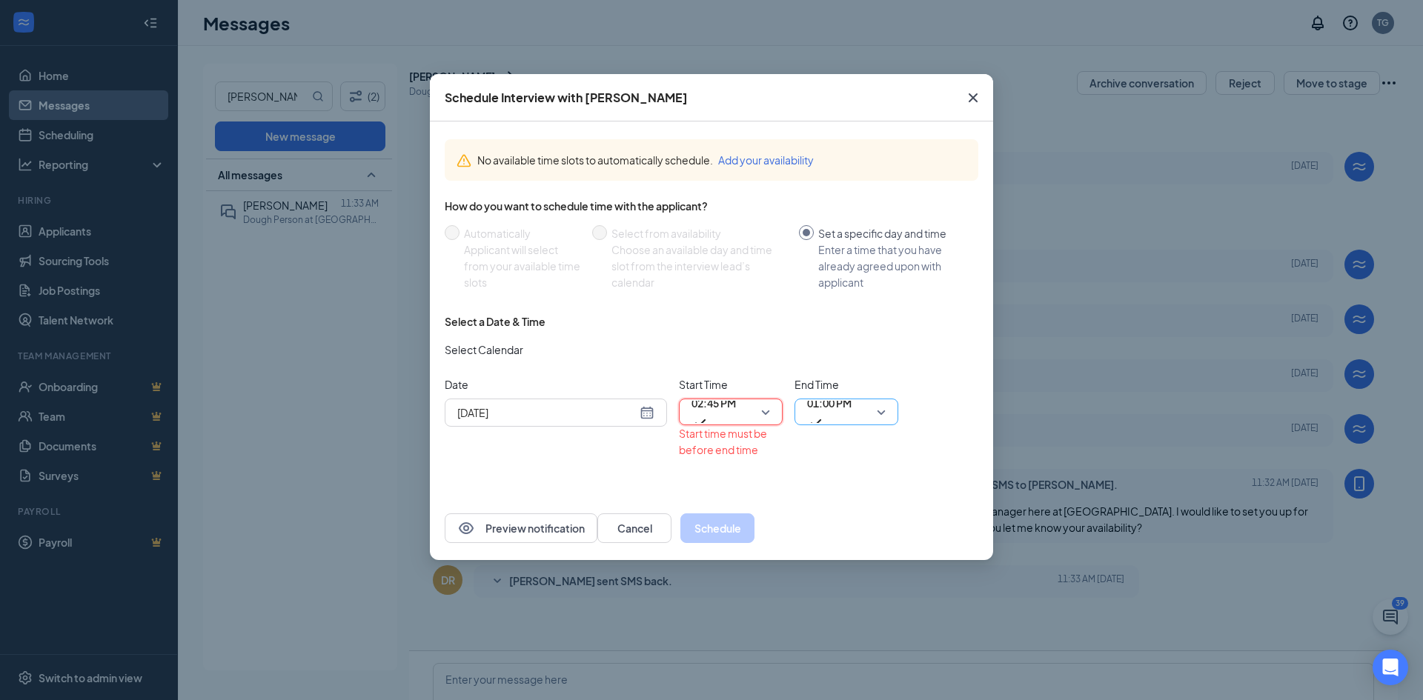
click at [851, 408] on span "01:00 PM" at bounding box center [829, 412] width 44 height 40
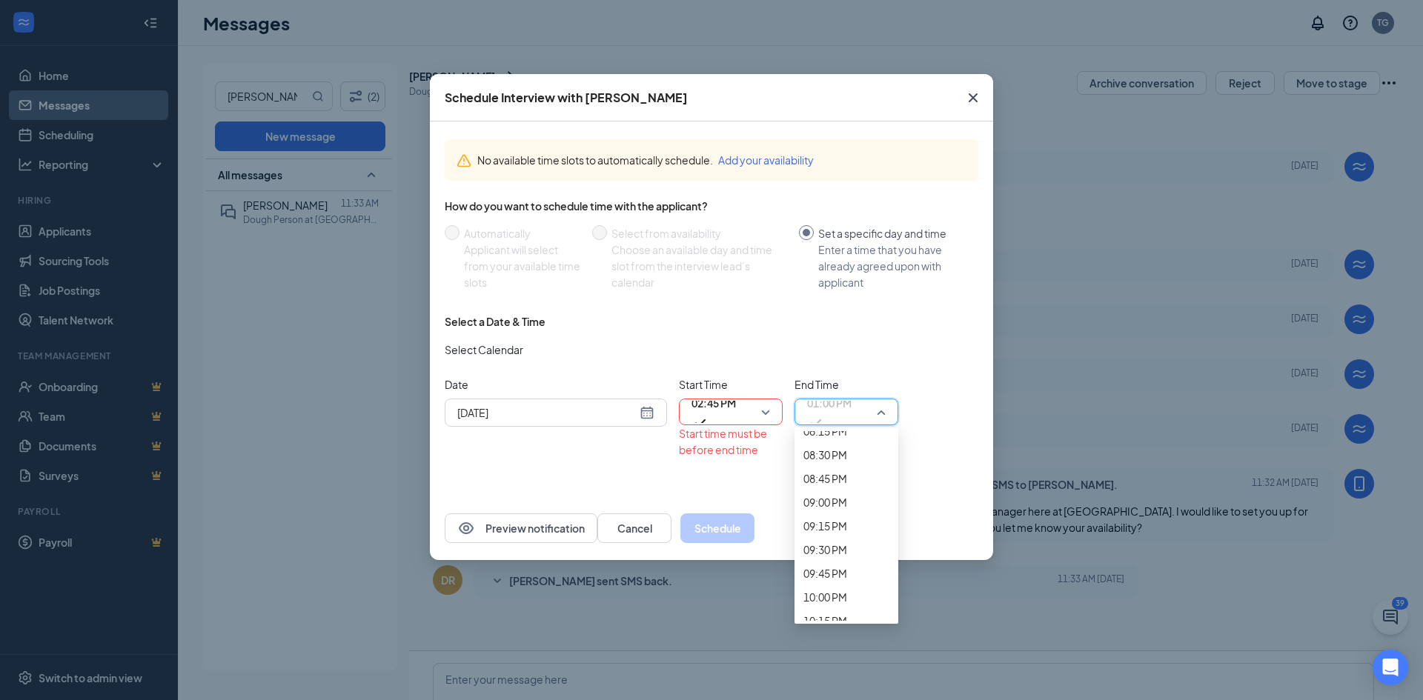
scroll to position [1989, 0]
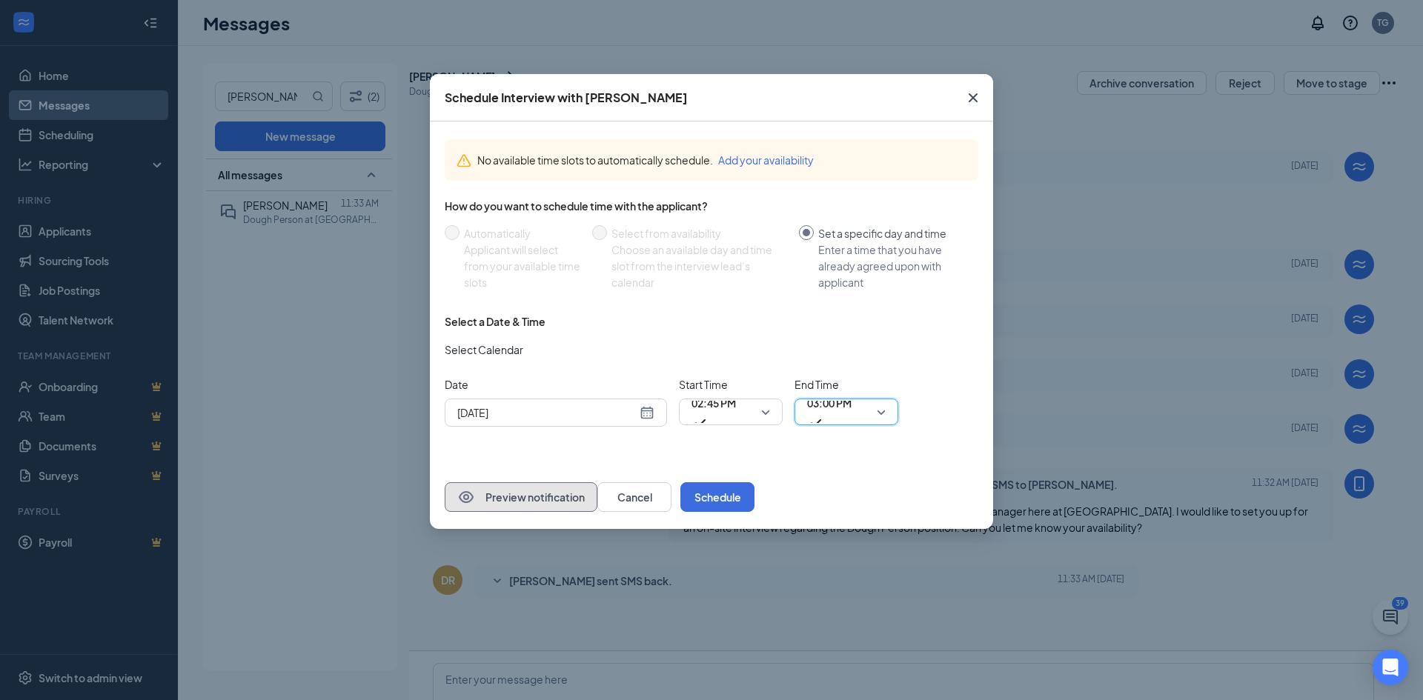
click at [557, 499] on button "Preview notification" at bounding box center [521, 497] width 153 height 30
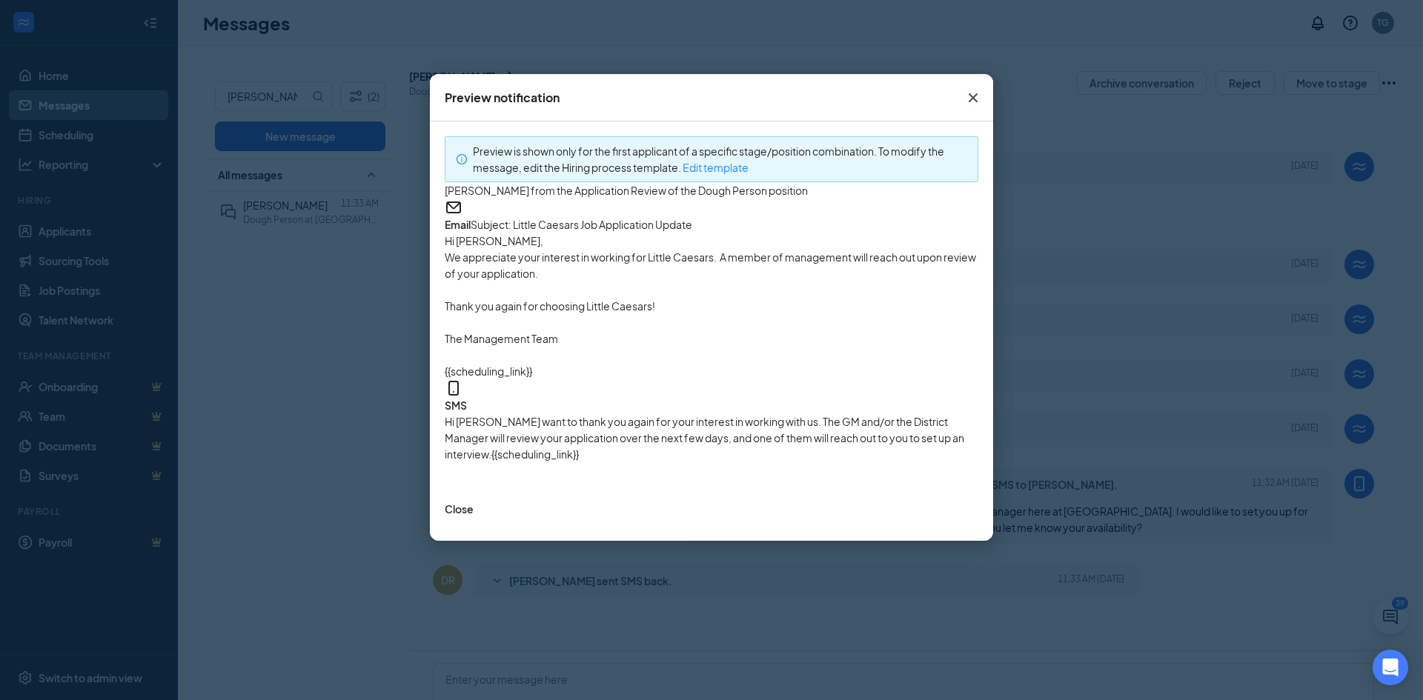
scroll to position [0, 0]
click at [974, 98] on icon "Cross" at bounding box center [973, 98] width 18 height 18
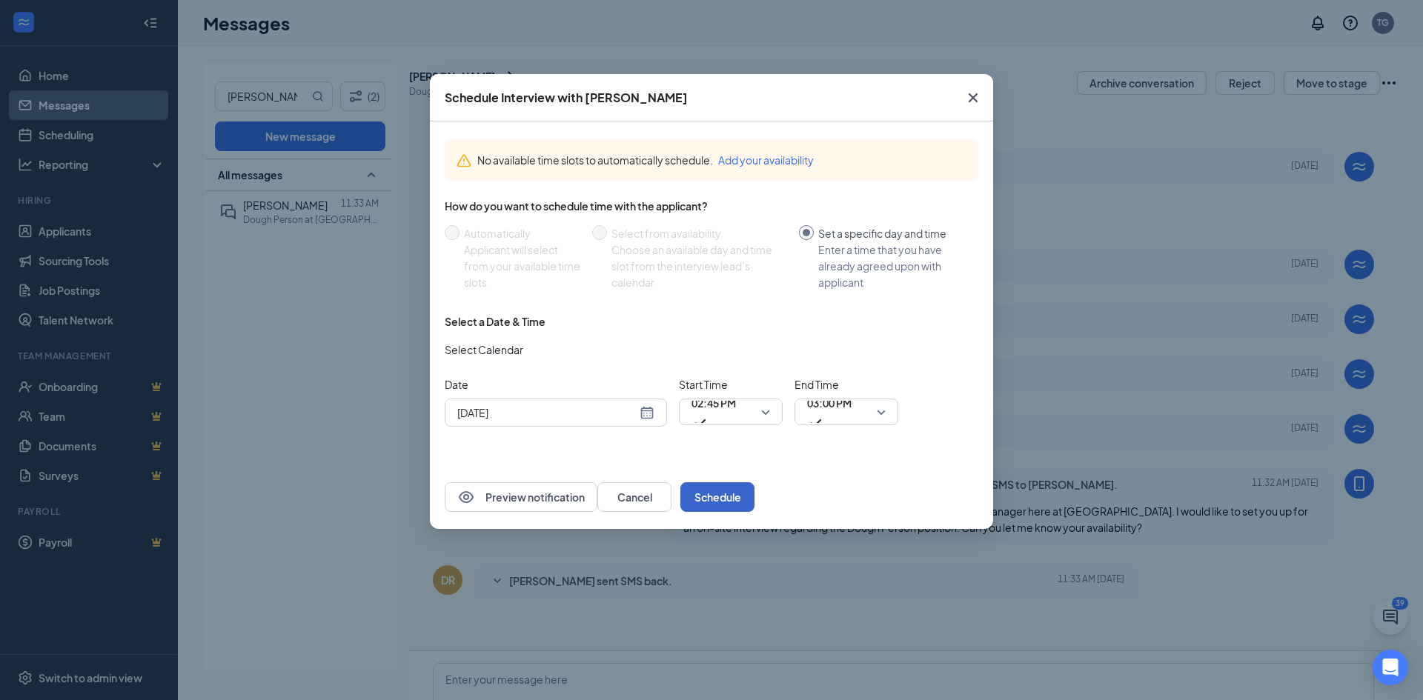
click at [754, 499] on button "Schedule" at bounding box center [717, 497] width 74 height 30
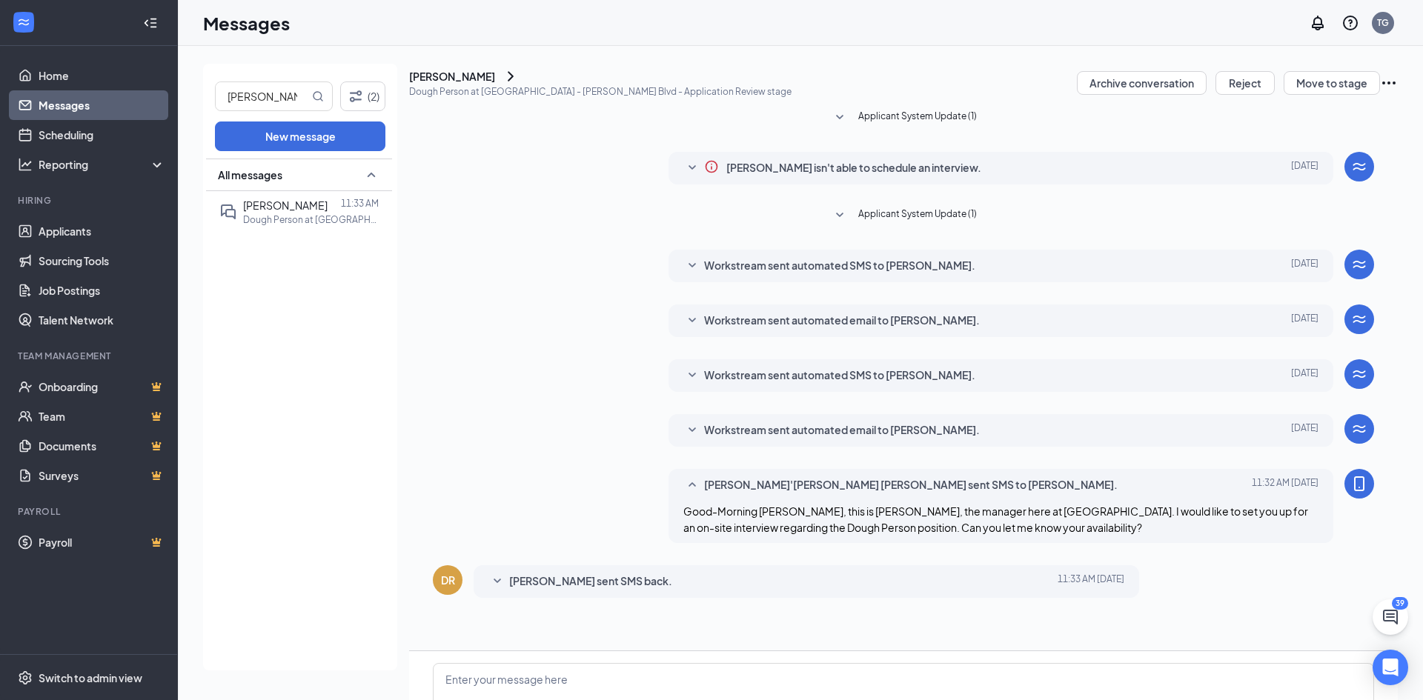
click at [519, 83] on icon "ChevronRight" at bounding box center [511, 76] width 18 height 18
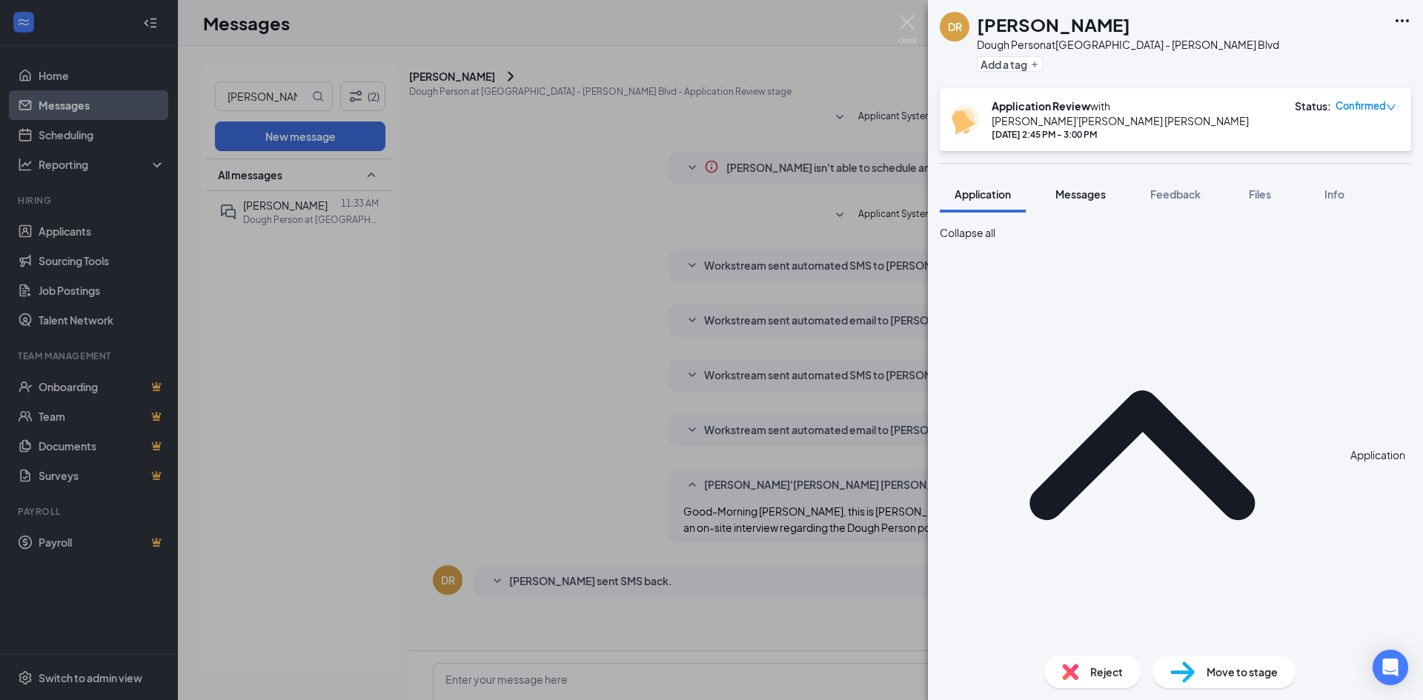
click at [1087, 187] on span "Messages" at bounding box center [1080, 193] width 50 height 13
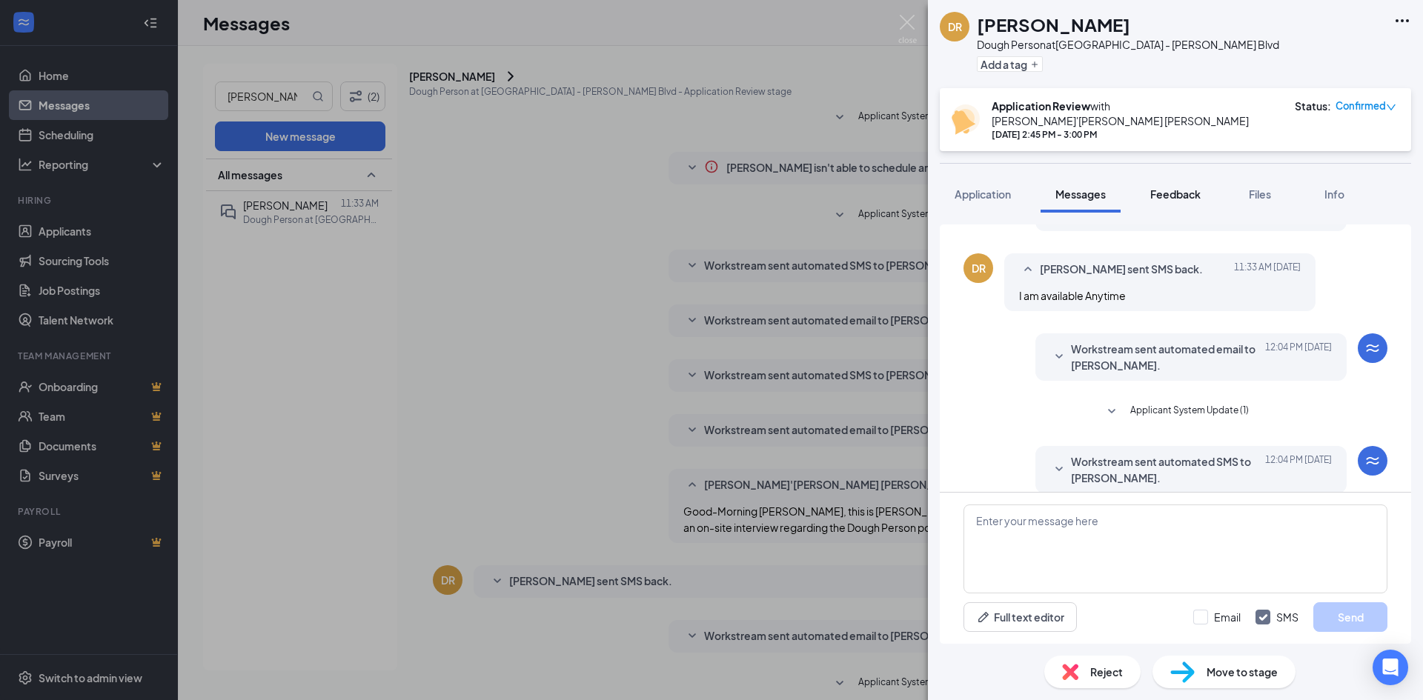
scroll to position [496, 0]
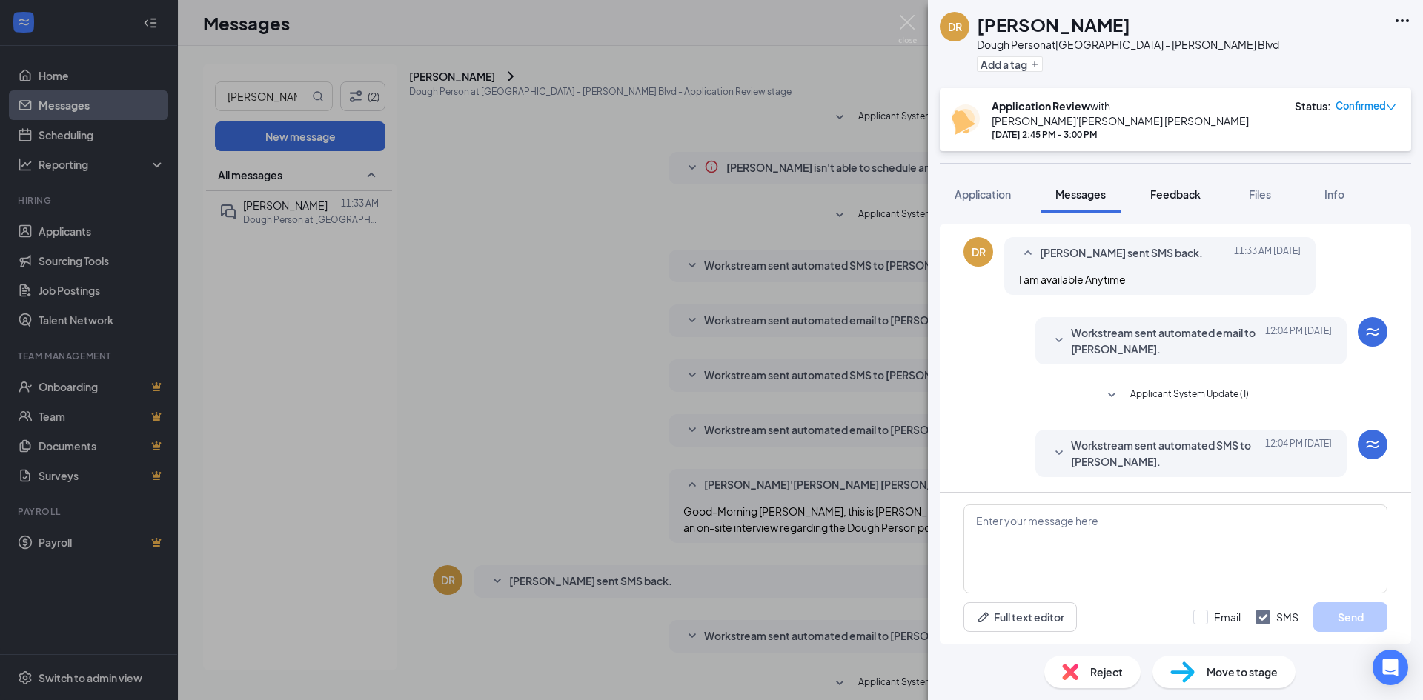
click at [1181, 187] on span "Feedback" at bounding box center [1175, 193] width 50 height 13
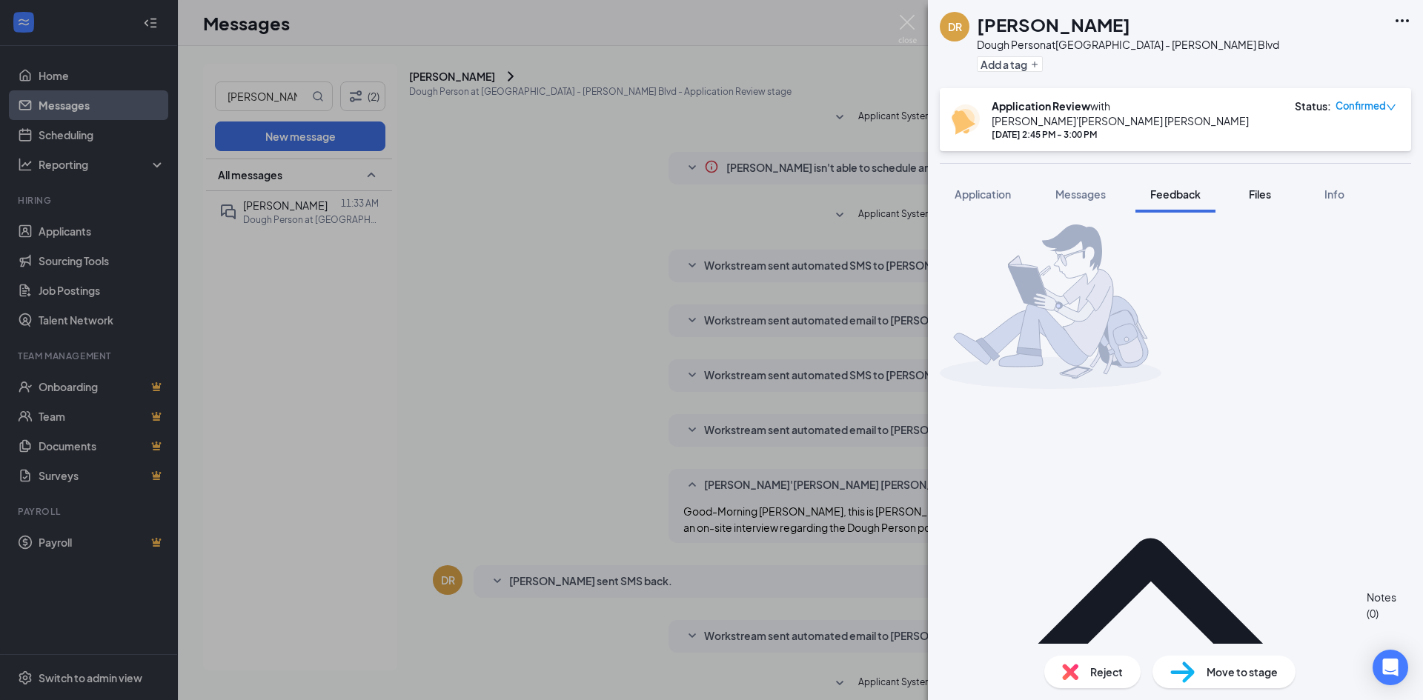
click at [1264, 187] on span "Files" at bounding box center [1260, 193] width 22 height 13
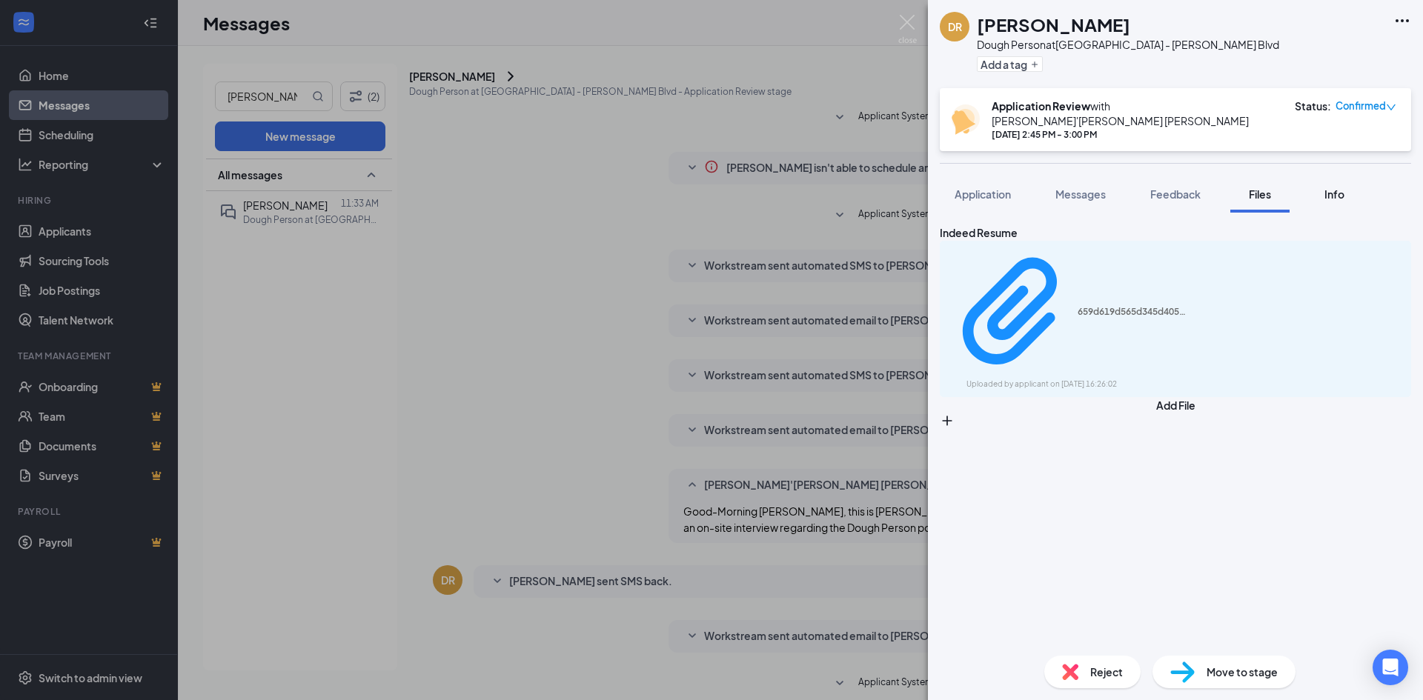
click at [1315, 180] on button "Info" at bounding box center [1333, 194] width 59 height 37
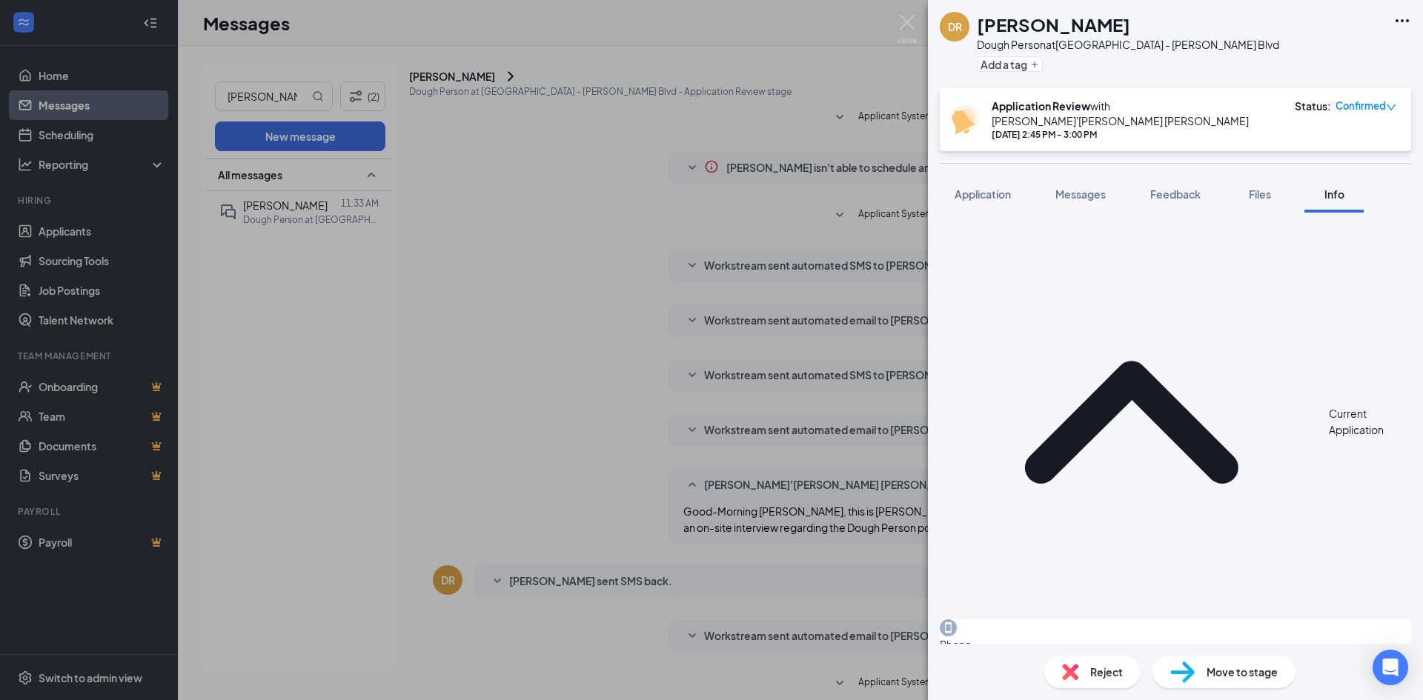
click at [1360, 99] on span "Confirmed" at bounding box center [1360, 106] width 50 height 15
click at [1231, 67] on div "[PERSON_NAME] Dough Person at [GEOGRAPHIC_DATA] - [PERSON_NAME][GEOGRAPHIC_DATA…" at bounding box center [1175, 44] width 495 height 88
click at [608, 587] on div "[PERSON_NAME] Dough Person at [GEOGRAPHIC_DATA] - [PERSON_NAME][GEOGRAPHIC_DATA…" at bounding box center [711, 350] width 1423 height 700
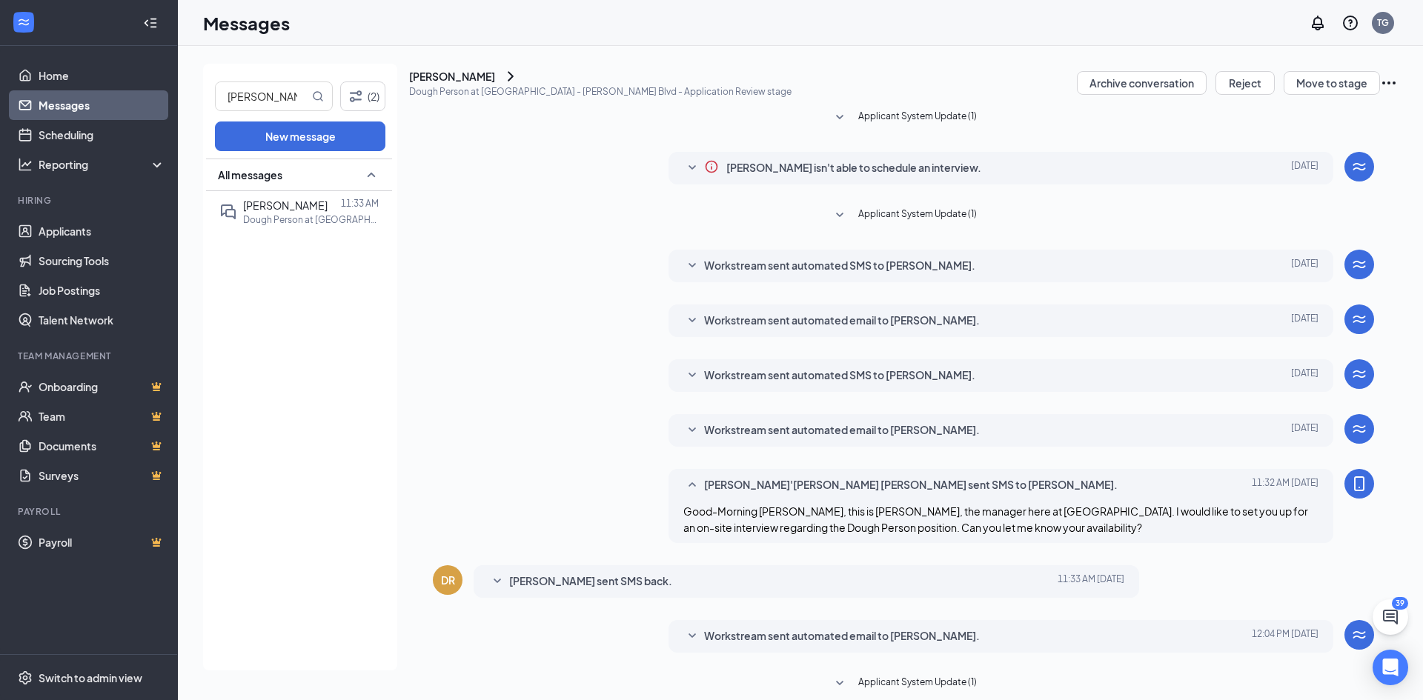
scroll to position [277, 0]
